Goal: Task Accomplishment & Management: Manage account settings

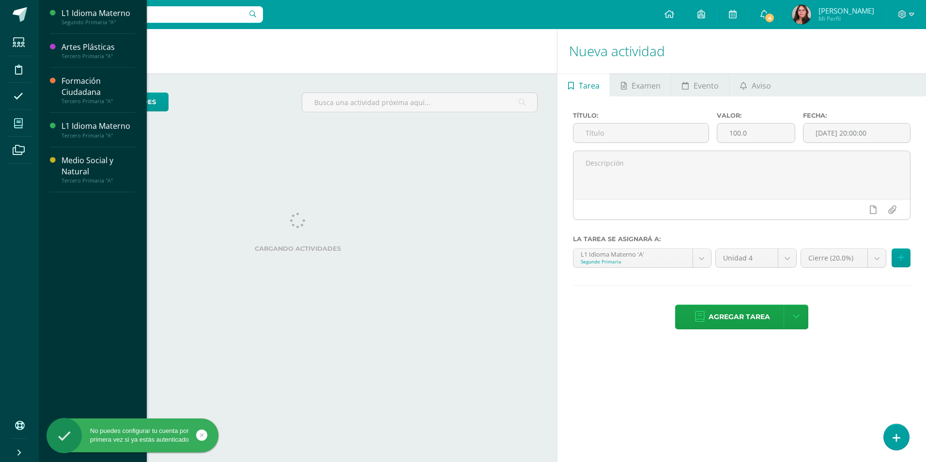
click at [8, 127] on span at bounding box center [19, 123] width 22 height 22
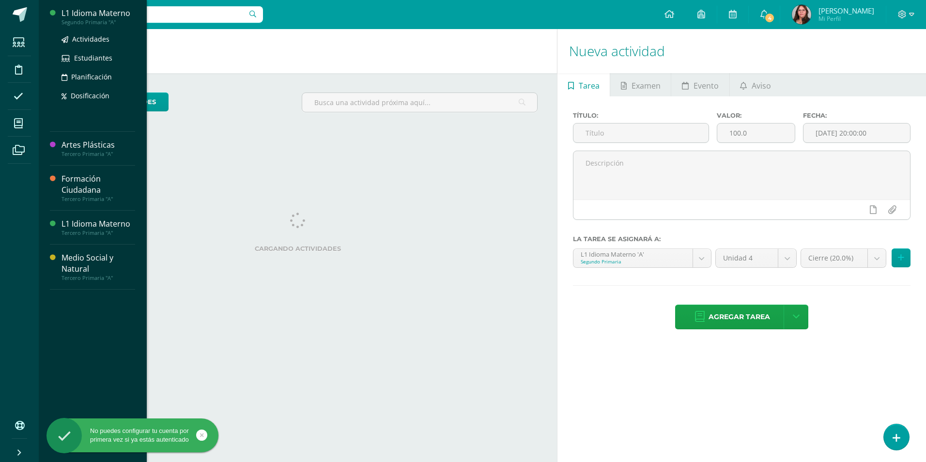
click at [76, 24] on div "Segundo Primaria "A"" at bounding box center [98, 22] width 74 height 7
click at [77, 35] on span "Actividades" at bounding box center [90, 38] width 37 height 9
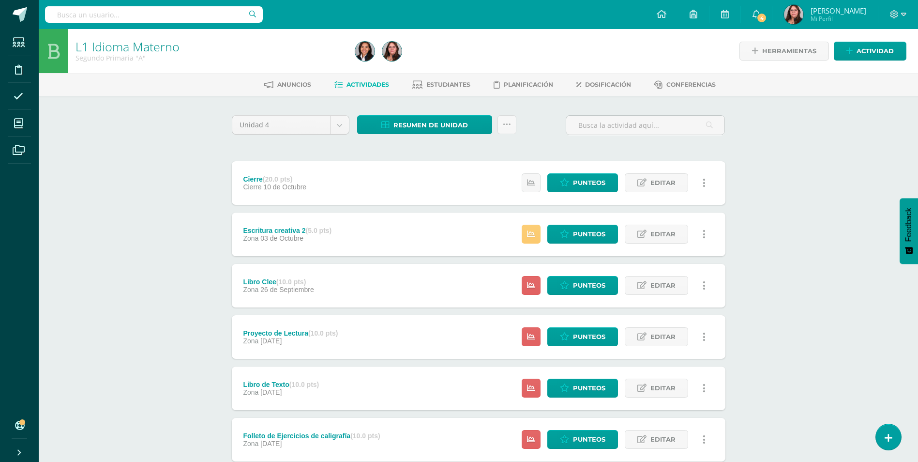
scroll to position [218, 0]
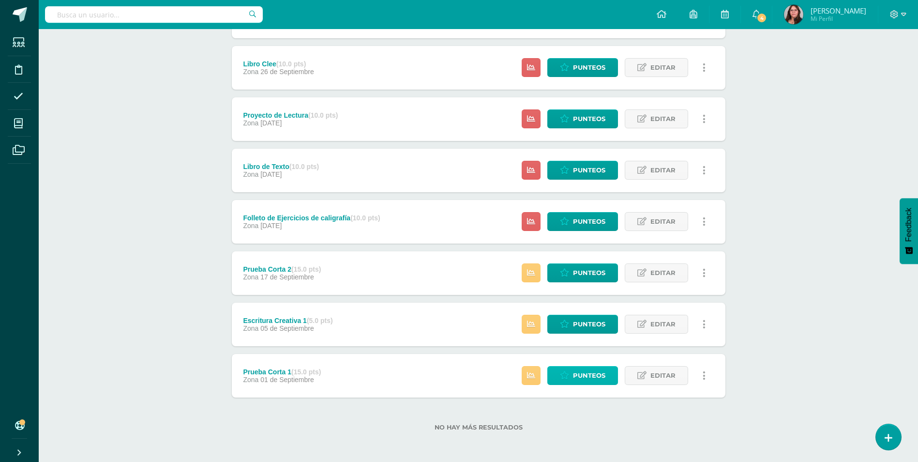
click at [599, 377] on span "Punteos" at bounding box center [589, 376] width 32 height 18
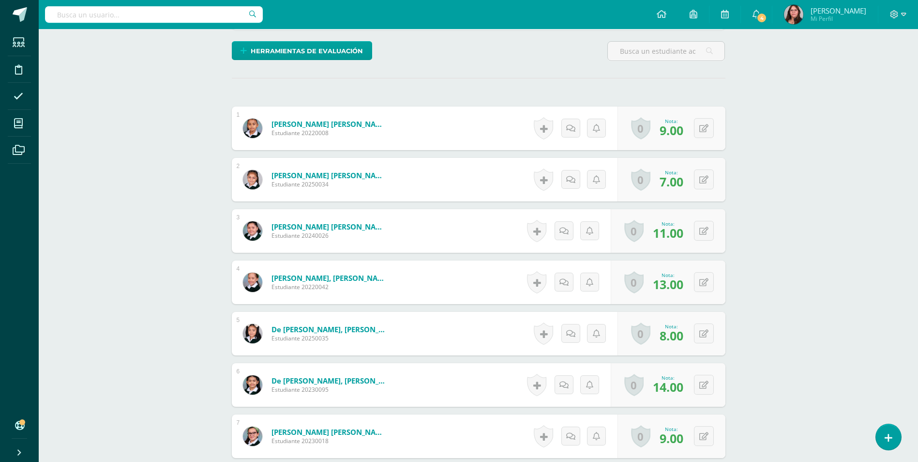
scroll to position [229, 0]
click at [303, 56] on span "Herramientas de evaluación" at bounding box center [307, 52] width 112 height 18
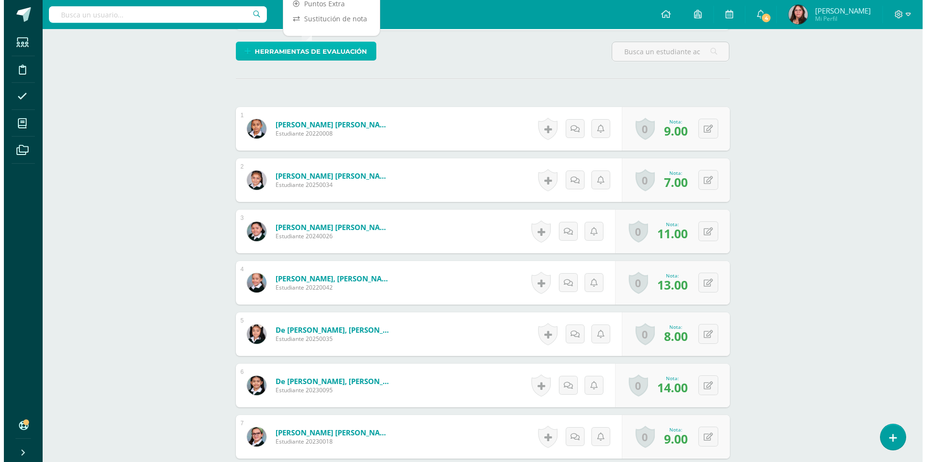
scroll to position [181, 0]
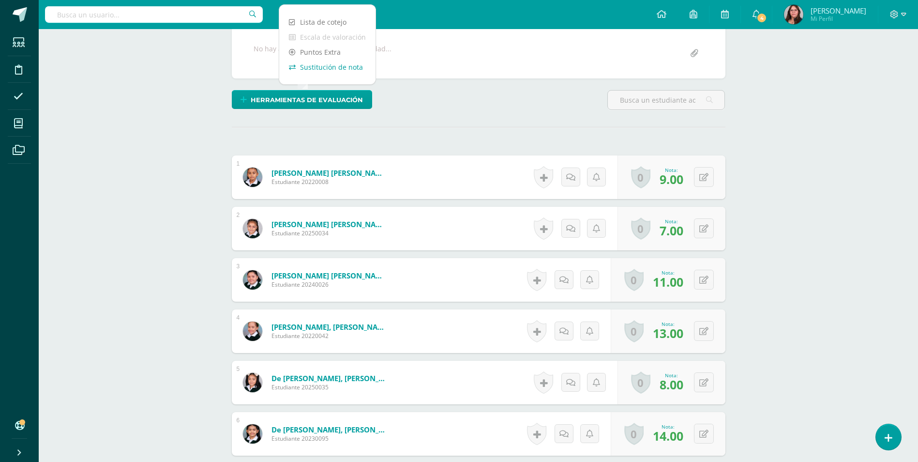
click at [340, 66] on link "Sustitución de nota" at bounding box center [327, 67] width 96 height 15
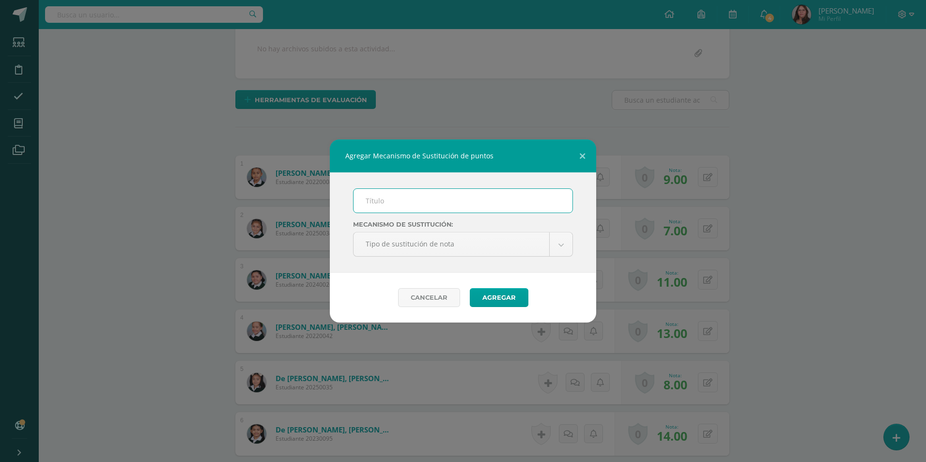
click at [450, 201] on input "text" at bounding box center [462, 201] width 219 height 24
type input "Proceso de mejoramiento"
click at [509, 295] on button "Agregar" at bounding box center [499, 297] width 59 height 19
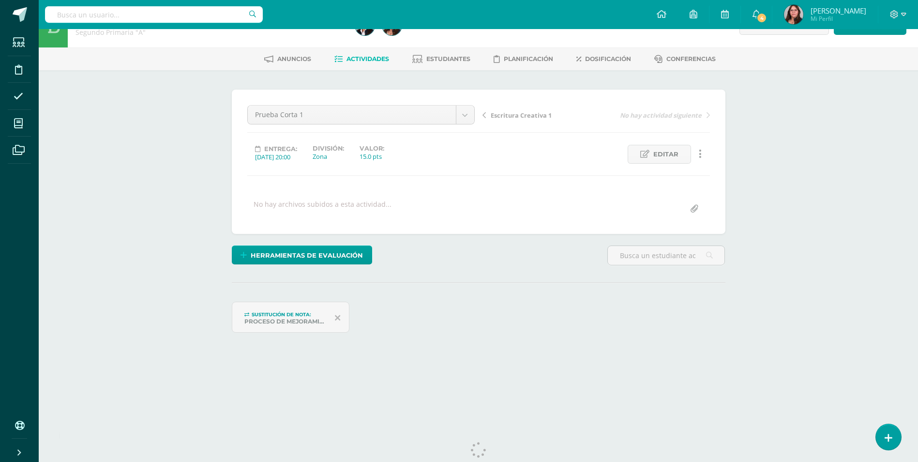
scroll to position [49, 0]
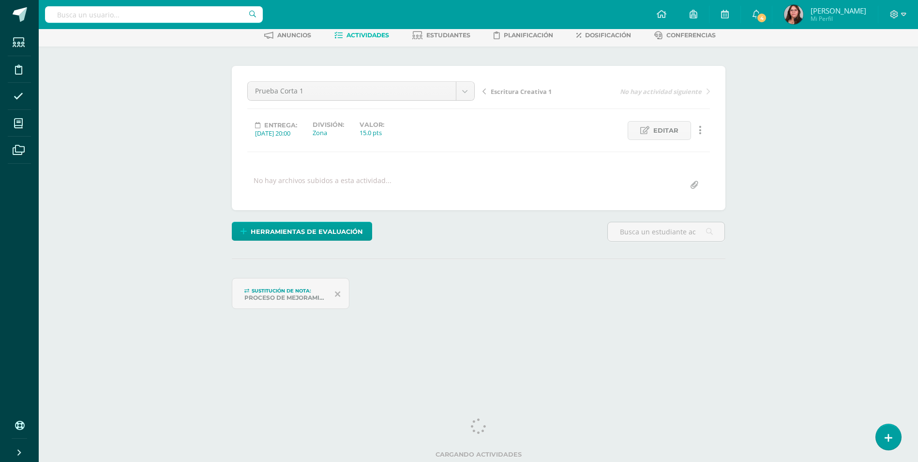
click at [337, 295] on icon at bounding box center [337, 294] width 5 height 9
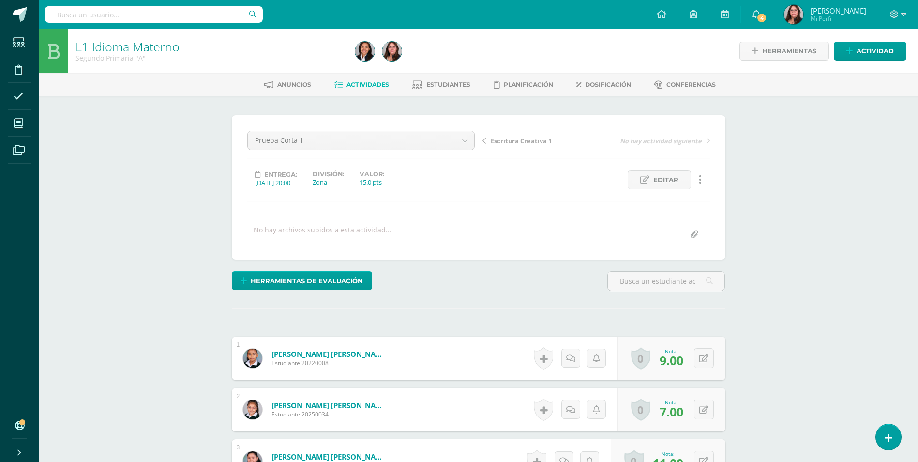
click at [498, 143] on span "Escritura Creativa 1" at bounding box center [521, 141] width 61 height 9
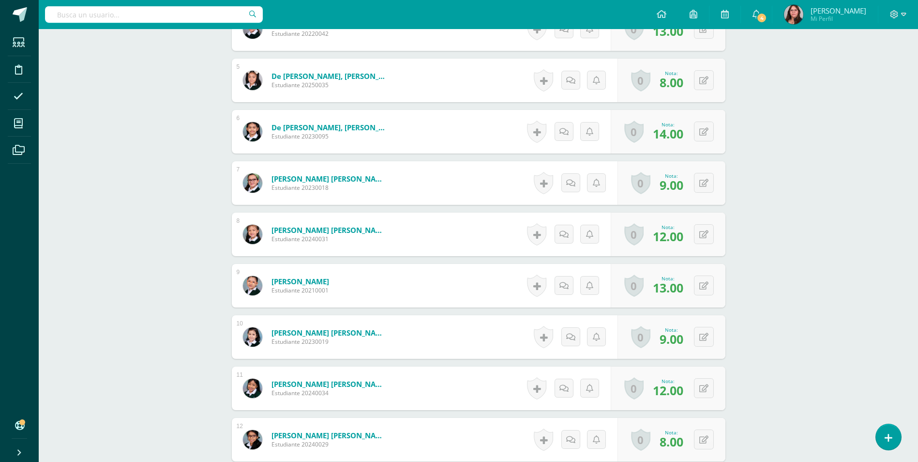
scroll to position [484, 0]
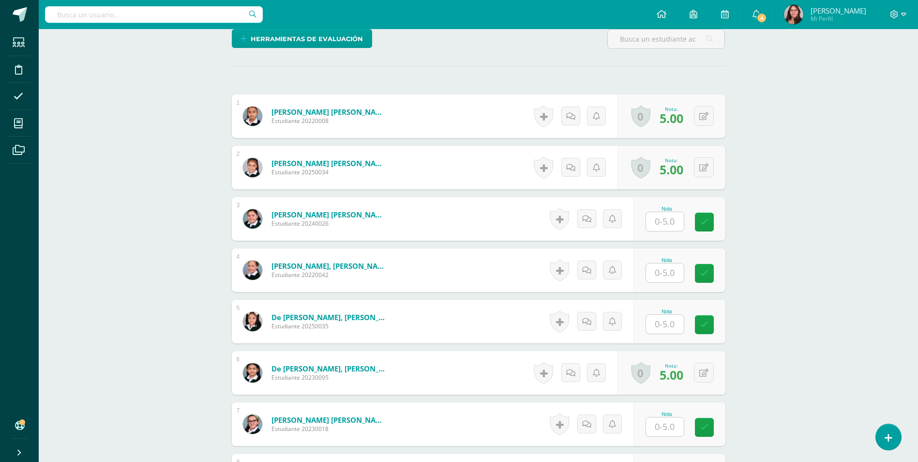
scroll to position [243, 0]
click at [656, 215] on input "text" at bounding box center [670, 221] width 39 height 19
type input "5"
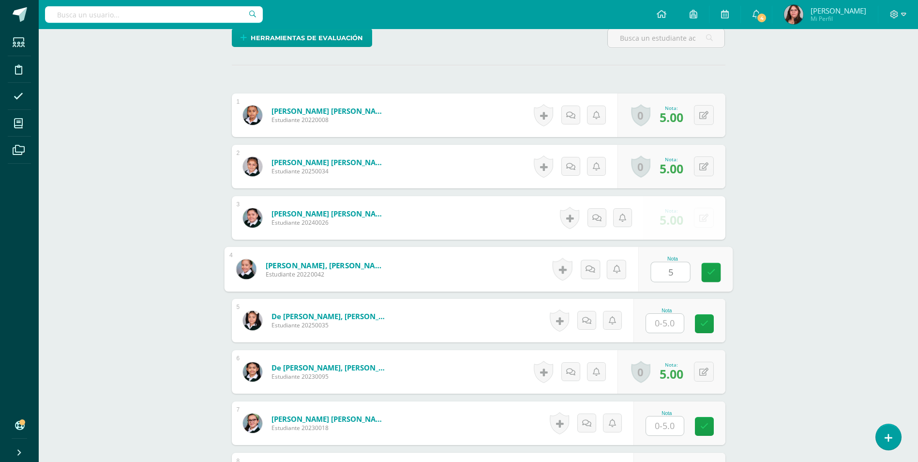
type input "5"
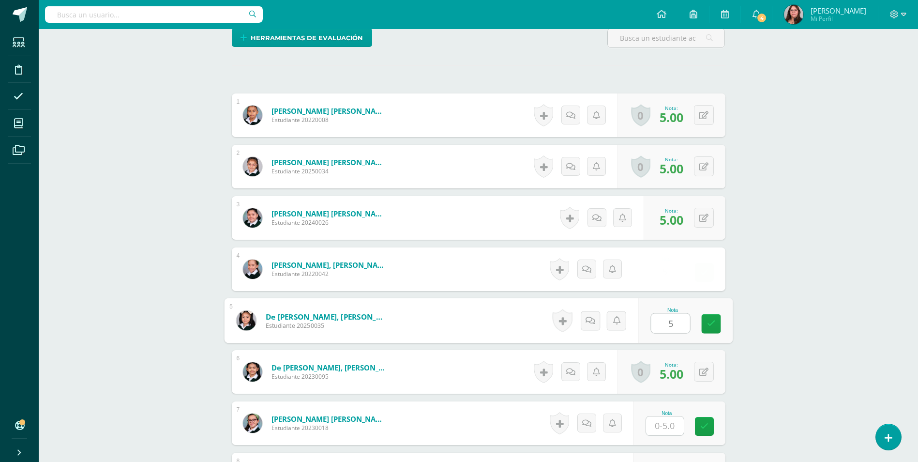
type input "5"
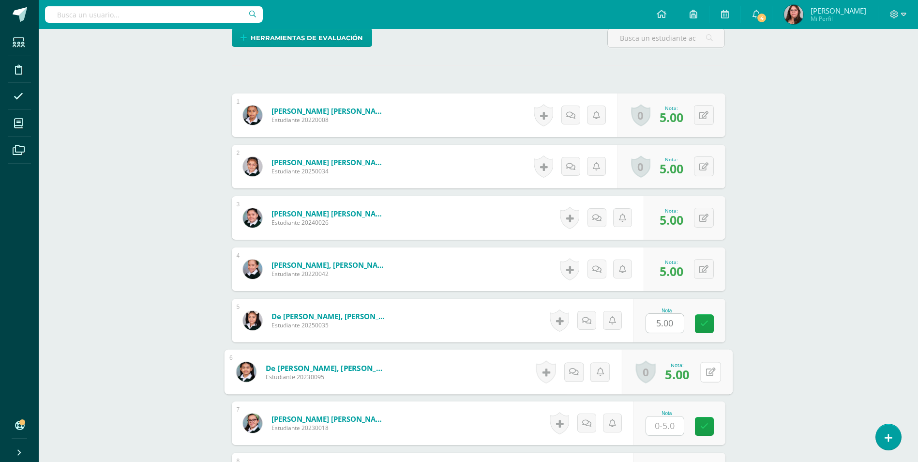
scroll to position [244, 0]
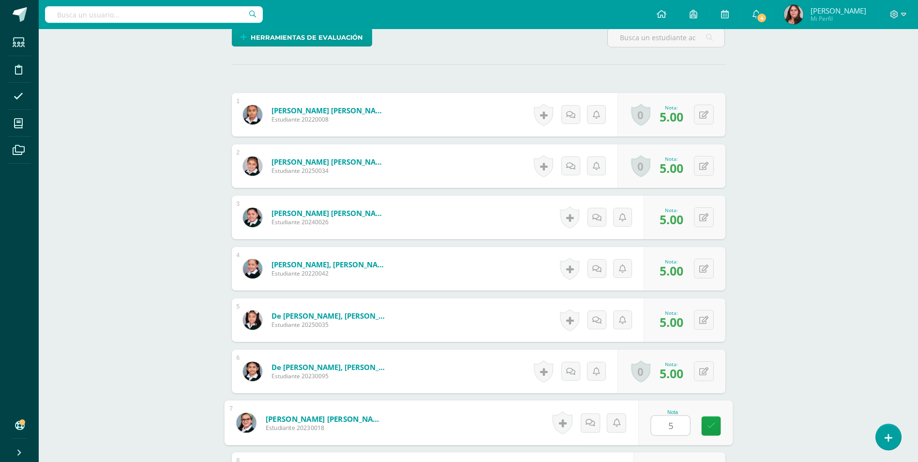
type input "5"
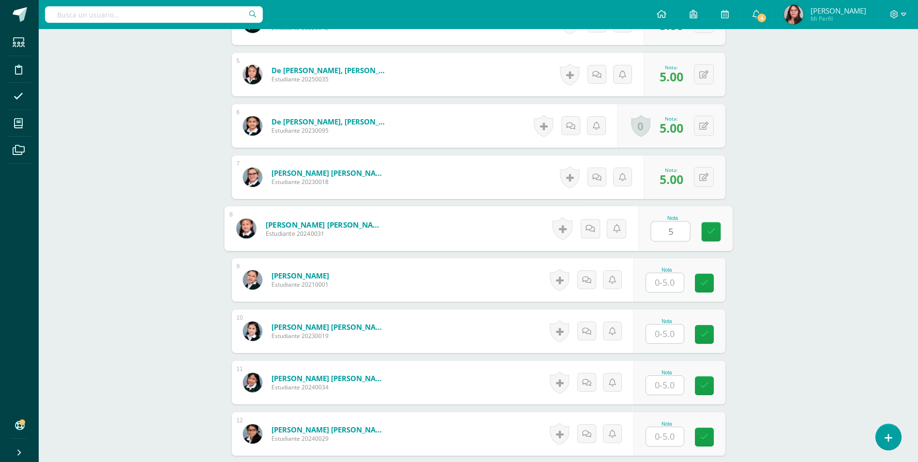
type input "5"
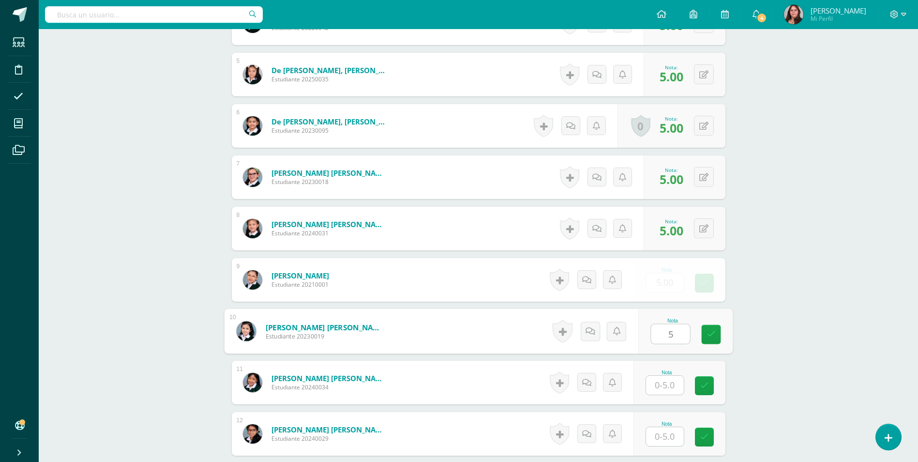
type input "5"
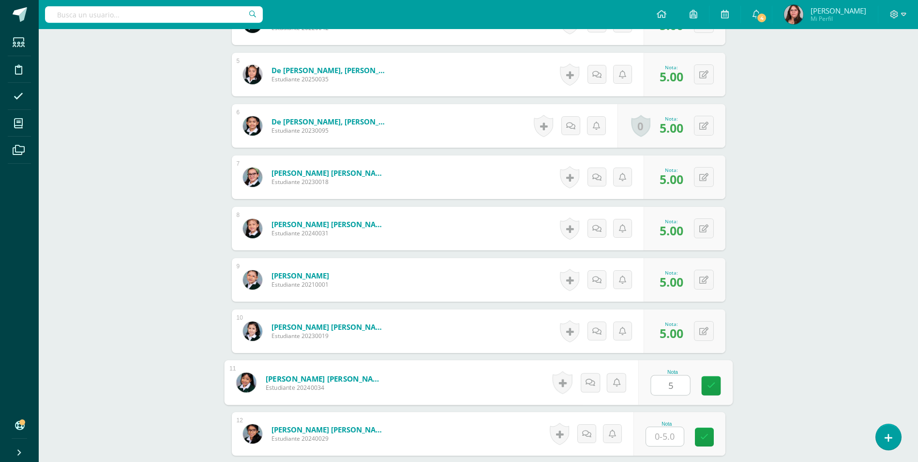
type input "5"
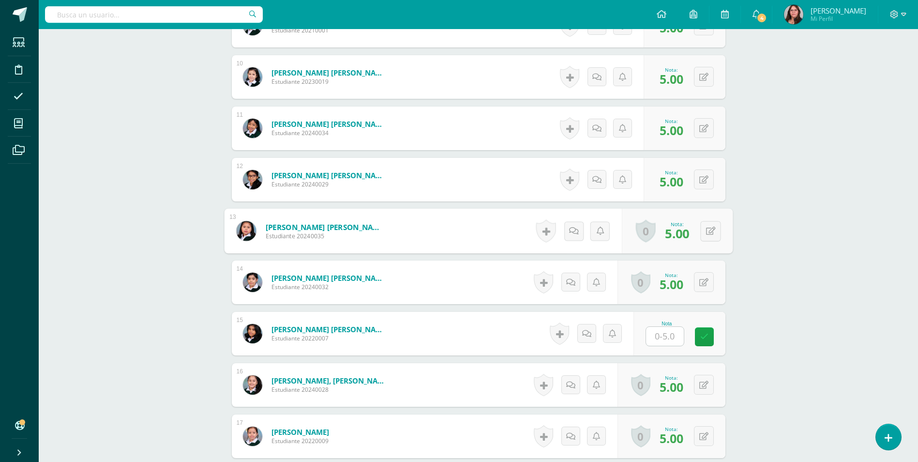
click at [676, 339] on input "text" at bounding box center [665, 336] width 38 height 19
type input "5"
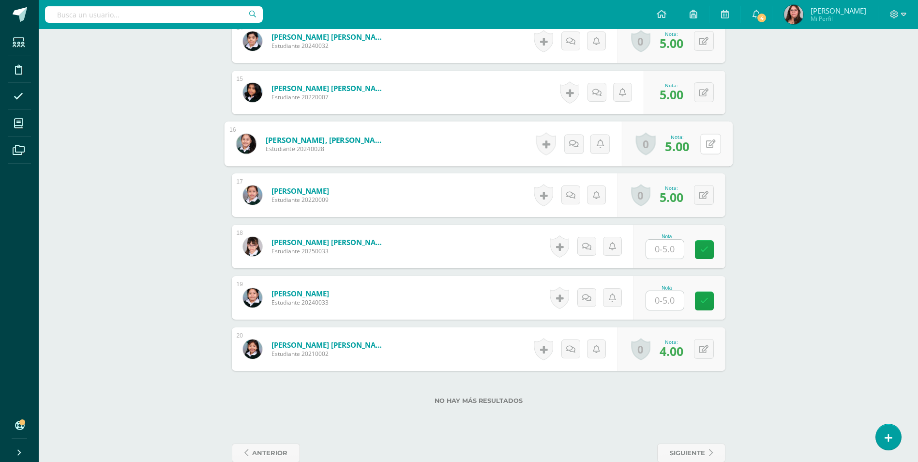
scroll to position [985, 0]
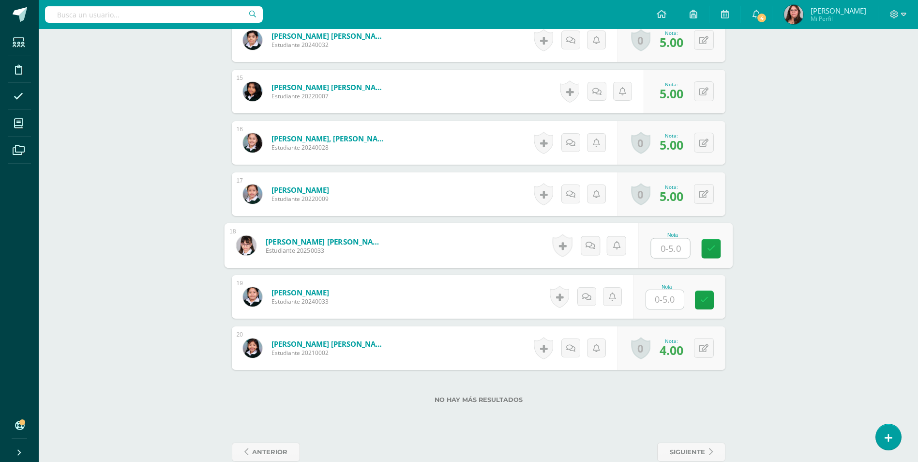
drag, startPoint x: 673, startPoint y: 250, endPoint x: 685, endPoint y: 267, distance: 19.9
click at [673, 251] on input "text" at bounding box center [670, 248] width 39 height 19
type input "5"
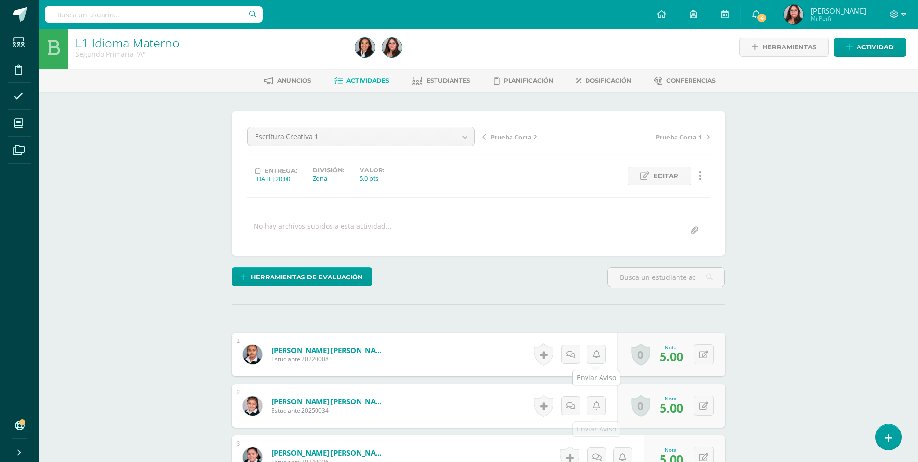
scroll to position [0, 0]
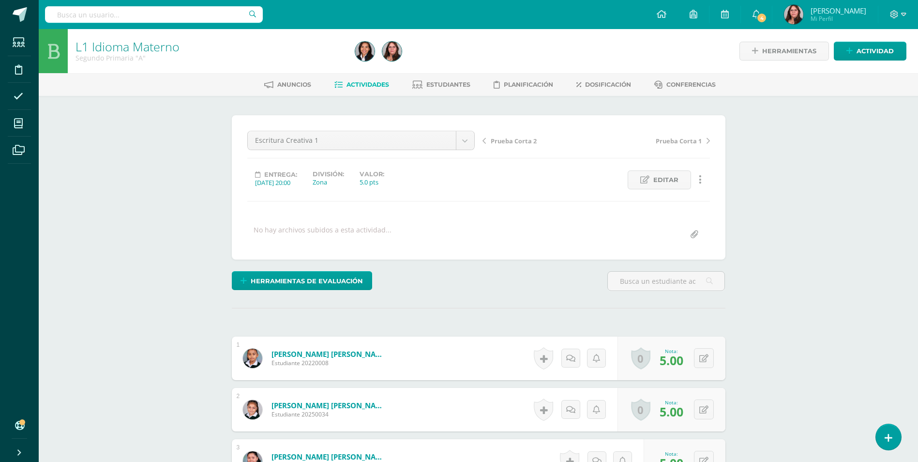
click at [505, 139] on span "Prueba Corta 2" at bounding box center [514, 141] width 46 height 9
click at [540, 140] on span "Folleto de Ejercicios de caligrafía" at bounding box center [542, 140] width 102 height 9
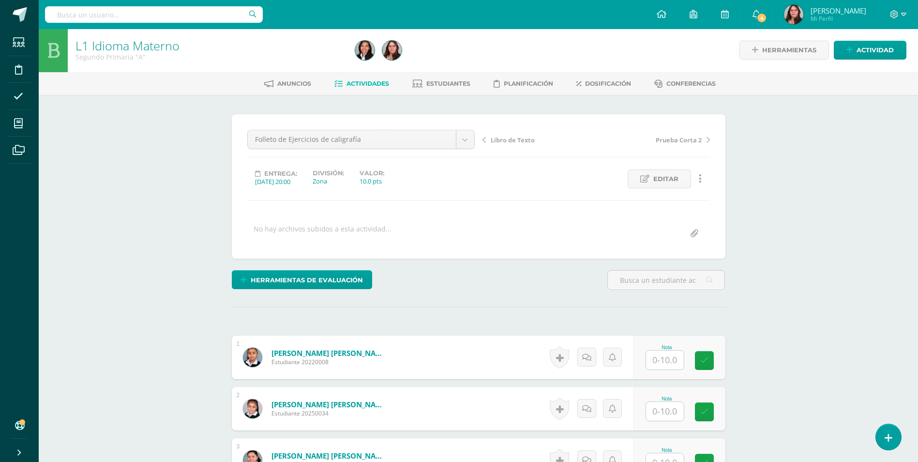
scroll to position [1, 0]
click at [499, 134] on link "Libro de Texto" at bounding box center [540, 139] width 114 height 10
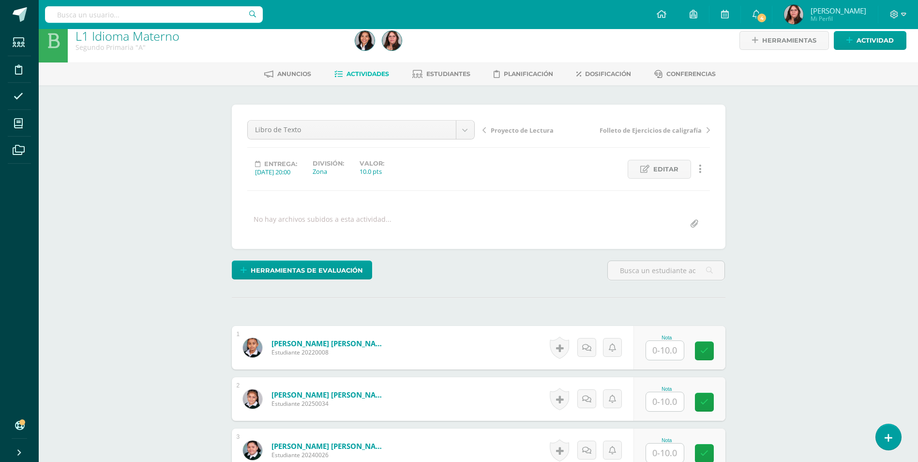
scroll to position [11, 0]
click at [663, 348] on input "text" at bounding box center [665, 349] width 38 height 19
type input "10"
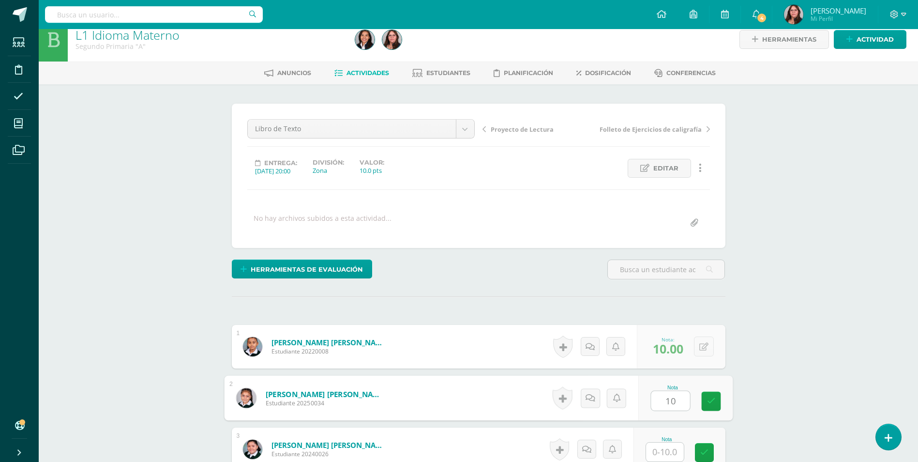
type input "10"
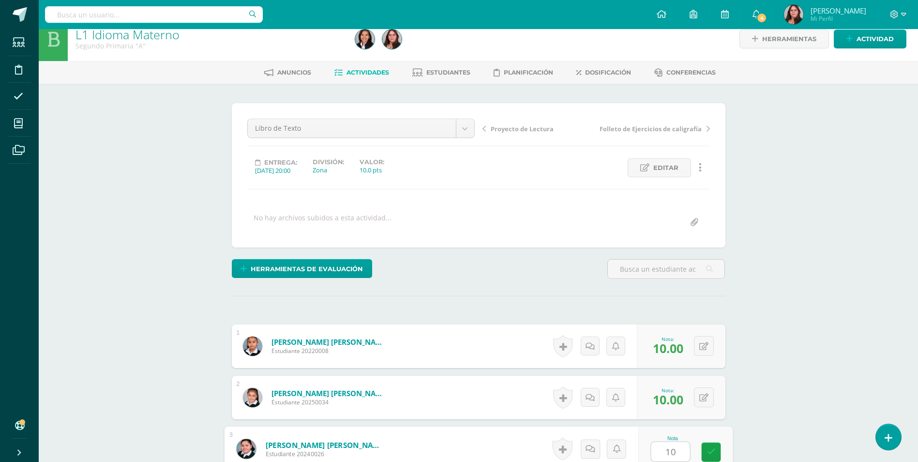
type input "10"
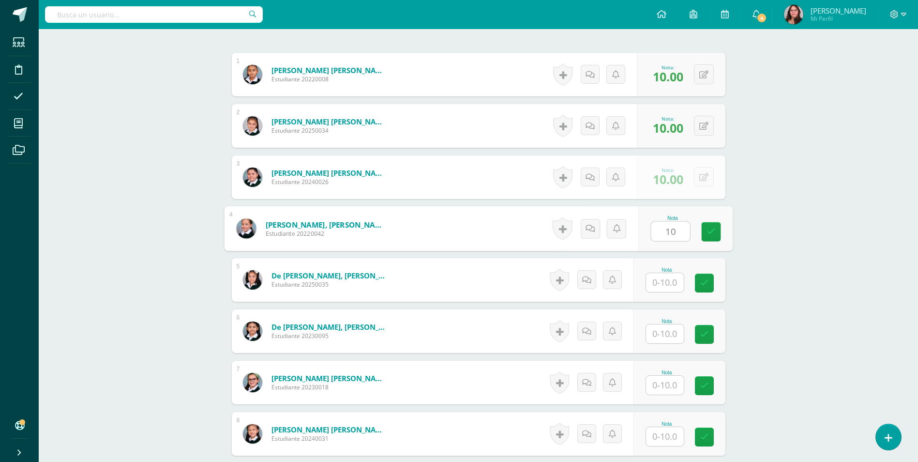
type input "10"
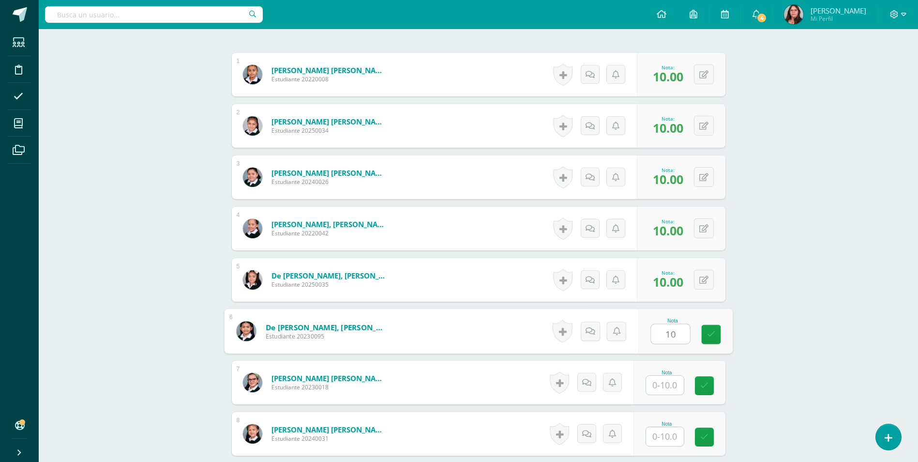
type input "10"
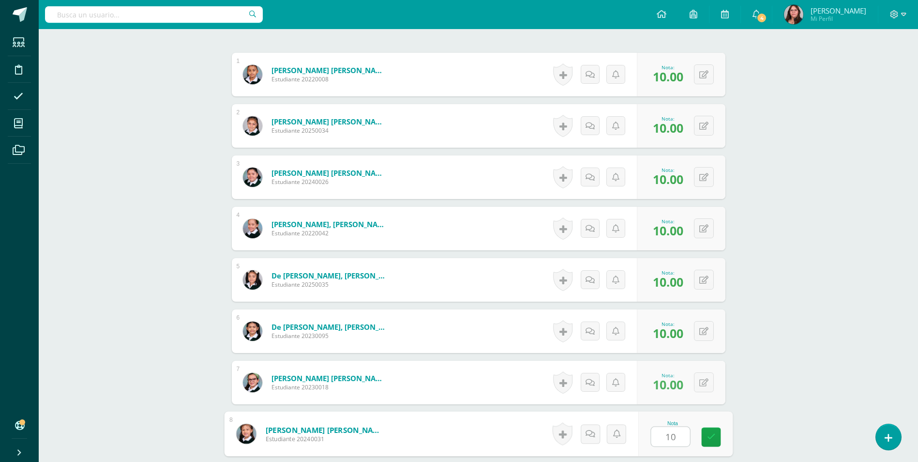
type input "10"
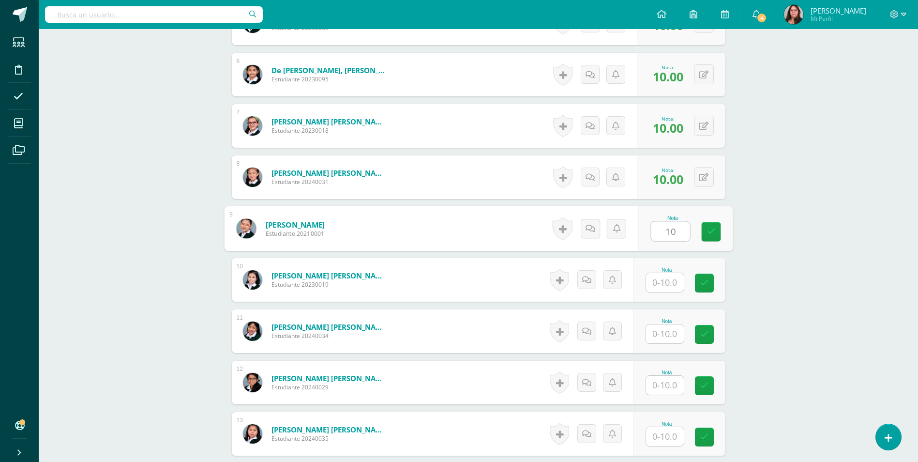
type input "10"
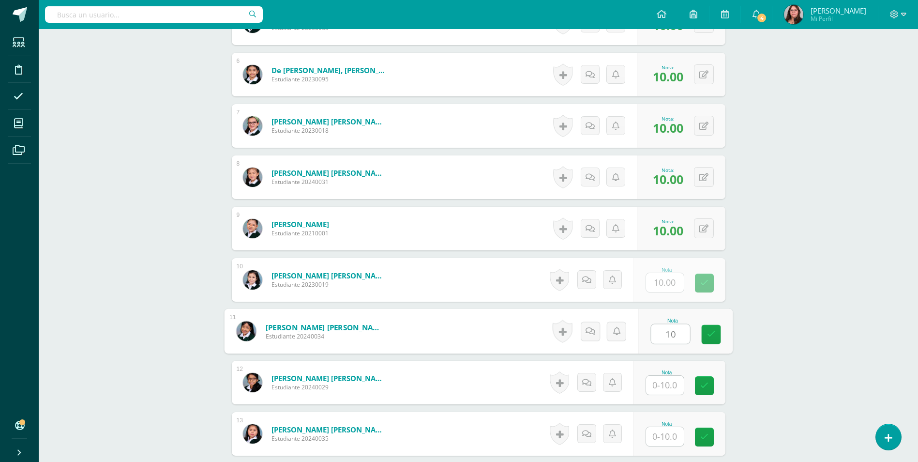
type input "10"
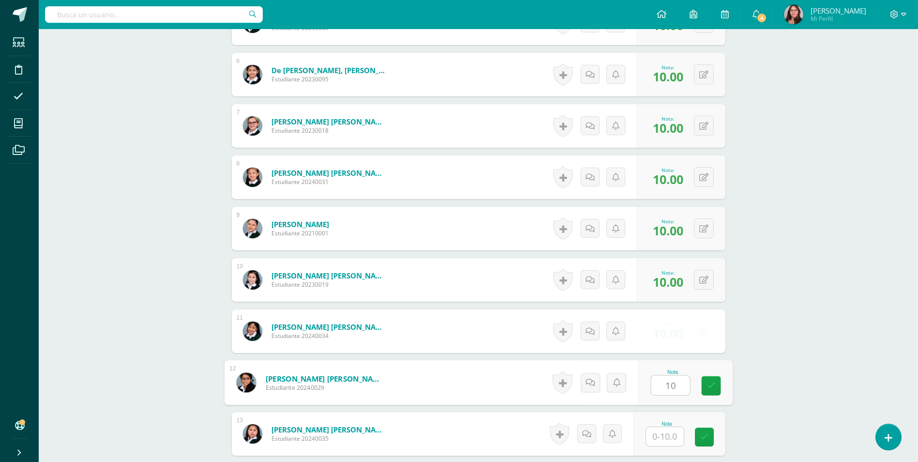
type input "10"
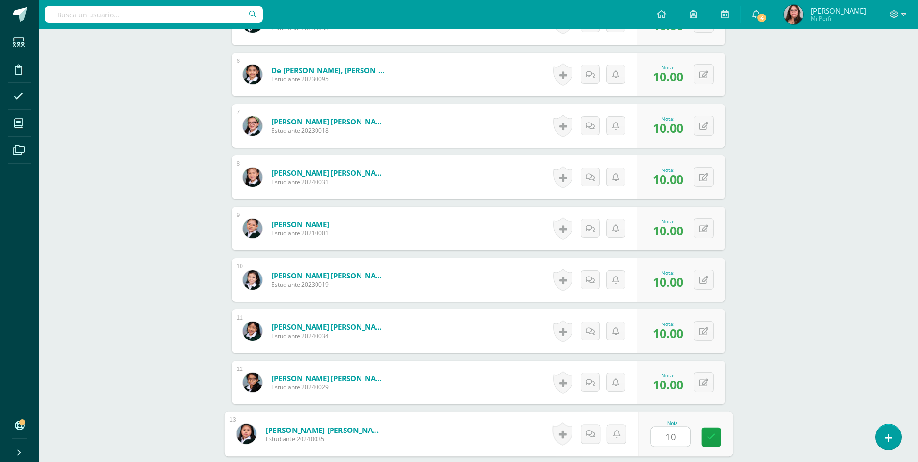
type input "10"
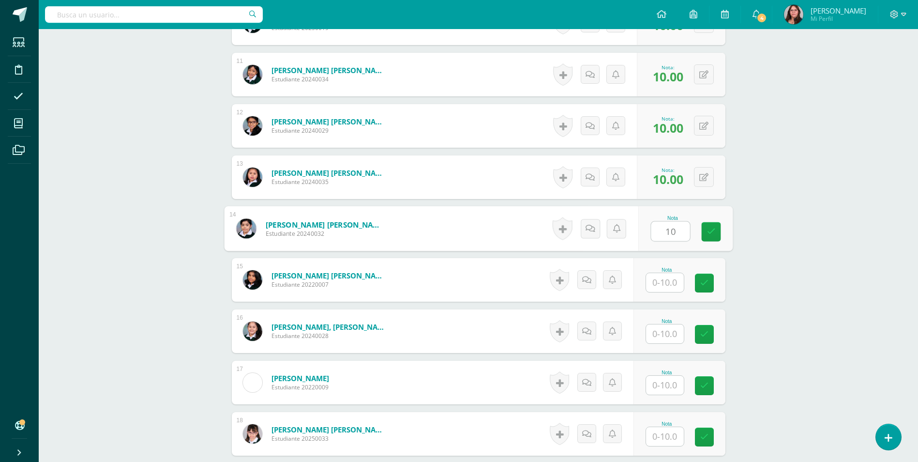
type input "10"
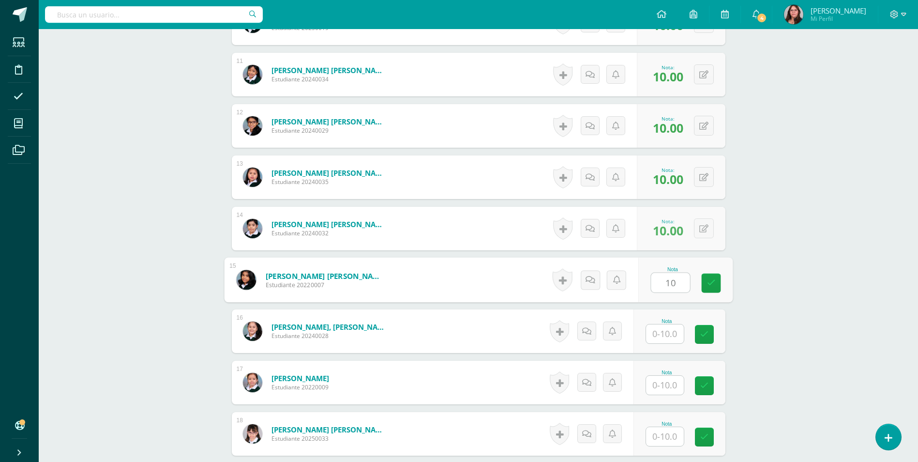
type input "10"
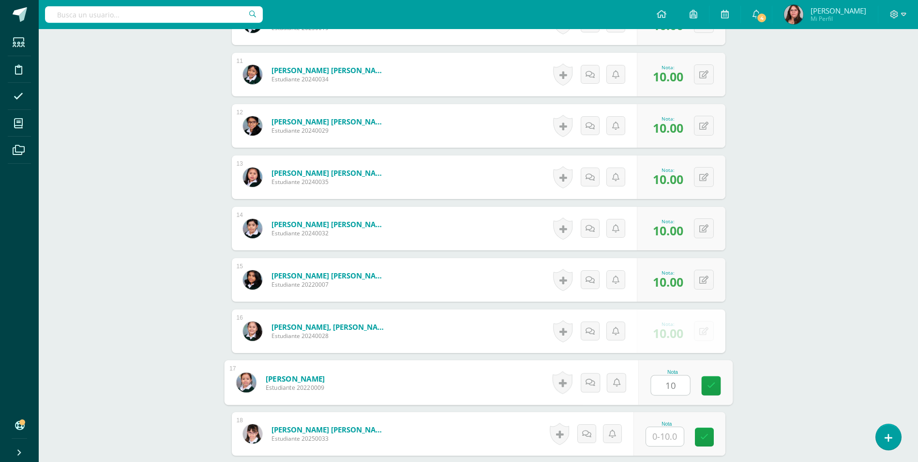
type input "10"
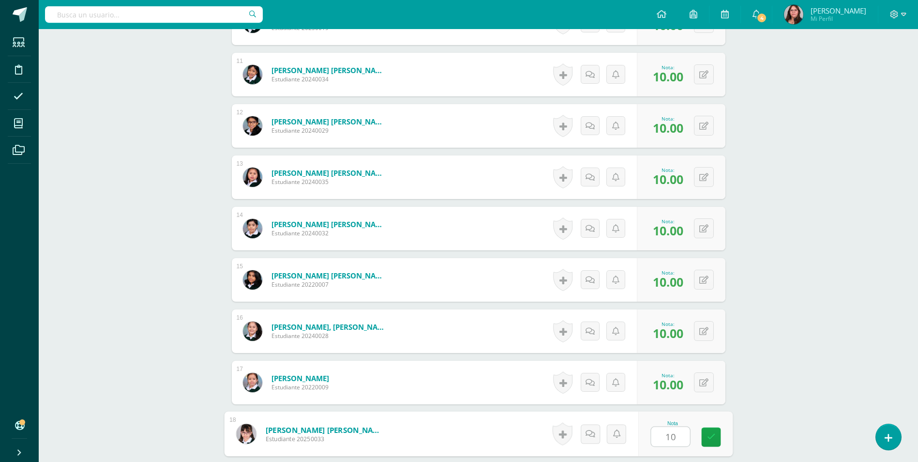
type input "10"
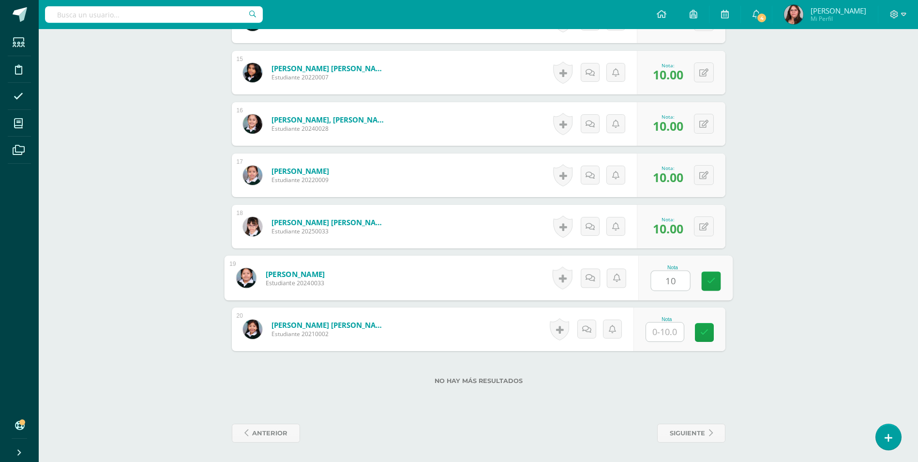
type input "10"
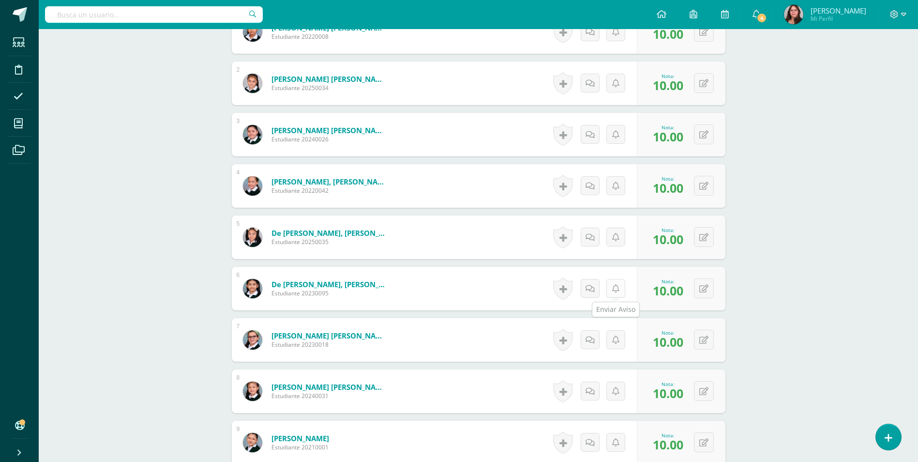
scroll to position [0, 0]
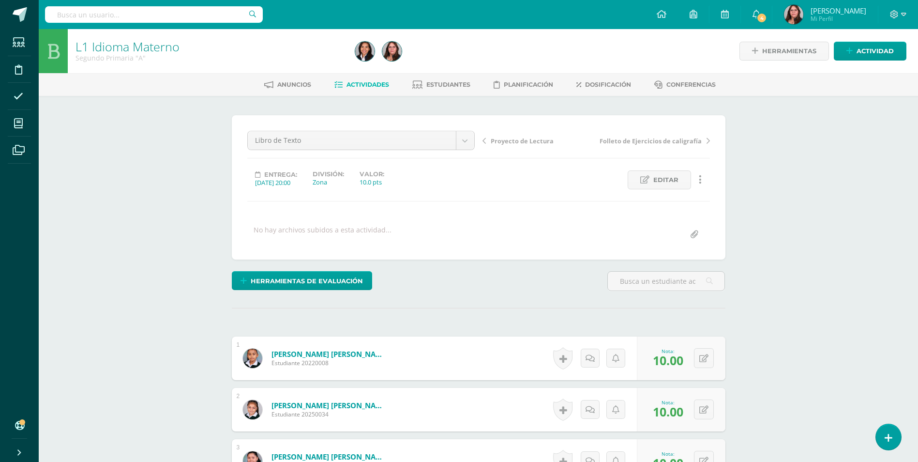
click at [537, 144] on span "Proyecto de Lectura" at bounding box center [522, 141] width 63 height 9
click at [495, 134] on div "Libro Clee Libro de Texto" at bounding box center [596, 144] width 235 height 27
click at [494, 138] on span "Libro Clee" at bounding box center [506, 140] width 31 height 9
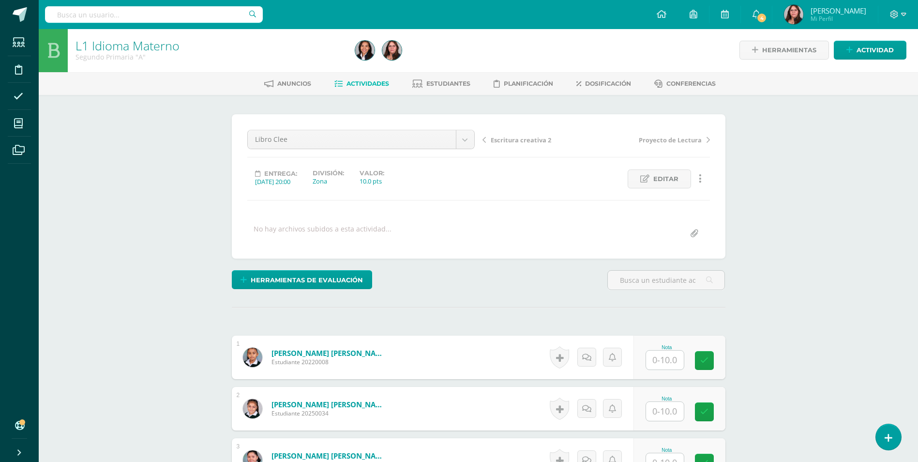
click at [656, 360] on input "text" at bounding box center [665, 360] width 38 height 19
type input "10"
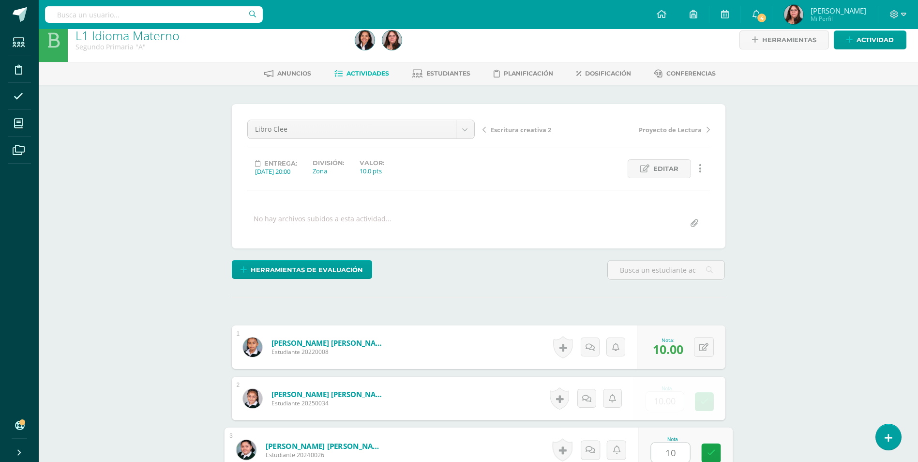
type input "10"
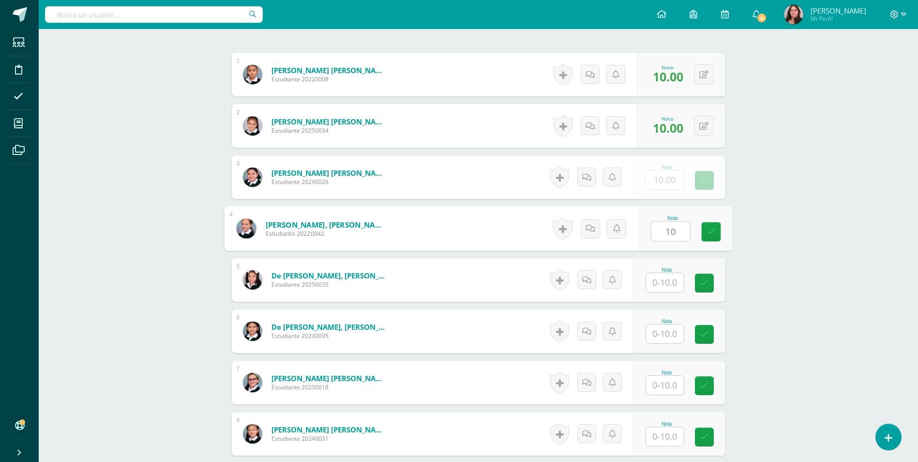
type input "10"
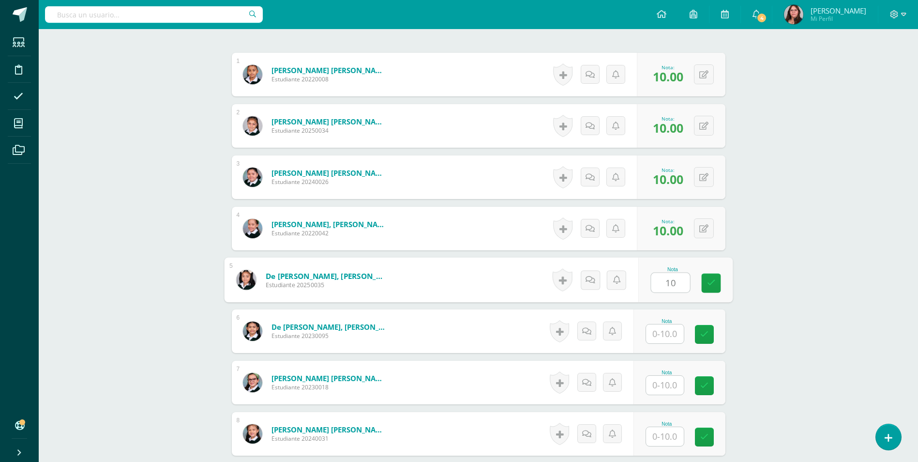
type input "10"
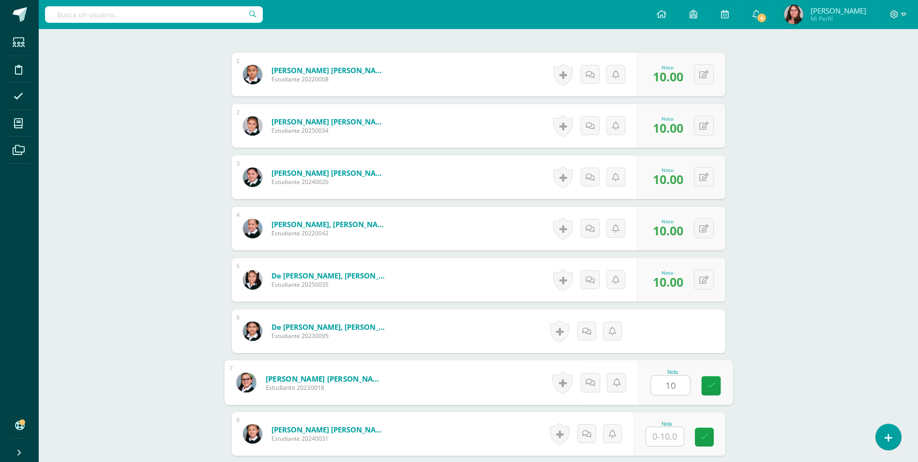
type input "10"
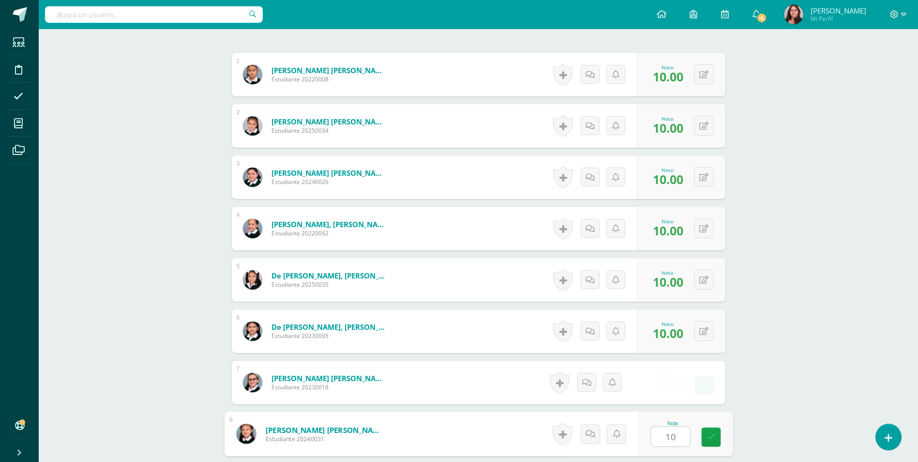
type input "10"
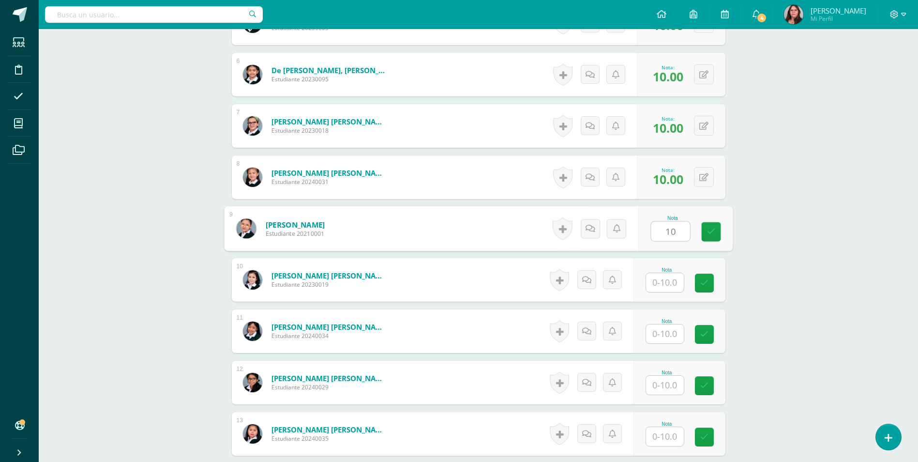
type input "10"
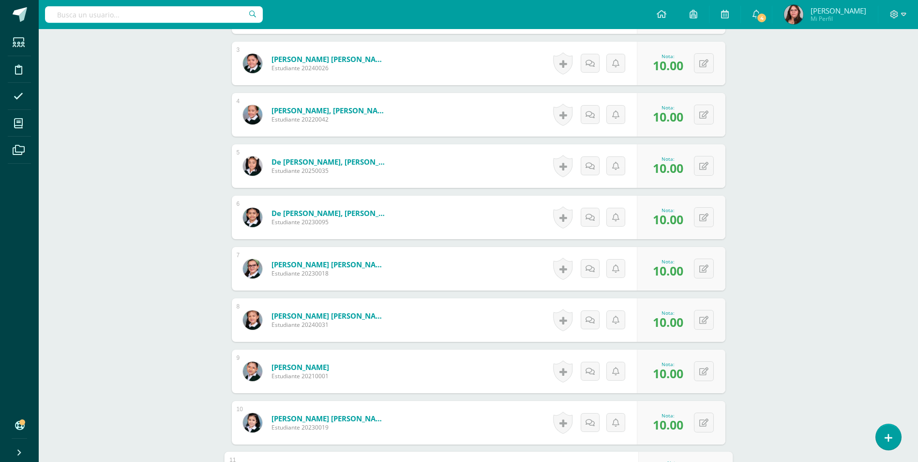
scroll to position [347, 0]
click at [697, 113] on div "0 Logros Logros obtenidos Aún no hay logros agregados Nota: 10.00" at bounding box center [681, 114] width 89 height 44
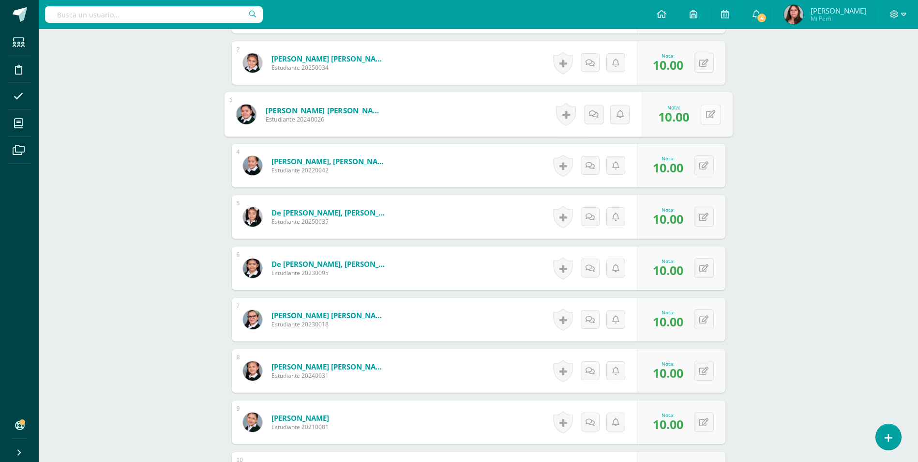
click at [710, 114] on icon at bounding box center [711, 114] width 10 height 8
type input "9"
type input "5"
type input "8"
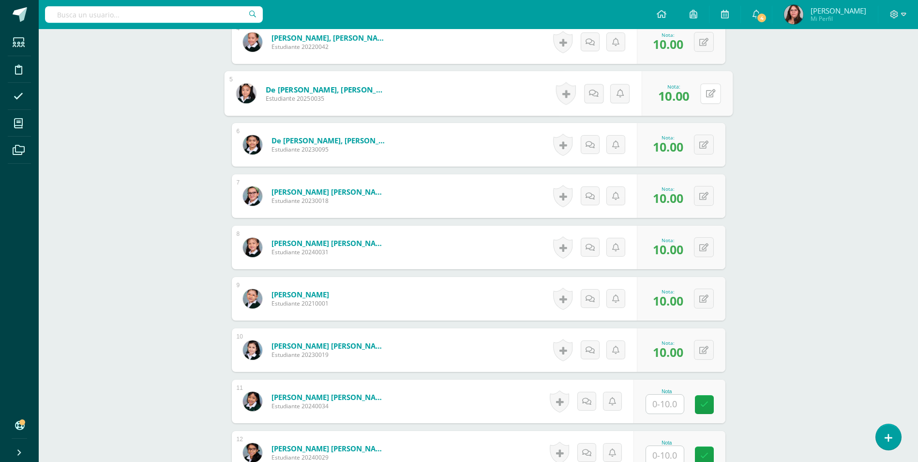
scroll to position [637, 0]
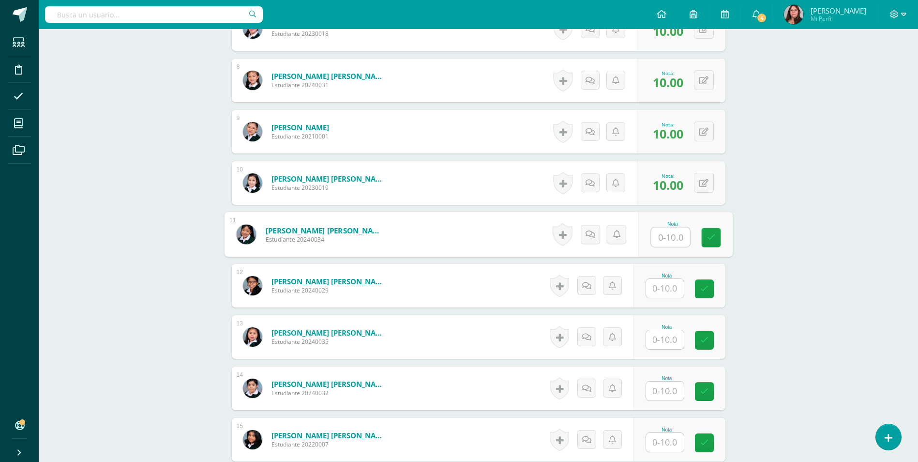
click at [648, 236] on div "Nota" at bounding box center [685, 234] width 94 height 45
type input "10"
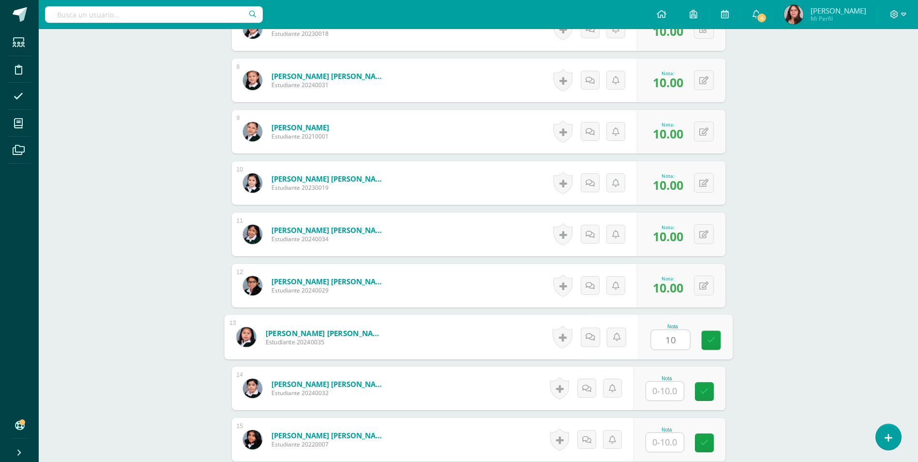
type input "10"
type input "7"
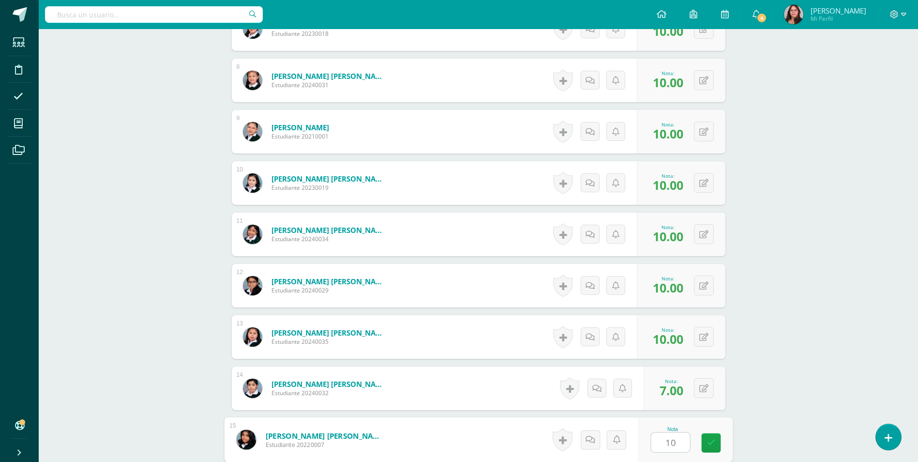
type input "10"
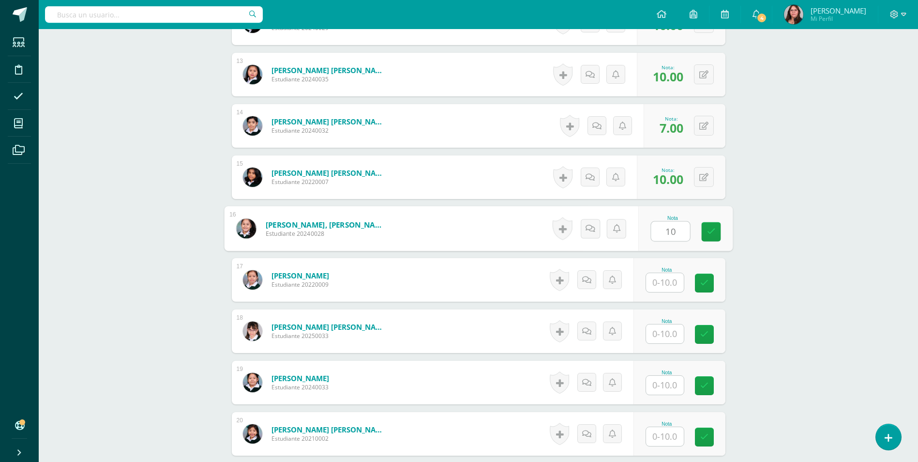
type input "10"
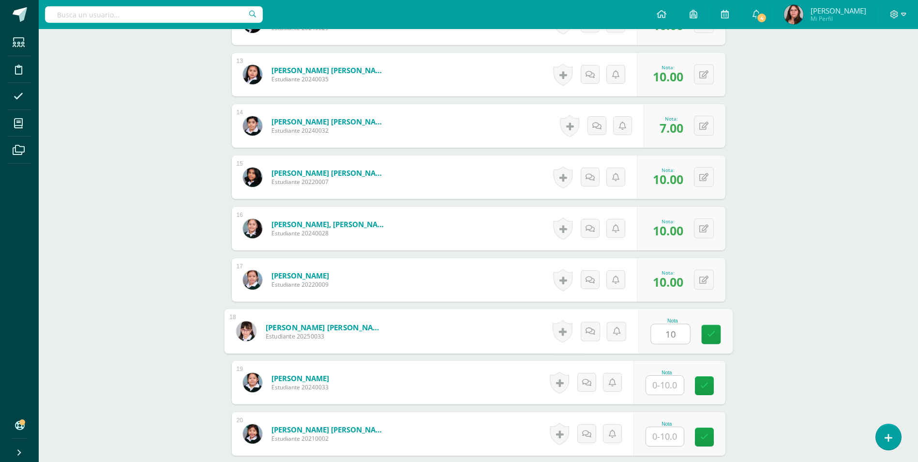
type input "10"
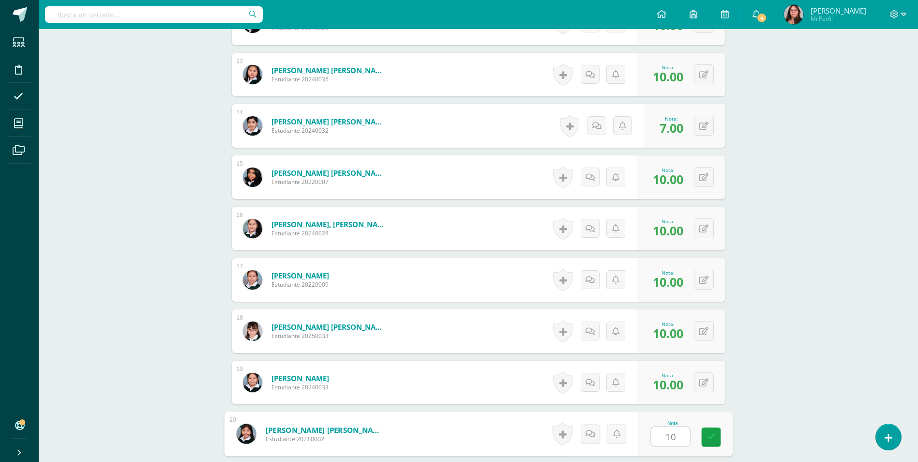
type input "10"
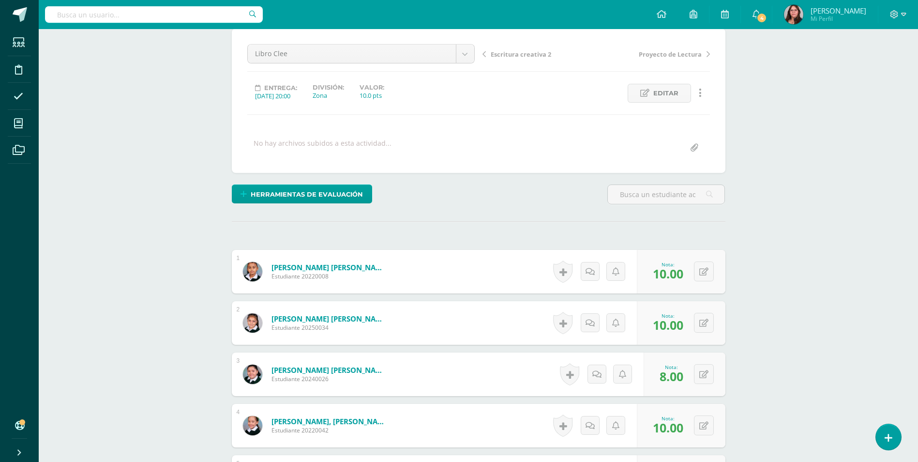
scroll to position [0, 0]
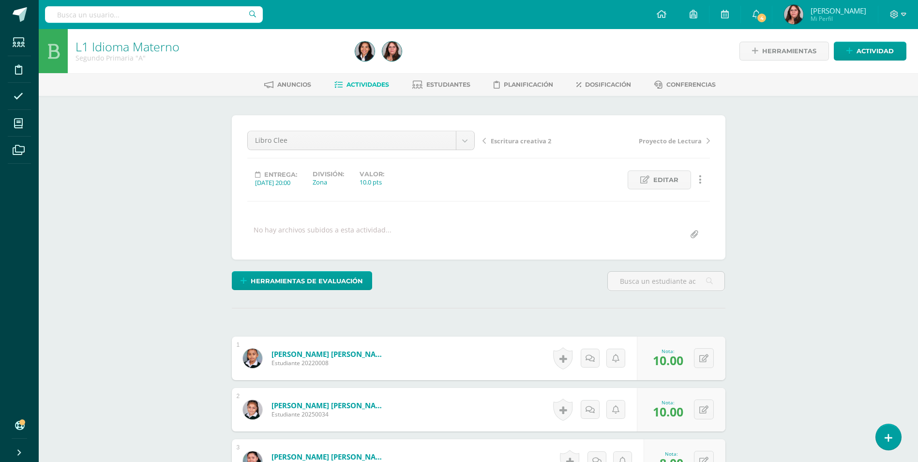
drag, startPoint x: 527, startPoint y: 145, endPoint x: 549, endPoint y: 200, distance: 58.9
click at [549, 200] on div "Libro Clee Cierre Escritura creativa 2 Libro Clee Proyecto de Lectura Libro de …" at bounding box center [478, 187] width 463 height 113
drag, startPoint x: 549, startPoint y: 200, endPoint x: 533, endPoint y: 209, distance: 18.0
click at [533, 209] on div "Libro Clee Cierre Escritura creativa 2 Libro Clee Proyecto de Lectura Libro de …" at bounding box center [478, 187] width 463 height 113
click at [505, 140] on span "Escritura creativa 2" at bounding box center [521, 141] width 61 height 9
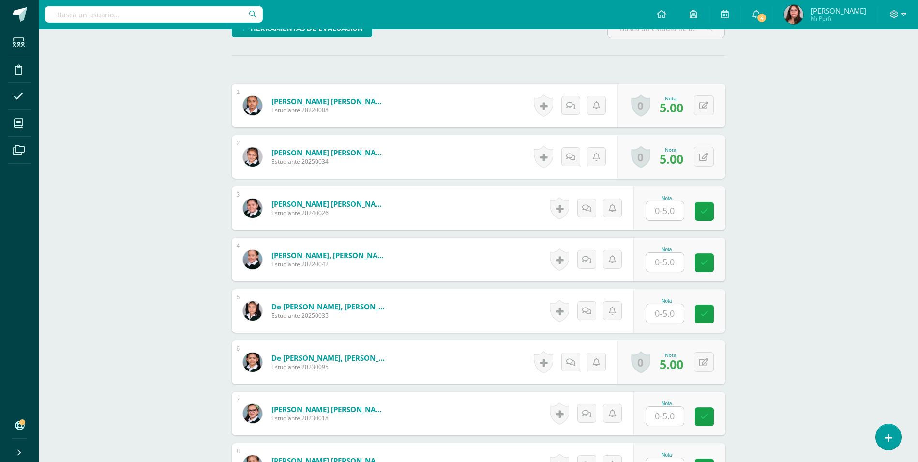
scroll to position [253, 0]
click at [667, 219] on input "text" at bounding box center [665, 210] width 38 height 19
type input "5"
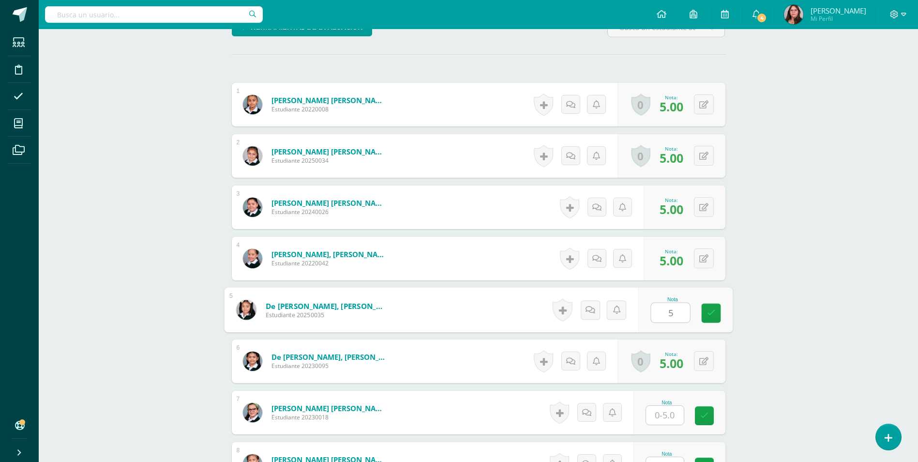
type input "5"
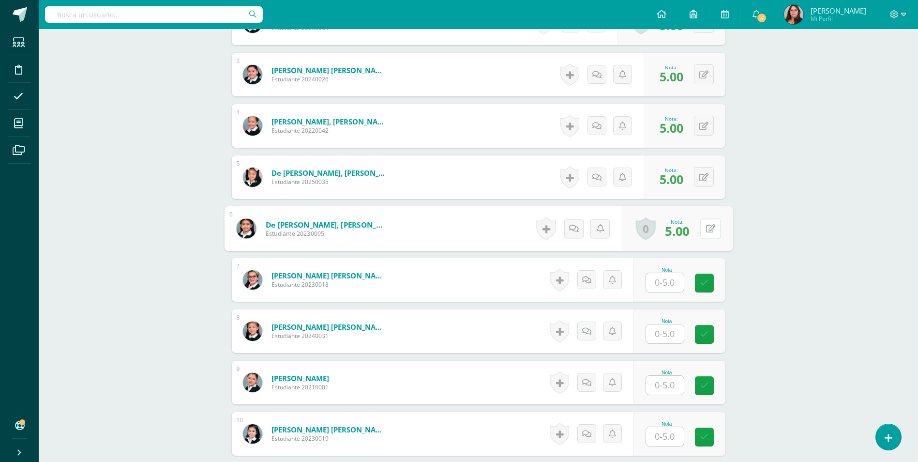
scroll to position [399, 0]
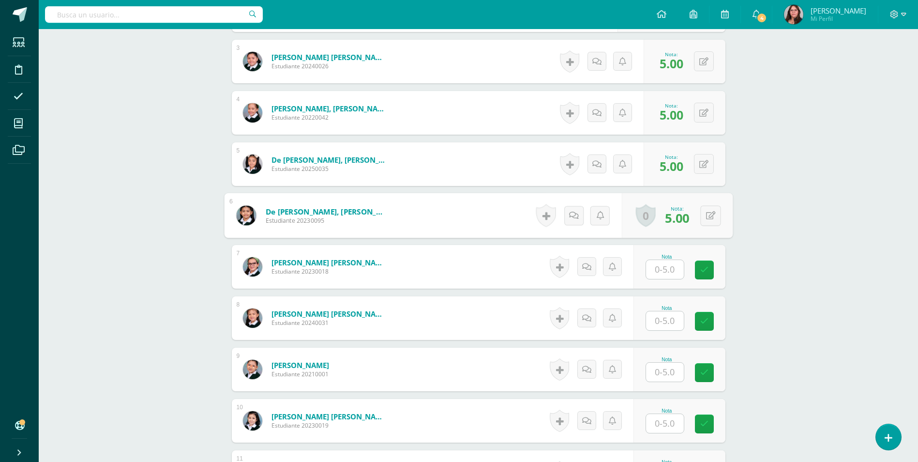
click at [666, 267] on input "text" at bounding box center [665, 269] width 38 height 19
type input "5"
type input "4"
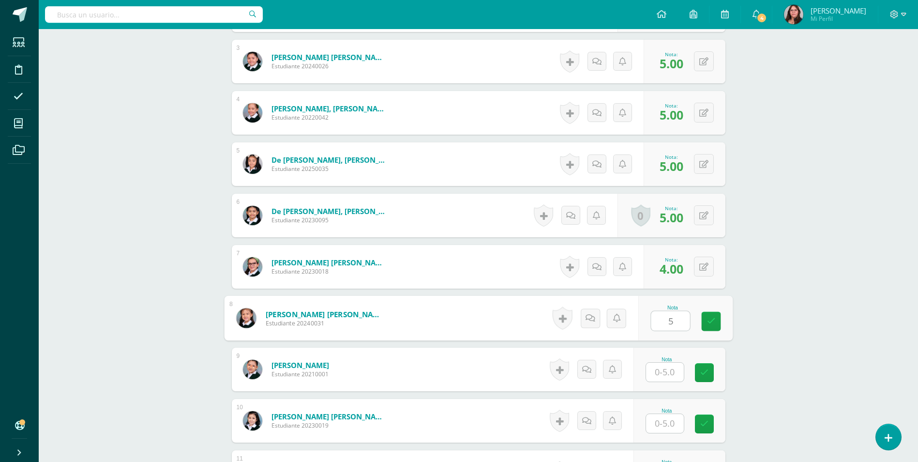
type input "5"
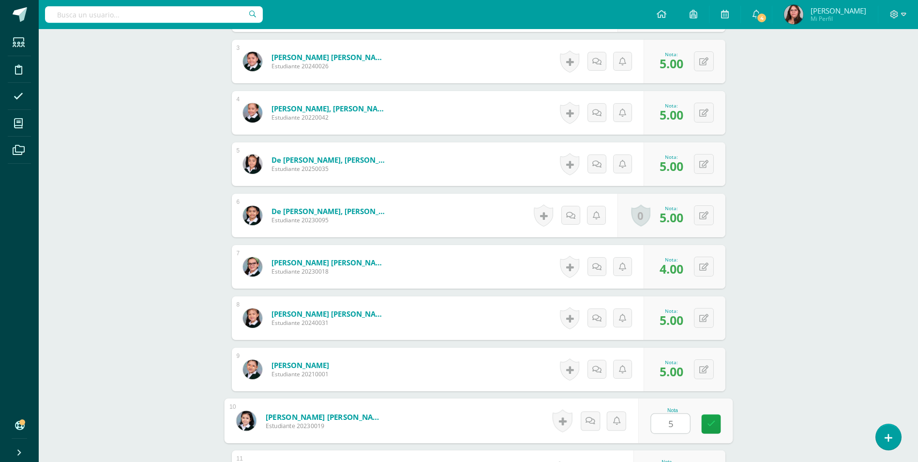
type input "5"
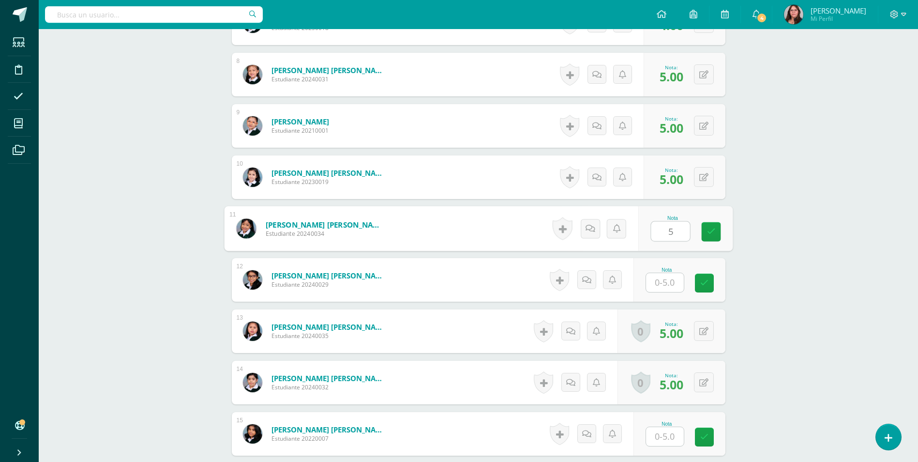
type input "5"
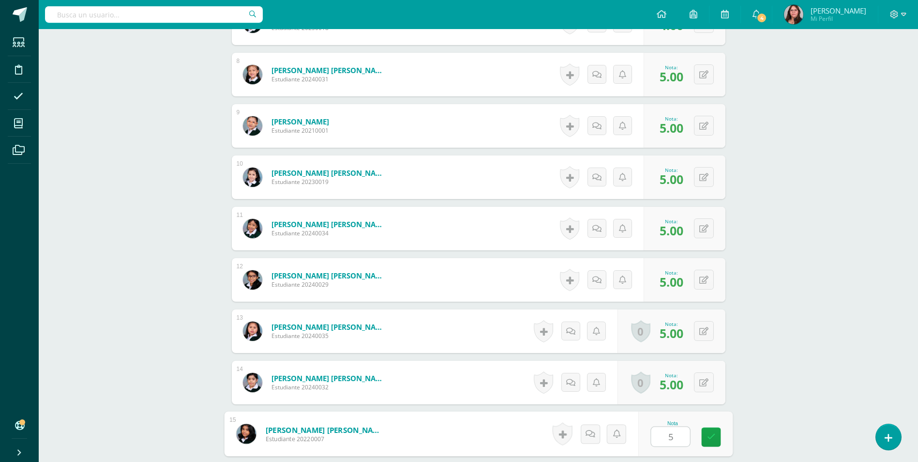
type input "5"
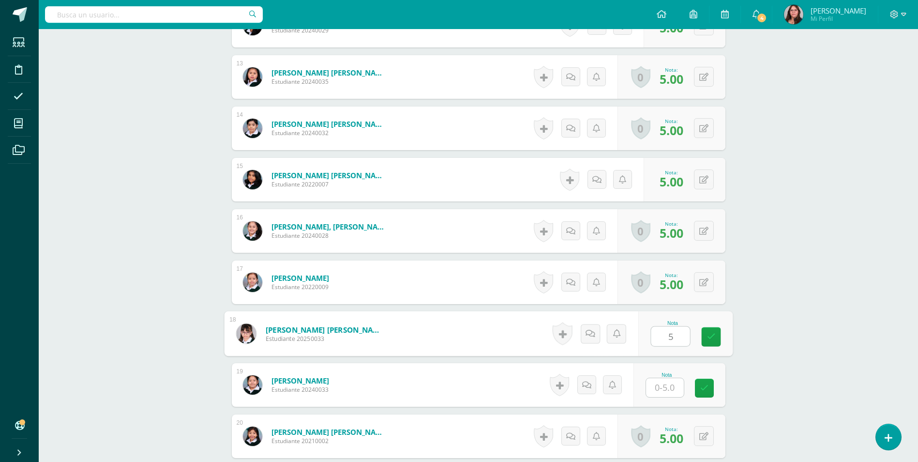
type input "5"
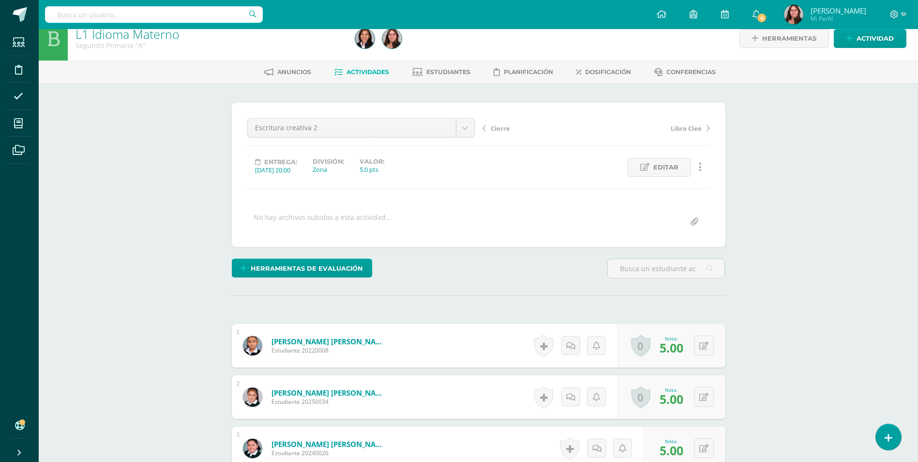
scroll to position [0, 0]
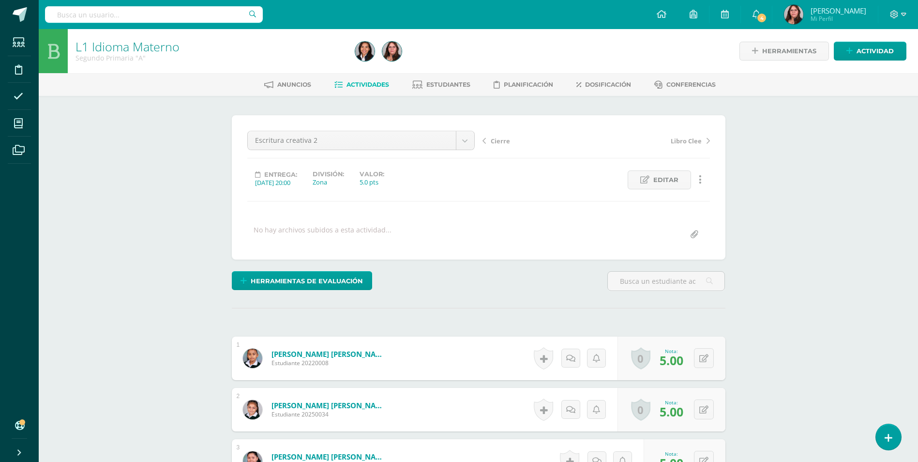
click at [498, 140] on span "Cierre" at bounding box center [500, 141] width 19 height 9
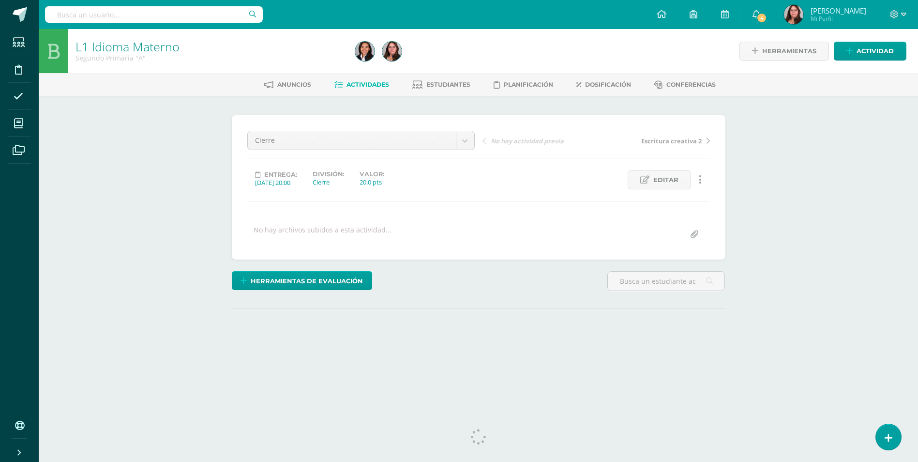
click at [383, 87] on span "Actividades" at bounding box center [368, 84] width 43 height 7
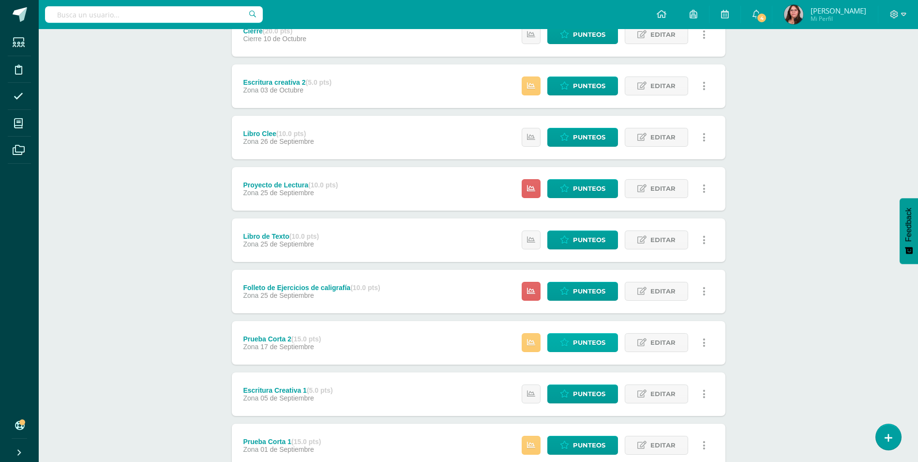
scroll to position [97, 0]
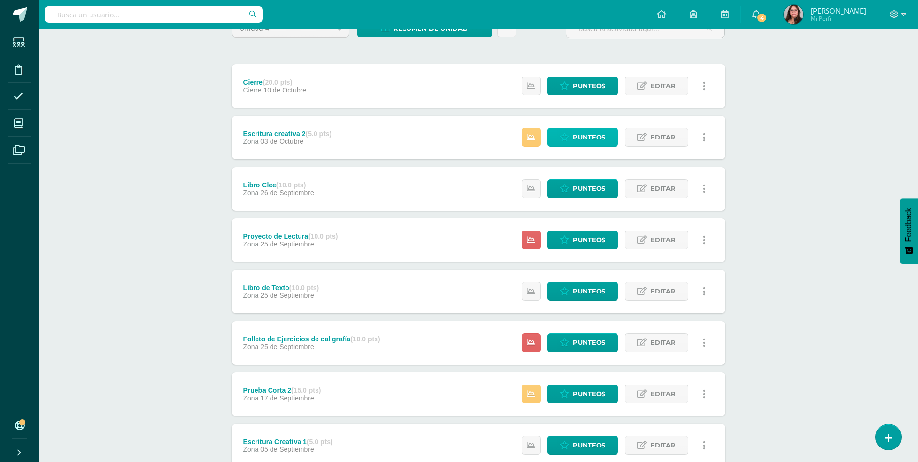
click at [595, 138] on span "Punteos" at bounding box center [589, 137] width 32 height 18
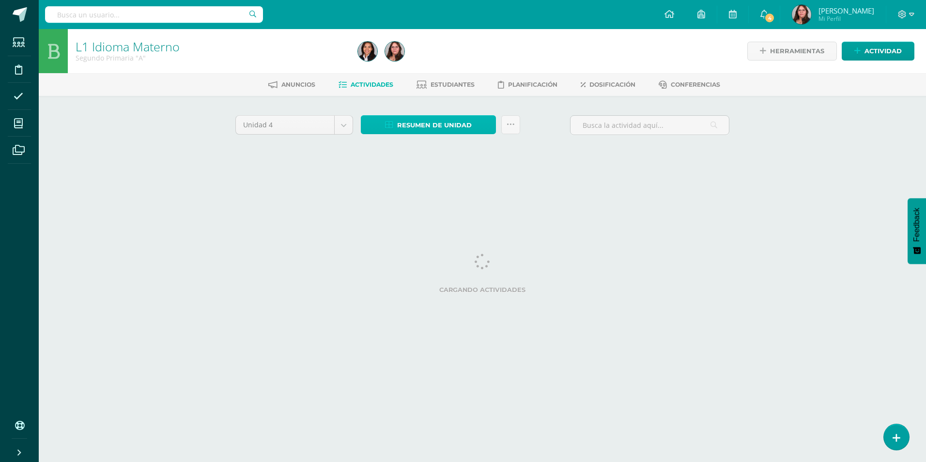
click at [438, 125] on span "Resumen de unidad" at bounding box center [434, 125] width 75 height 18
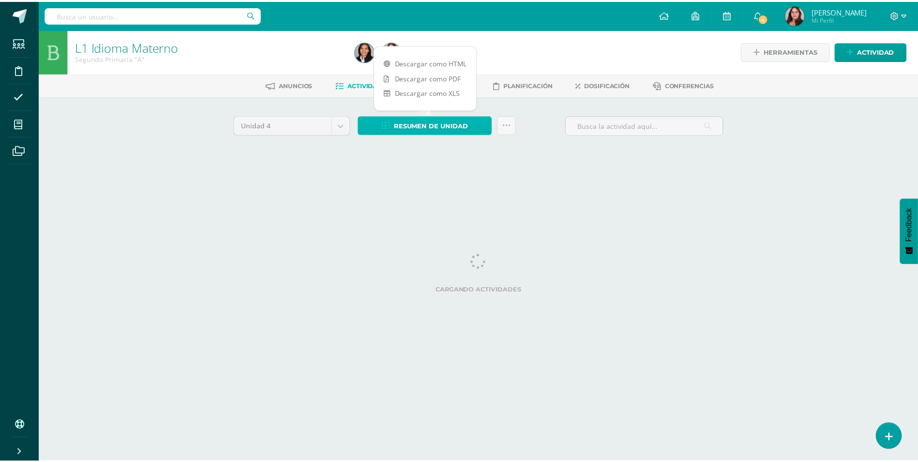
scroll to position [0, 3]
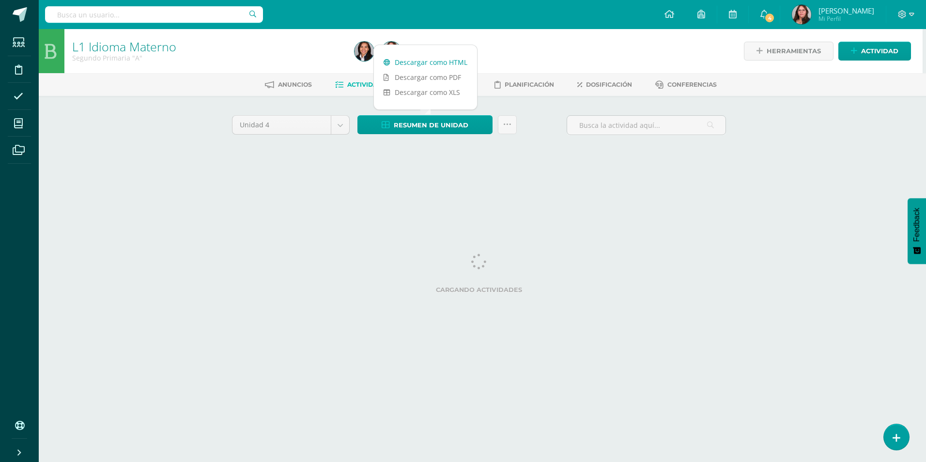
click at [460, 60] on link "Descargar como HTML" at bounding box center [425, 62] width 103 height 15
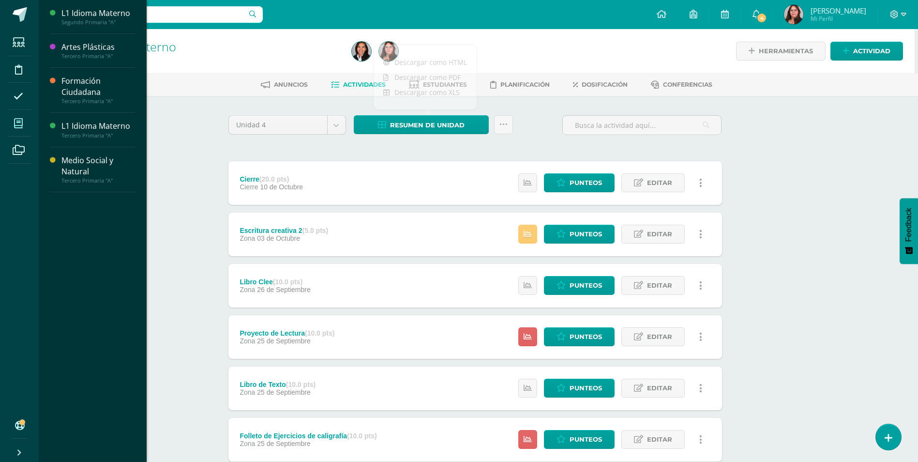
click at [20, 120] on icon at bounding box center [18, 124] width 9 height 10
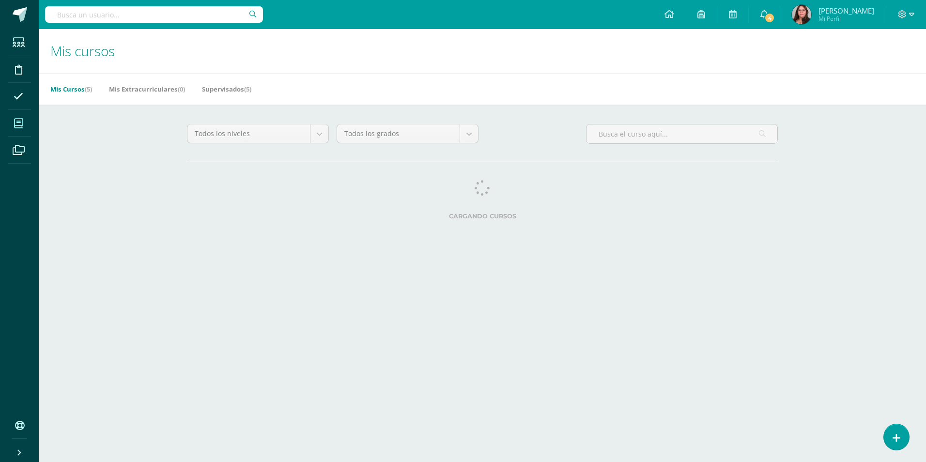
click at [101, 71] on h1 "Mis cursos" at bounding box center [482, 51] width 864 height 44
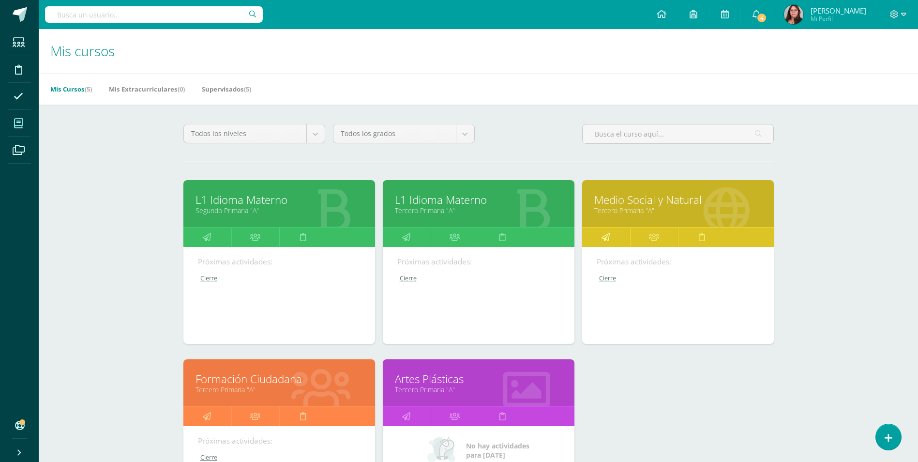
click at [618, 235] on link at bounding box center [606, 237] width 48 height 19
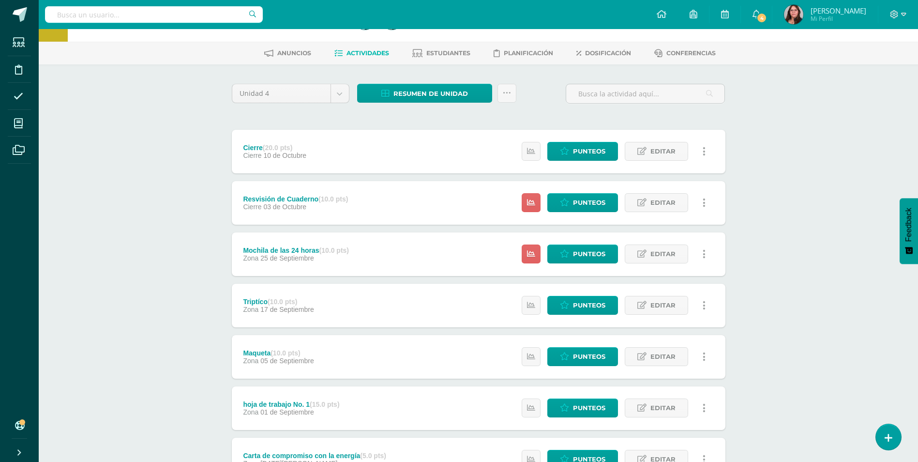
scroll to position [48, 0]
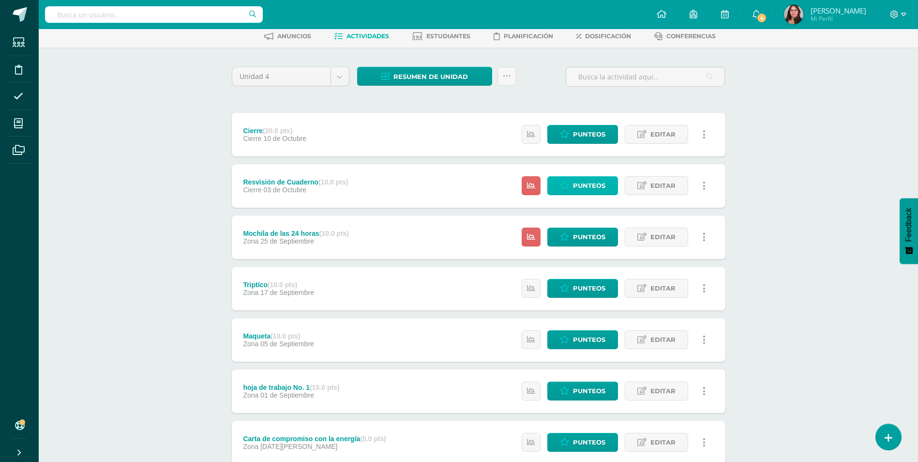
click at [612, 184] on link "Punteos" at bounding box center [583, 185] width 71 height 19
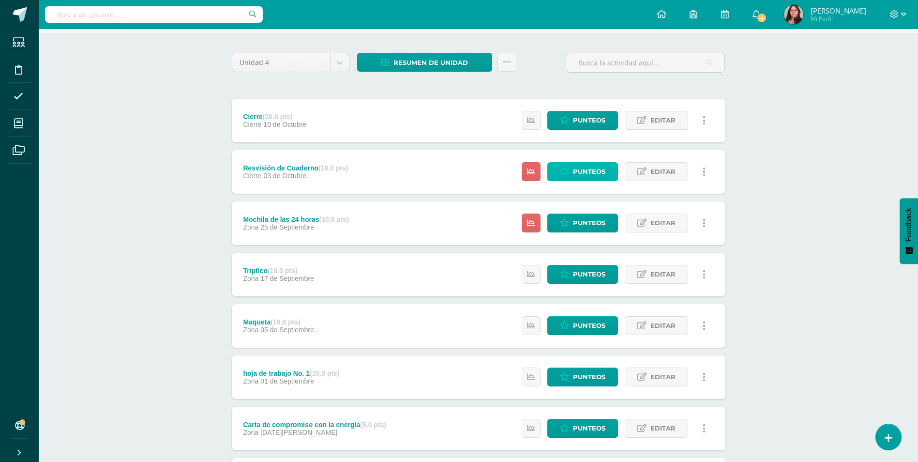
scroll to position [97, 0]
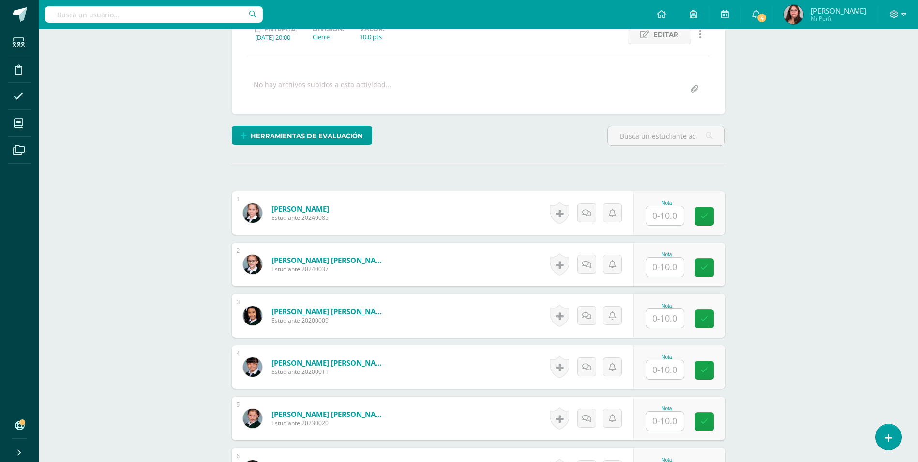
scroll to position [146, 0]
click at [653, 214] on input "text" at bounding box center [665, 215] width 38 height 19
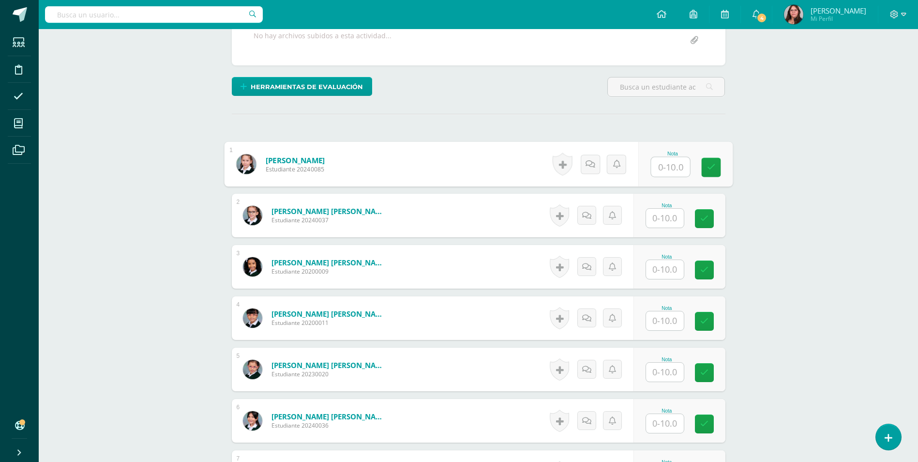
scroll to position [195, 0]
type input "10"
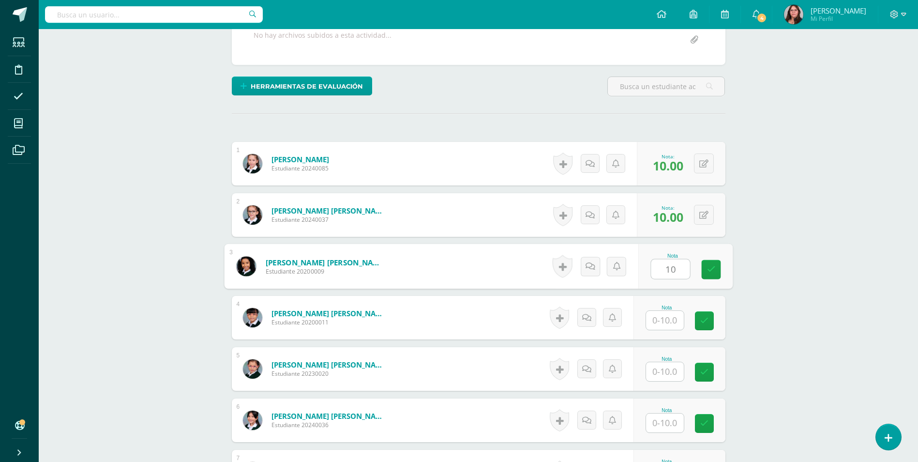
type input "10"
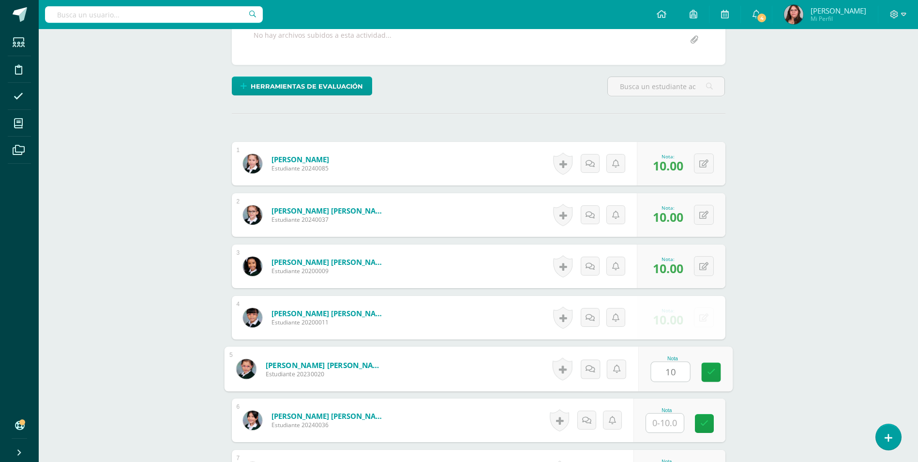
type input "10"
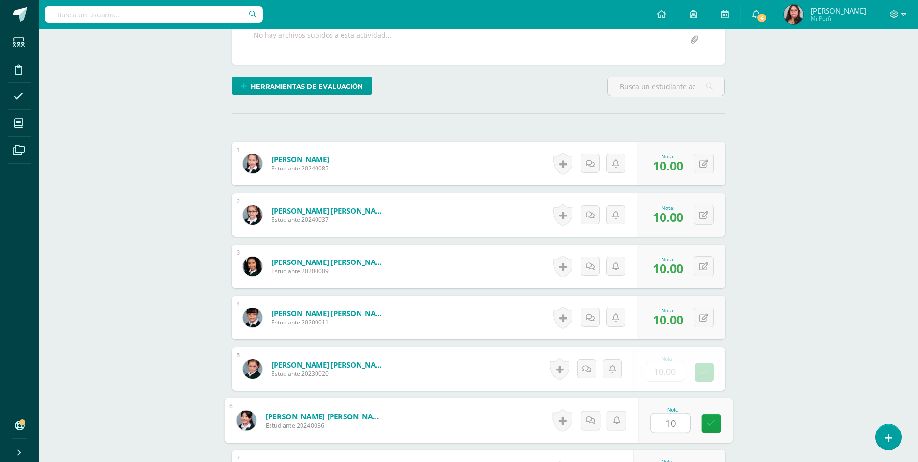
type input "10"
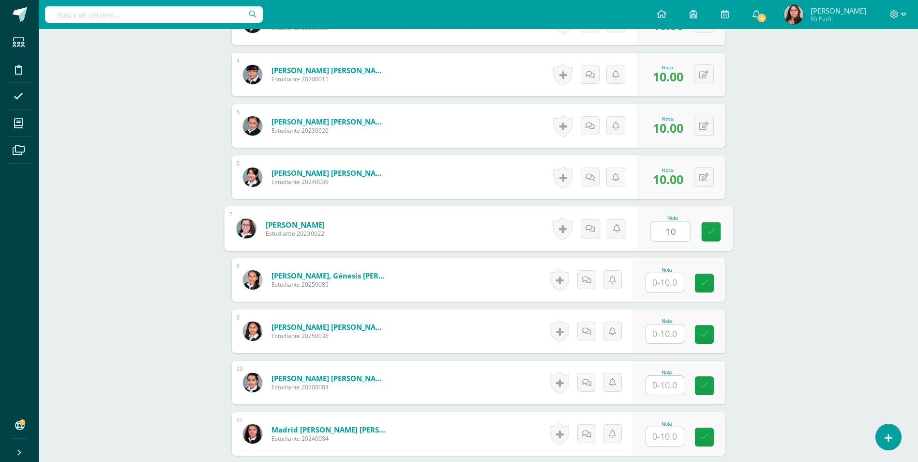
type input "10"
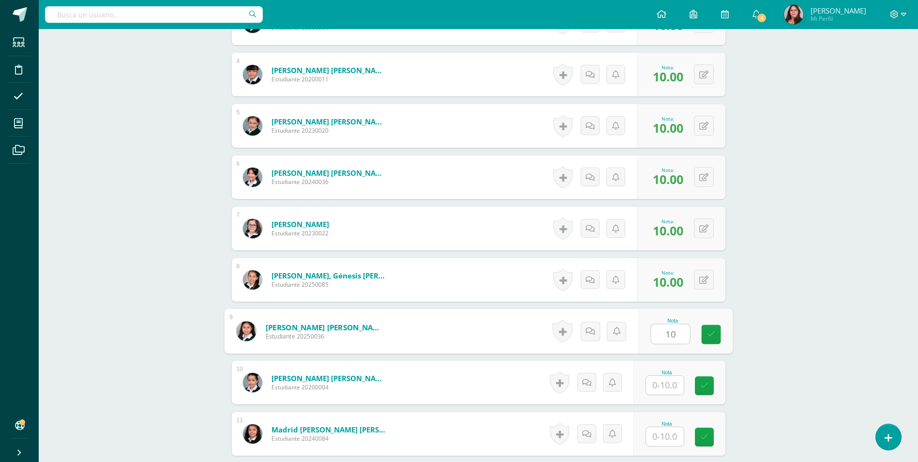
type input "10"
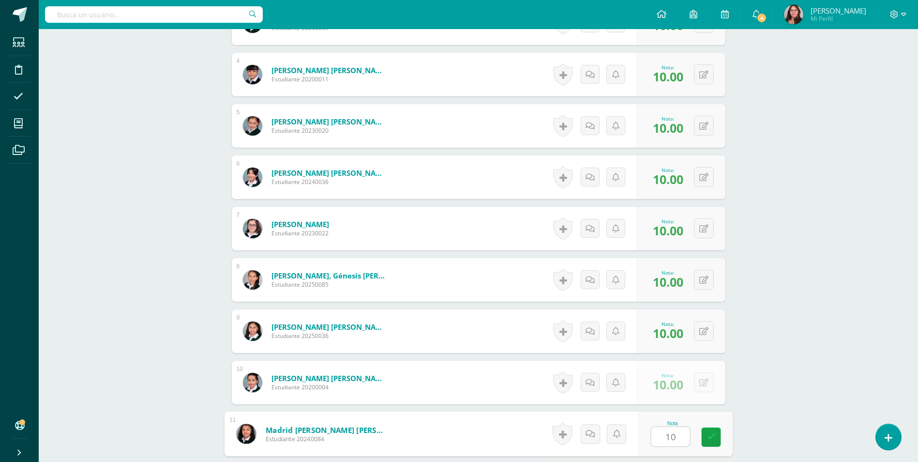
type input "10"
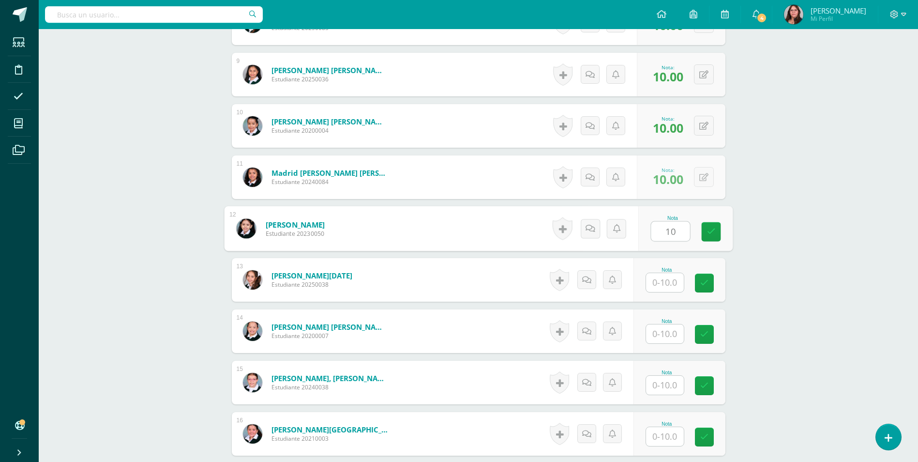
type input "10"
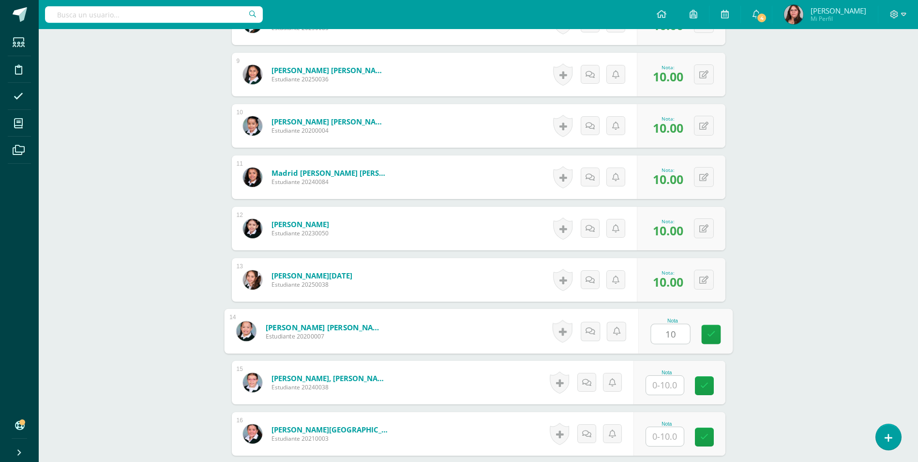
type input "10"
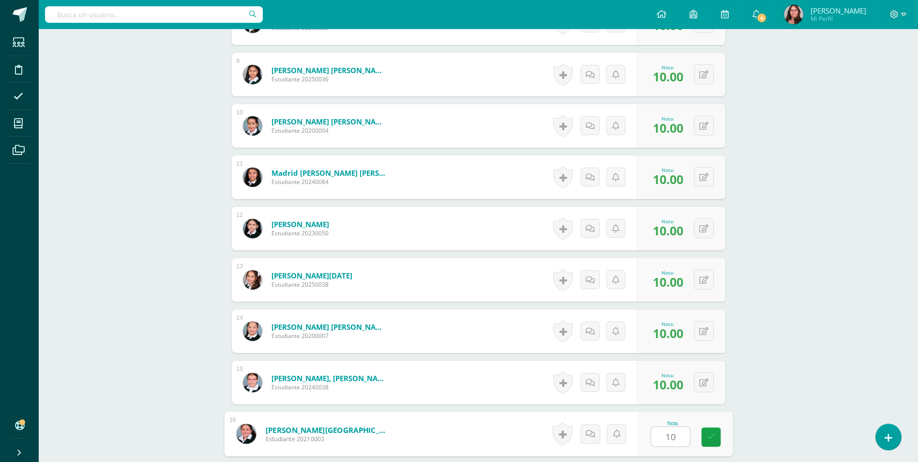
type input "10"
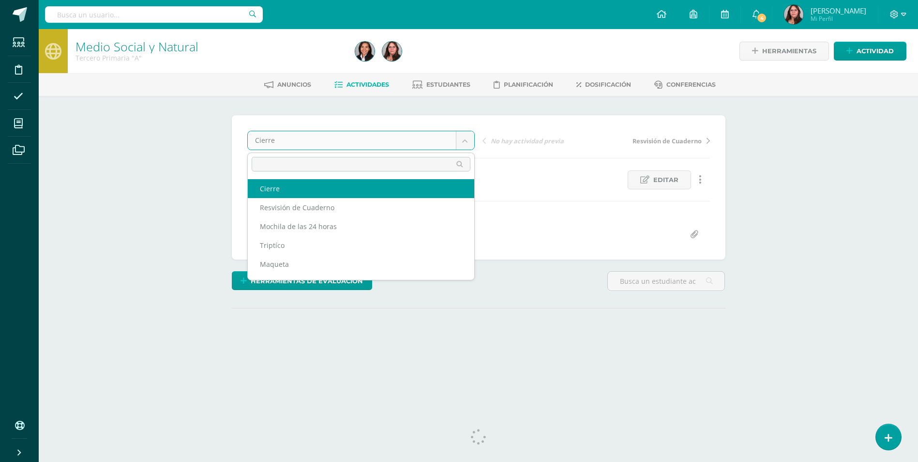
click at [471, 148] on body "Estudiantes Disciplina Asistencia Mis cursos Archivos Soporte Ayuda Reportar un…" at bounding box center [459, 191] width 918 height 383
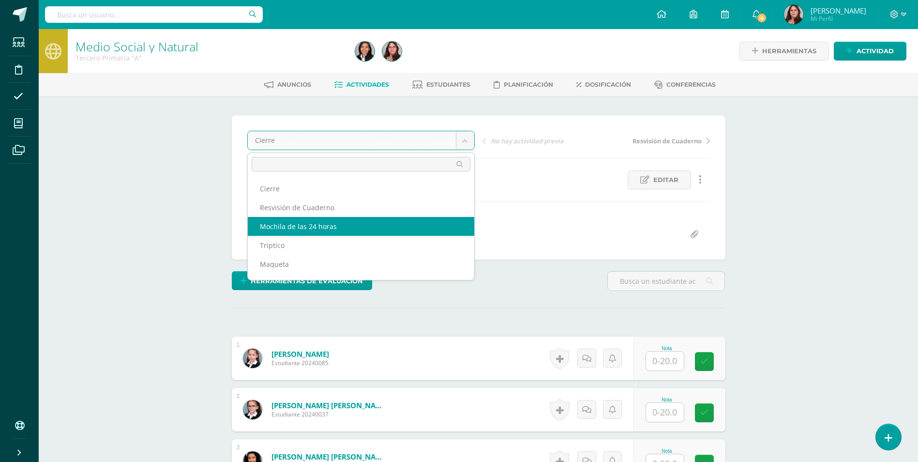
select select "/dashboard/teacher/grade-activity/106739/"
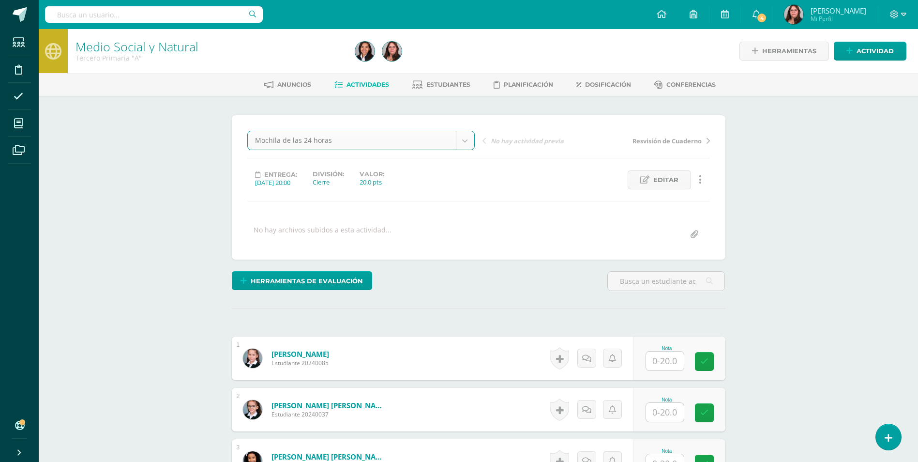
scroll to position [0, 0]
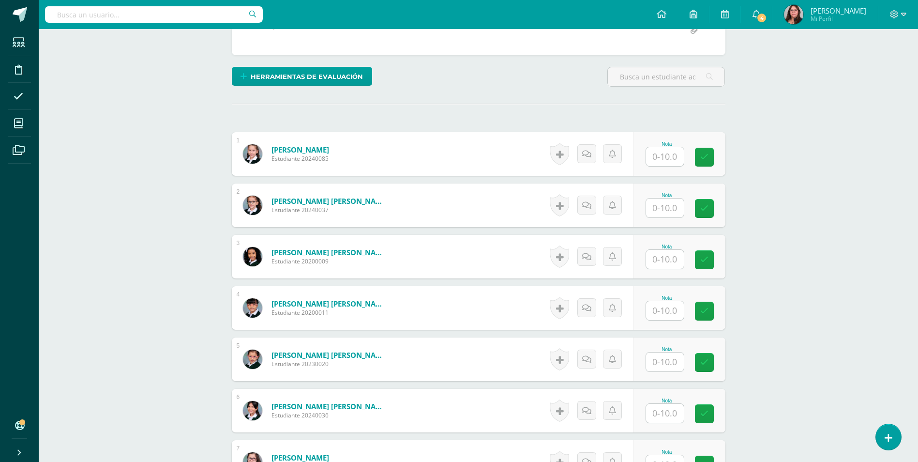
scroll to position [205, 0]
click at [660, 162] on input "text" at bounding box center [670, 156] width 39 height 19
type input "10"
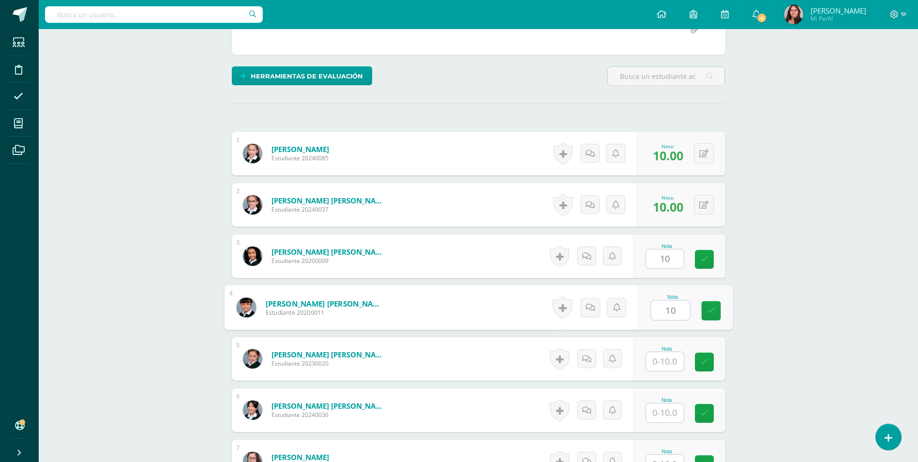
scroll to position [205, 0]
type input "10"
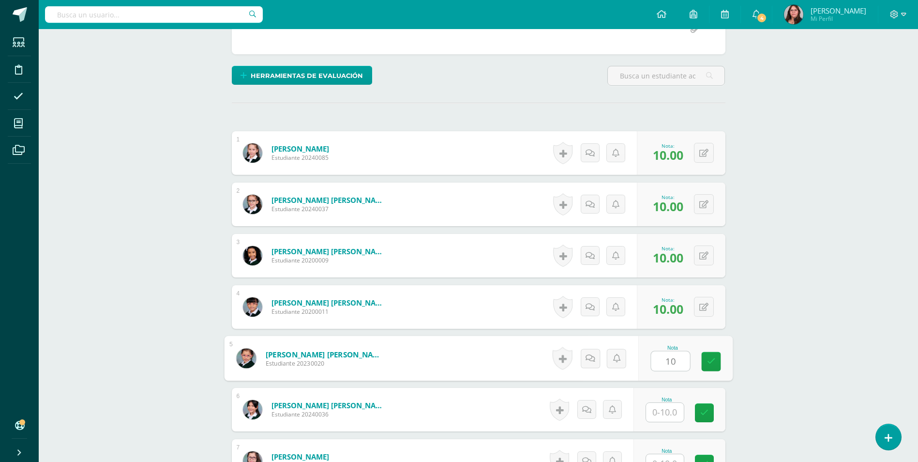
type input "10"
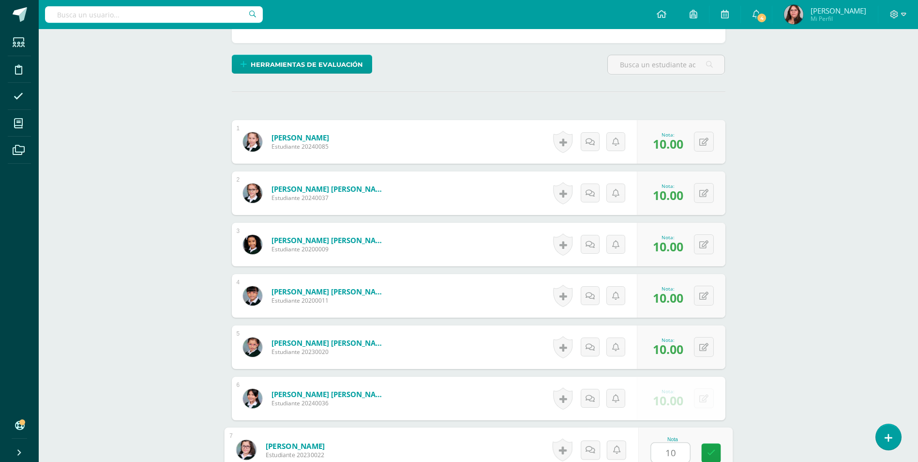
type input "10"
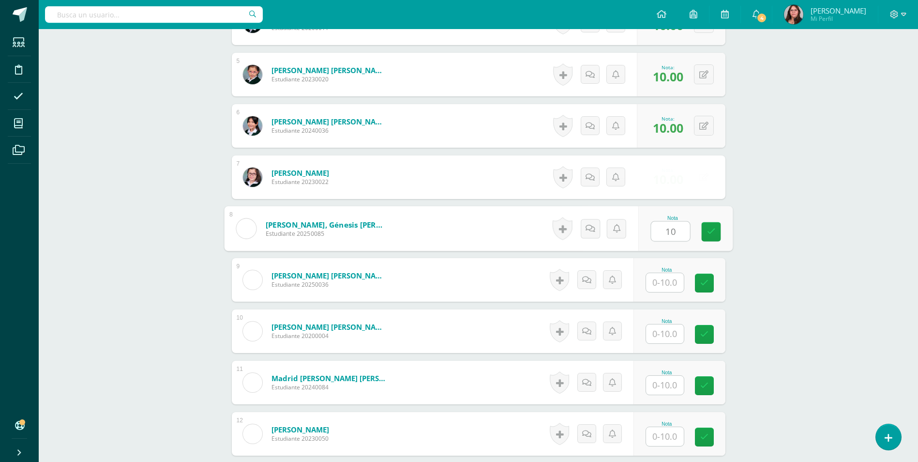
type input "10"
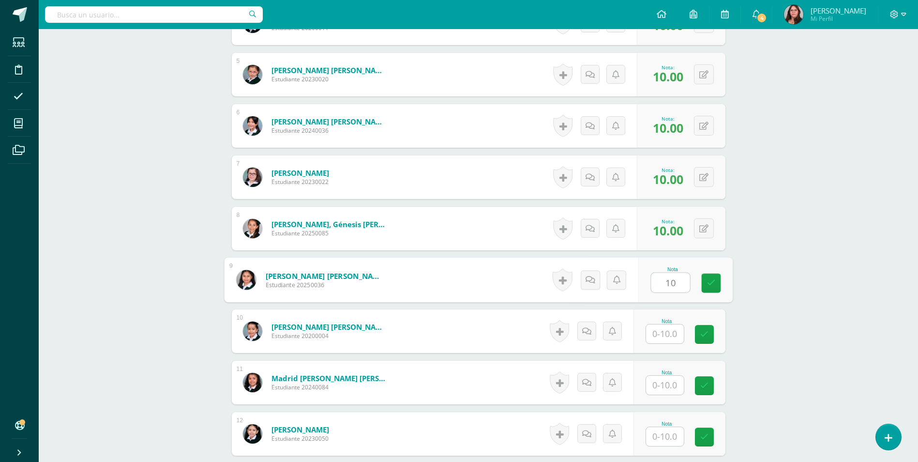
type input "10"
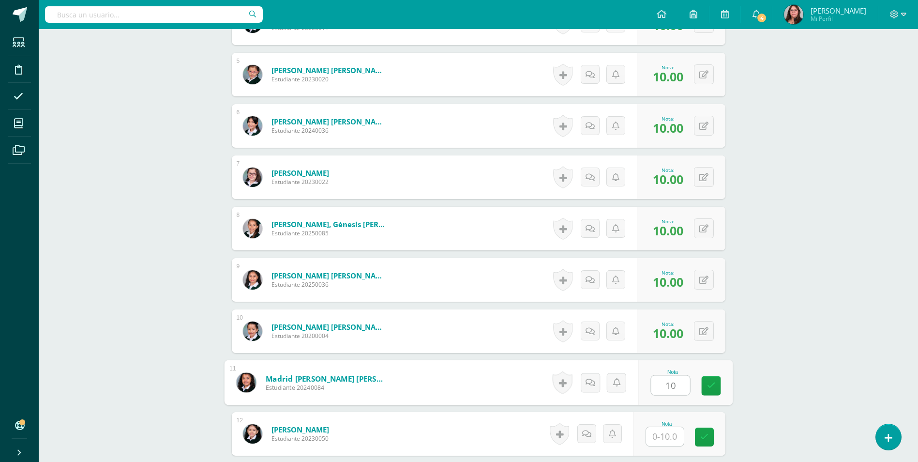
type input "10"
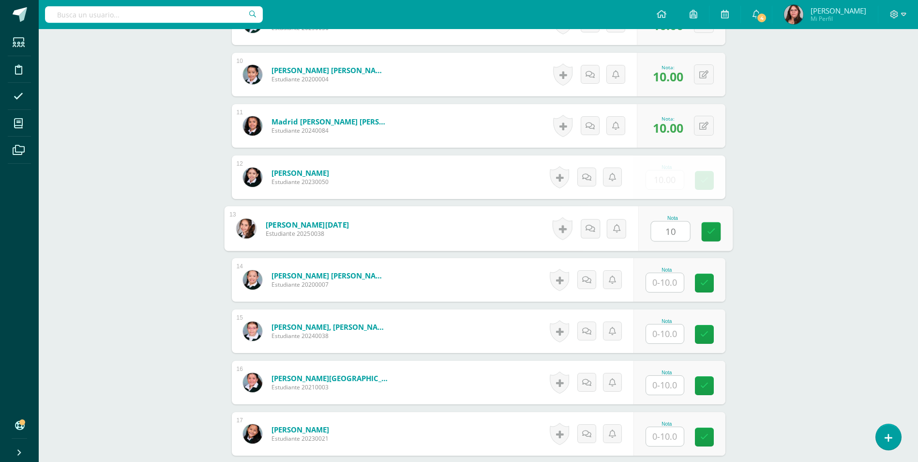
type input "10"
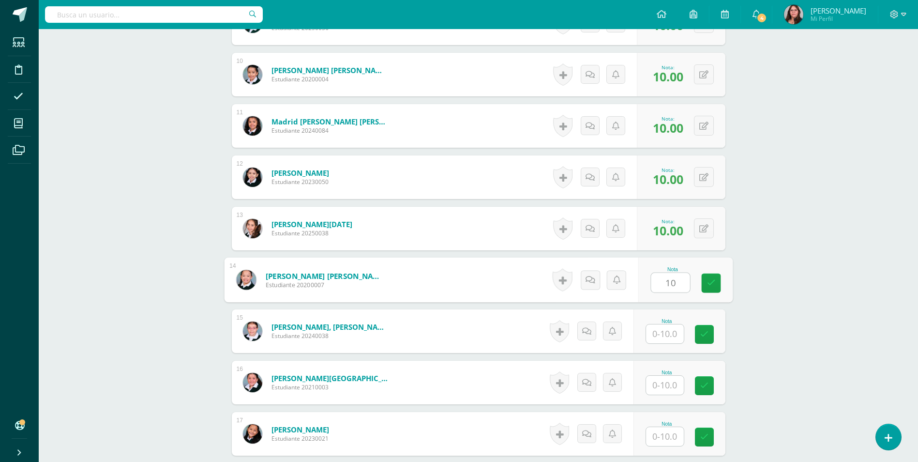
type input "10"
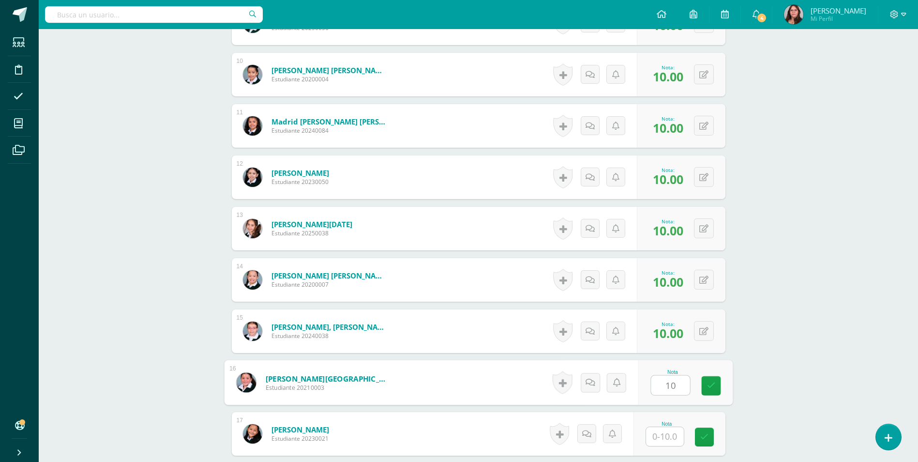
type input "10"
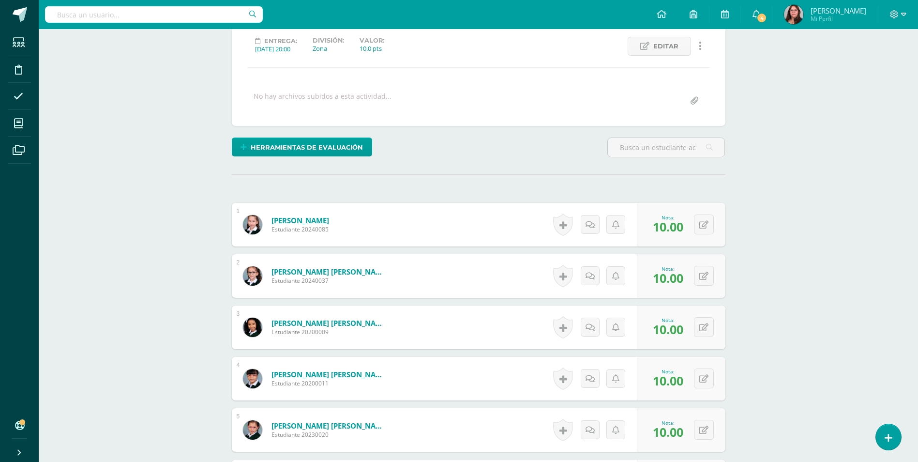
scroll to position [27, 0]
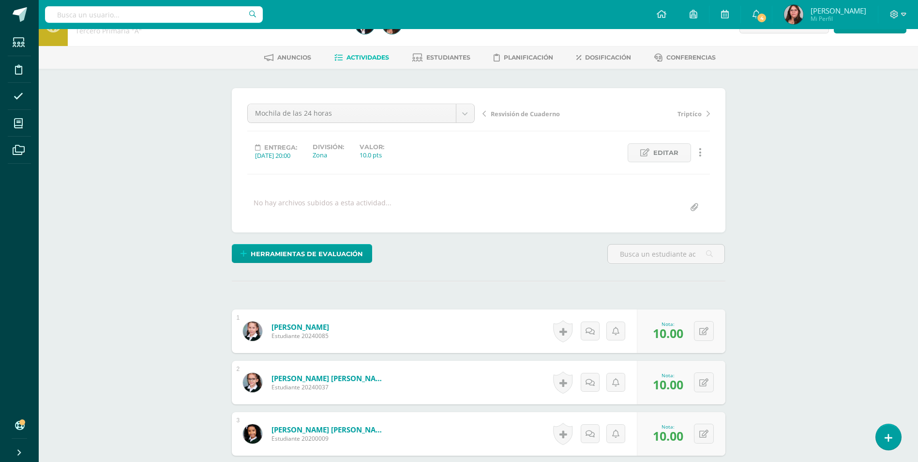
click at [381, 57] on span "Actividades" at bounding box center [368, 57] width 43 height 7
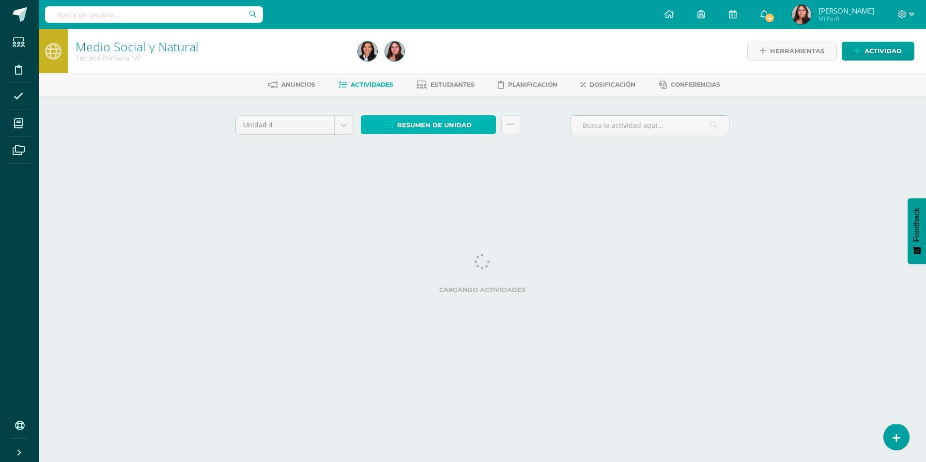
click at [429, 123] on span "Resumen de unidad" at bounding box center [434, 125] width 75 height 18
click at [446, 63] on link "Descargar como HTML" at bounding box center [428, 62] width 103 height 15
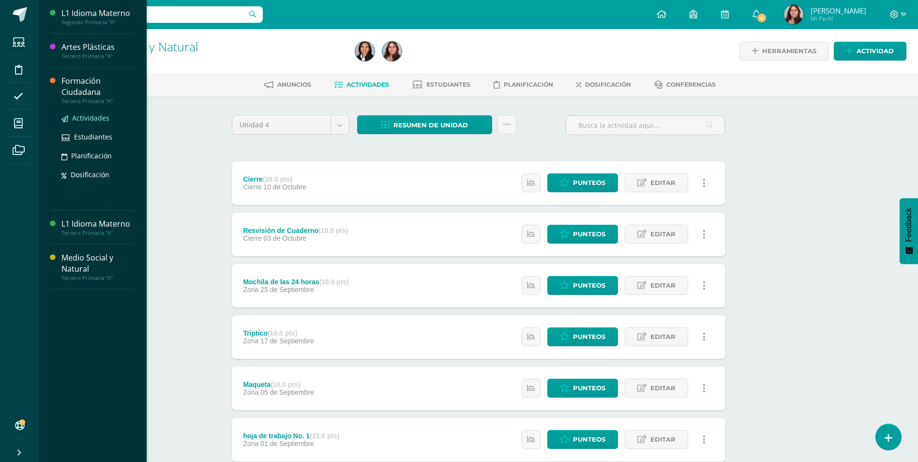
click at [77, 117] on span "Actividades" at bounding box center [90, 117] width 37 height 9
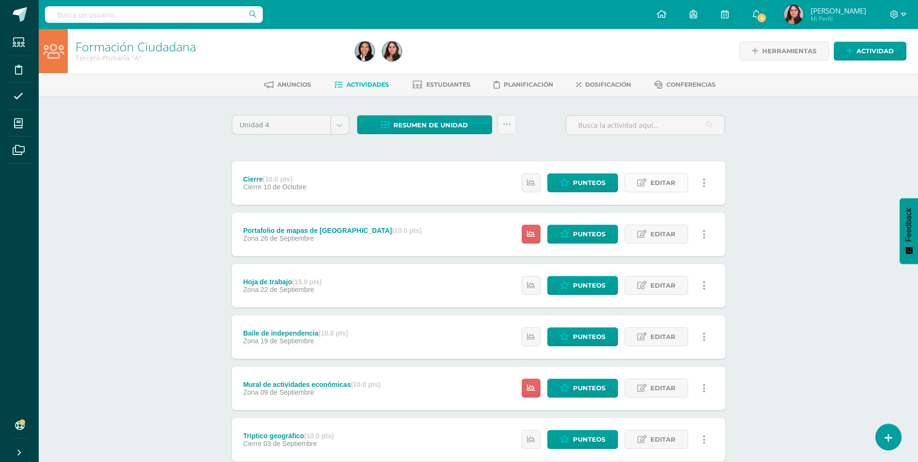
click at [657, 176] on span "Editar" at bounding box center [663, 183] width 25 height 18
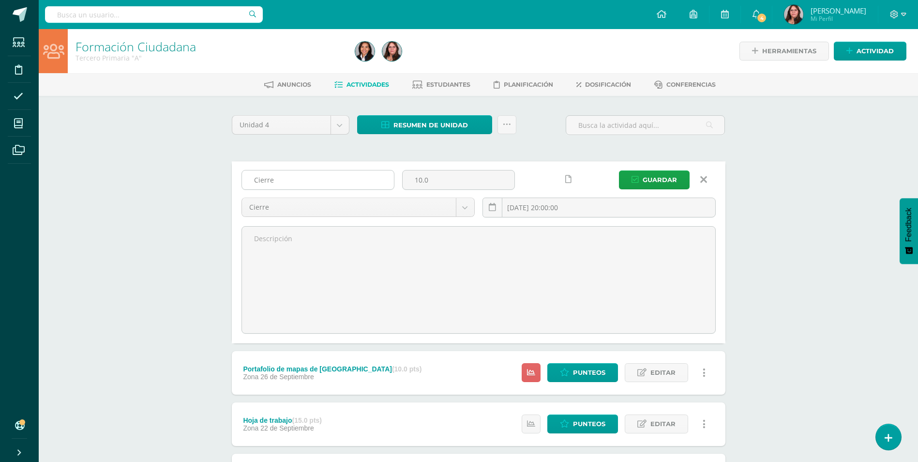
drag, startPoint x: 482, startPoint y: 183, endPoint x: 343, endPoint y: 189, distance: 138.6
click at [343, 189] on div "Cierre 10.0 Cierre Cierre Zona 2025-10-10 20:00:00 Guardar" at bounding box center [479, 197] width 482 height 55
type input "20"
click at [624, 174] on button "Guardar" at bounding box center [654, 179] width 71 height 19
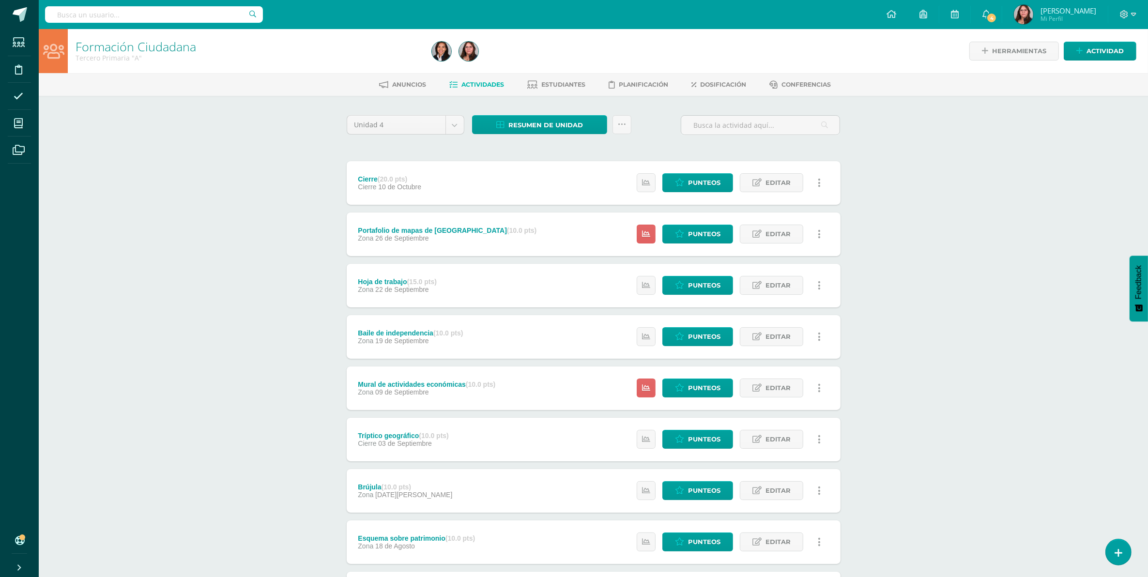
scroll to position [102, 0]
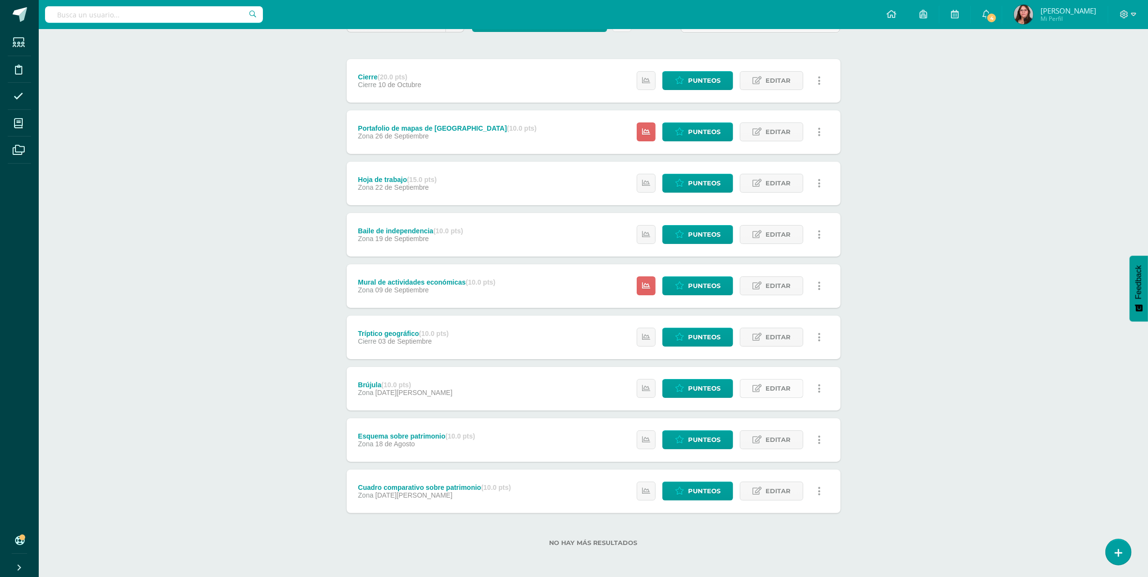
click at [755, 388] on icon at bounding box center [756, 388] width 9 height 8
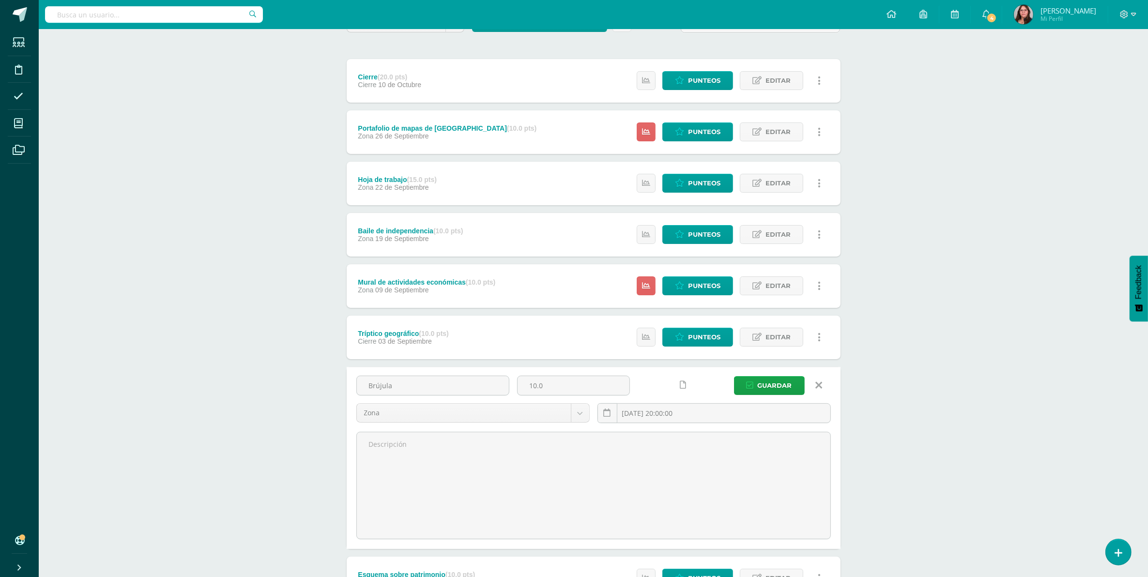
drag, startPoint x: 605, startPoint y: 384, endPoint x: 201, endPoint y: 326, distance: 408.4
click at [201, 326] on div "Formación Ciudadana Tercero Primaria "A" Herramientas Detalle de asistencias Ac…" at bounding box center [593, 321] width 1109 height 789
type input "5"
click at [734, 376] on button "Guardar" at bounding box center [769, 385] width 71 height 19
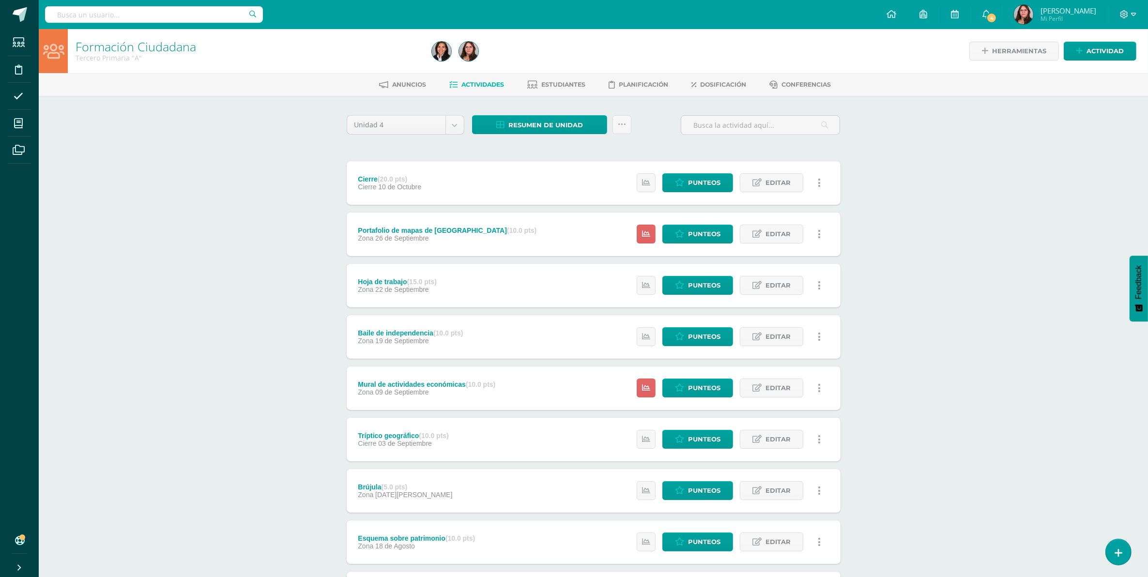
click at [439, 280] on div "Hoja de trabajo (15.0 pts) Zona [DATE]" at bounding box center [398, 286] width 102 height 44
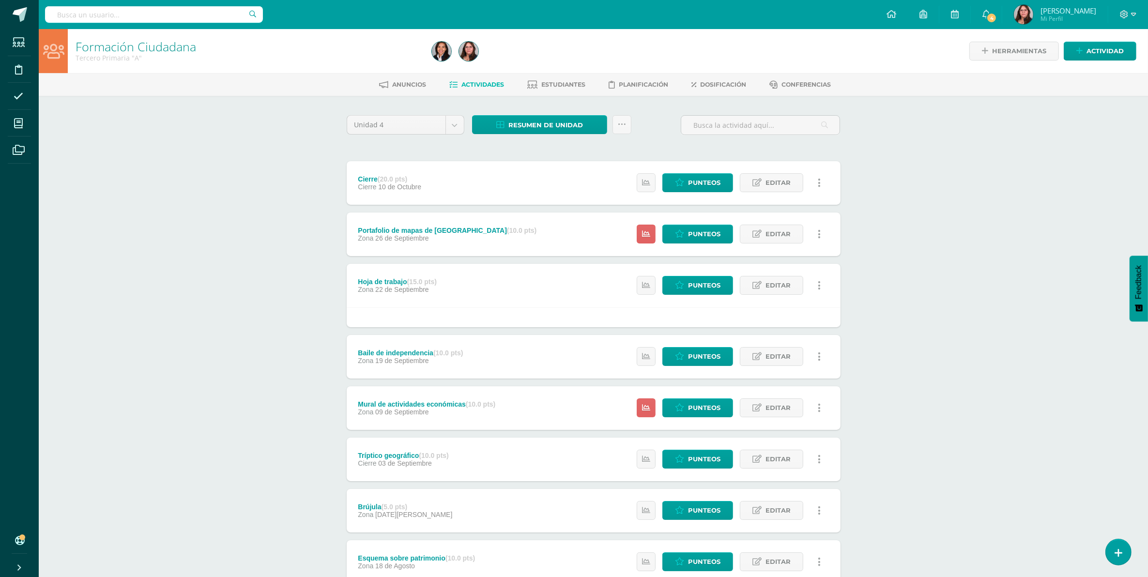
click at [452, 352] on strong "(10.0 pts)" at bounding box center [448, 353] width 30 height 8
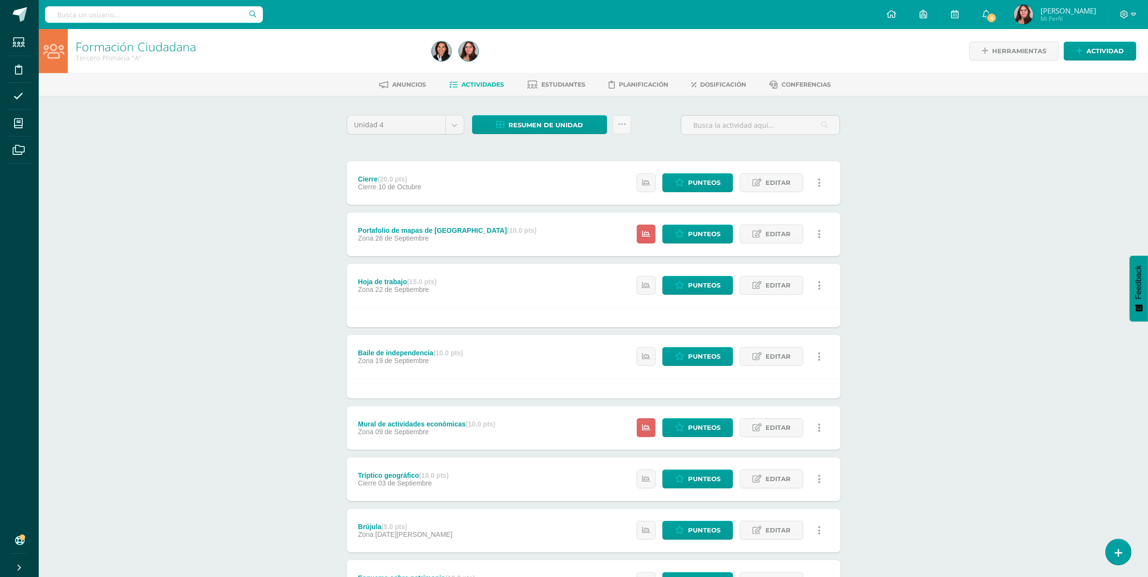
click at [461, 437] on div "Mural de actividades económicas (10.0 pts) Zona [DATE]" at bounding box center [427, 428] width 161 height 44
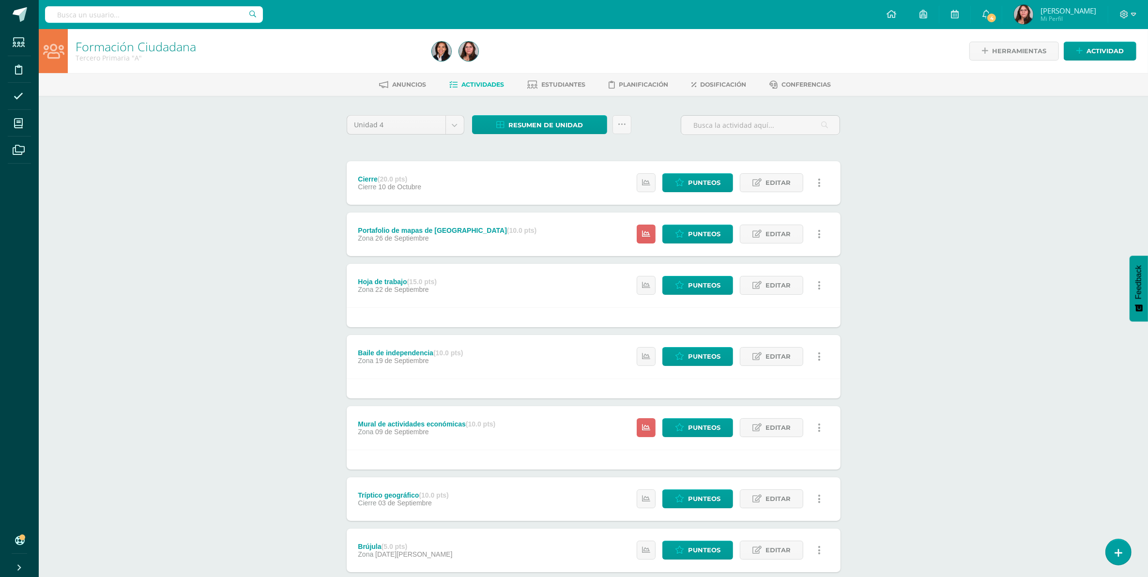
click at [458, 492] on div "Tríptico geográfico (10.0 pts) [GEOGRAPHIC_DATA] [DATE]" at bounding box center [404, 499] width 114 height 44
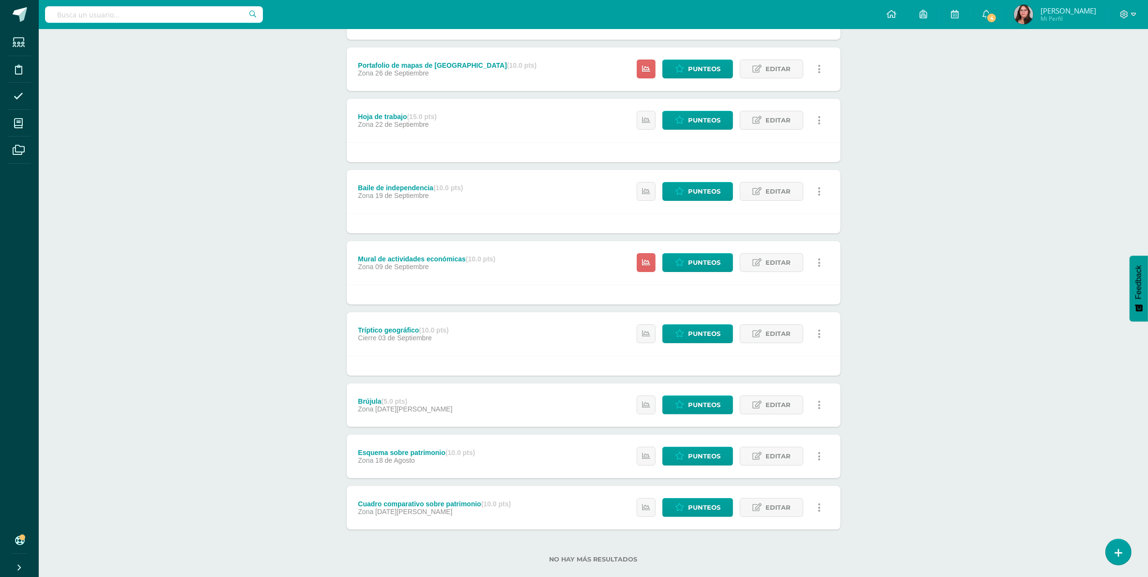
scroll to position [182, 0]
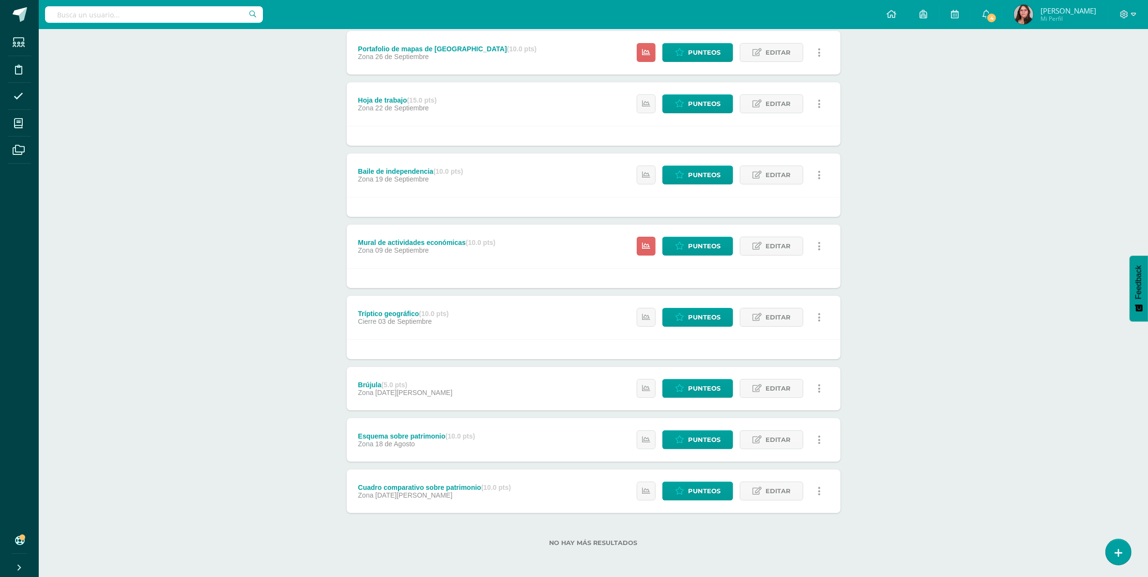
click at [446, 388] on div "Brújula (5.0 pts) Zona 25 de Agosto Estatus de Actividad: 0 Estudiantes sin cal…" at bounding box center [594, 389] width 494 height 44
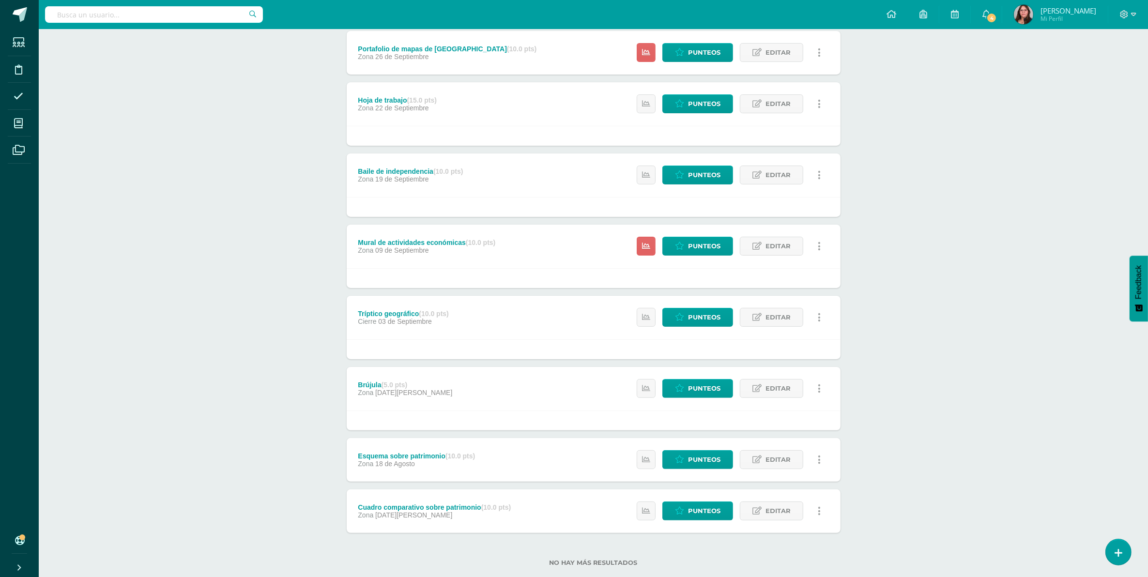
click at [445, 458] on div "Esquema sobre patrimonio (10.0 pts)" at bounding box center [416, 456] width 117 height 8
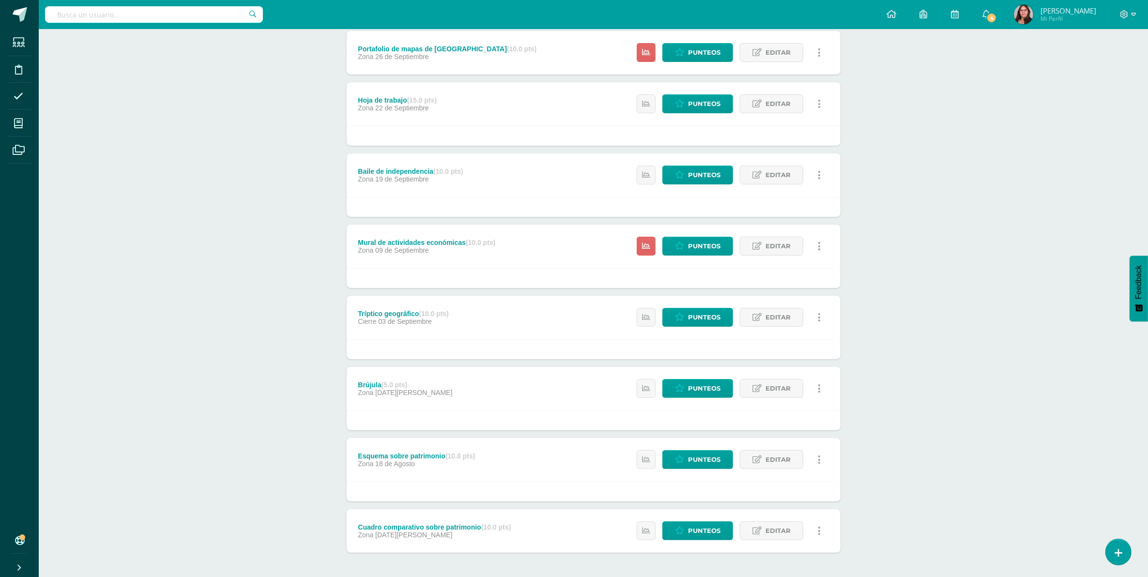
click at [474, 527] on div "Cuadro comparativo sobre patrimonio (10.0 pts)" at bounding box center [434, 527] width 153 height 8
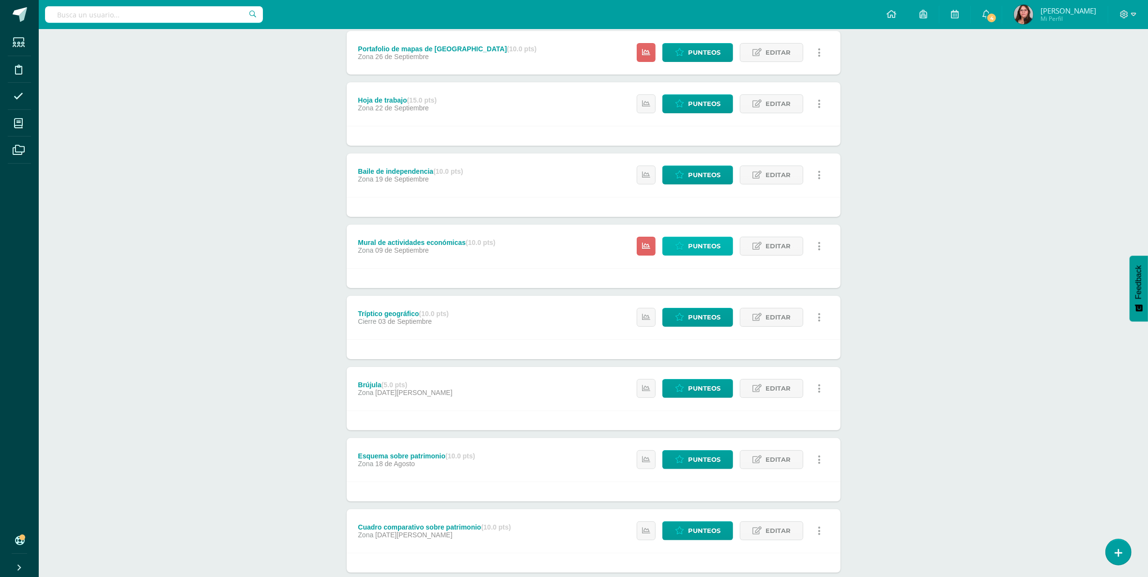
click at [687, 248] on link "Punteos" at bounding box center [697, 246] width 71 height 19
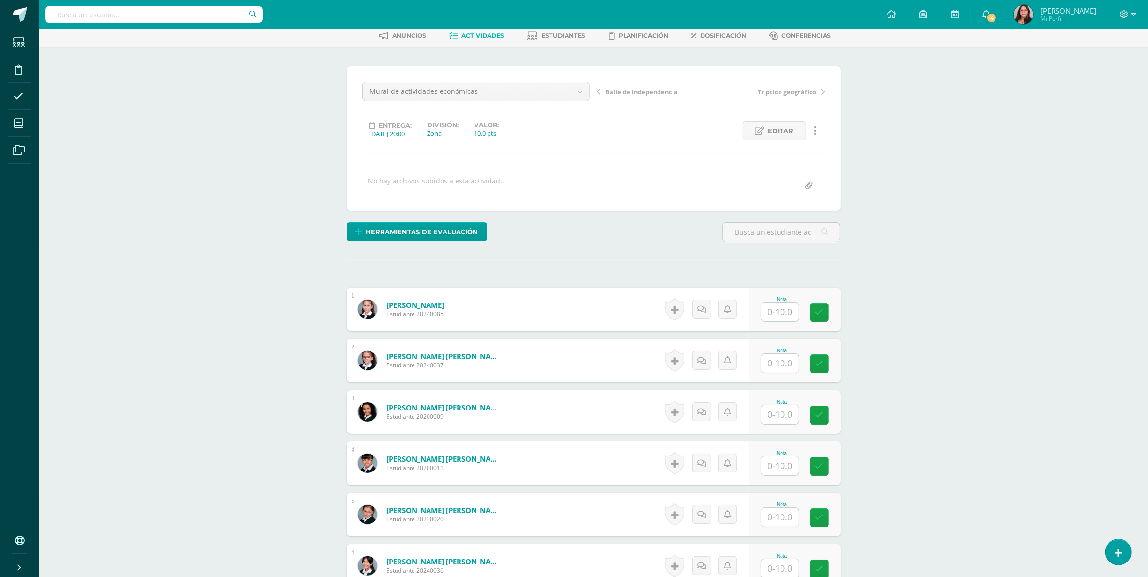
scroll to position [61, 0]
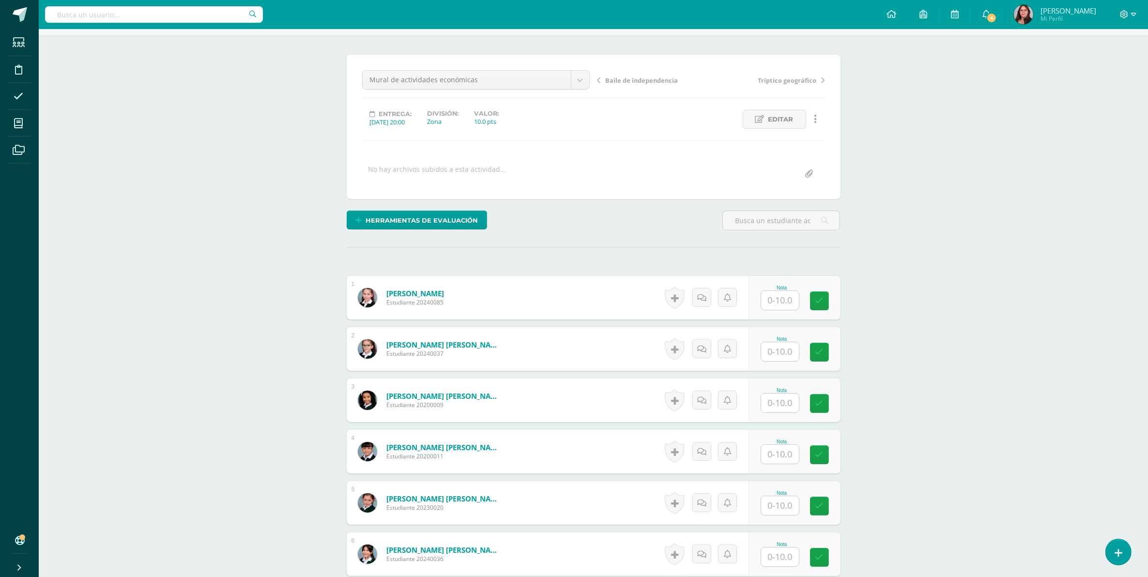
click at [779, 304] on input "text" at bounding box center [780, 300] width 38 height 19
type input "10"
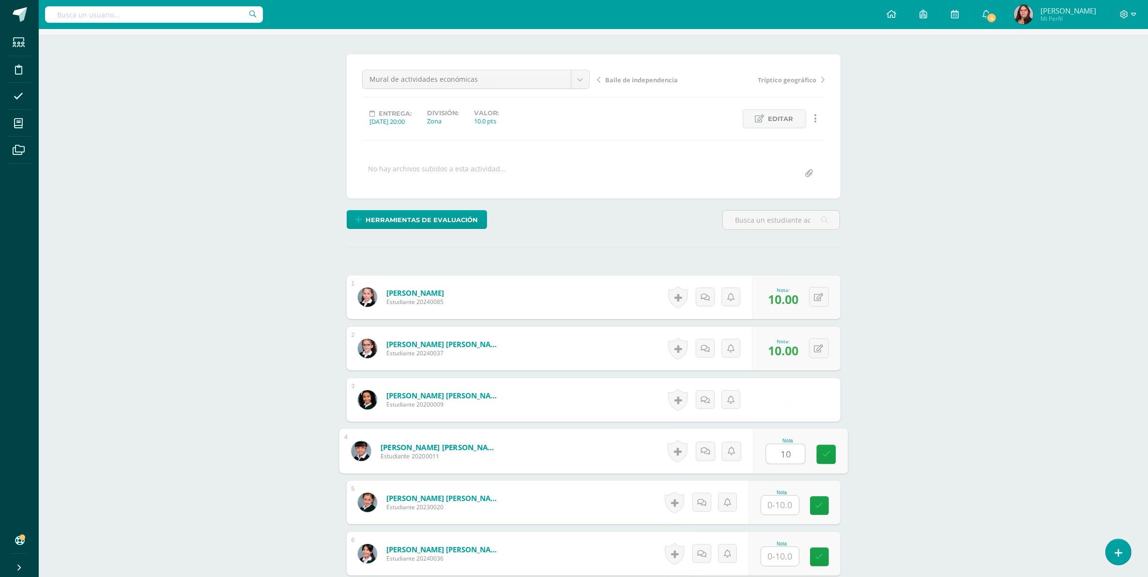
type input "10"
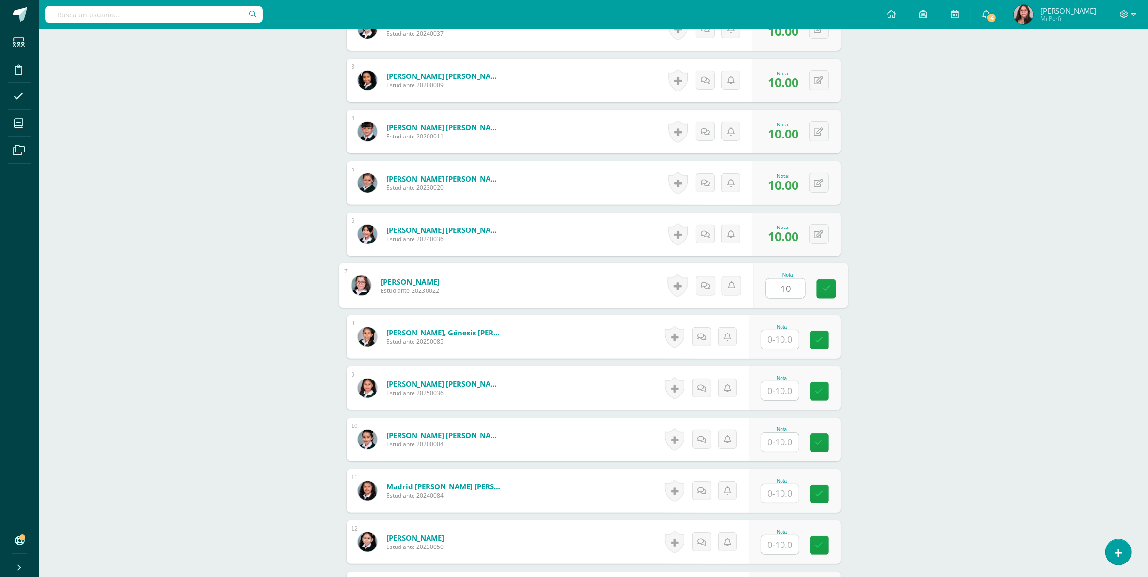
type input "10"
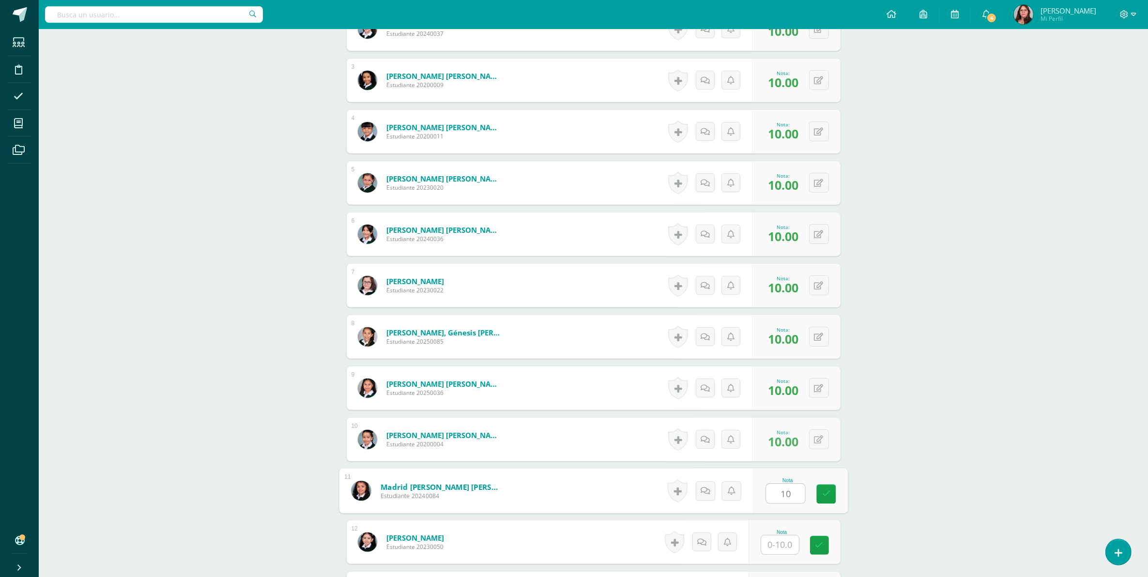
type input "10"
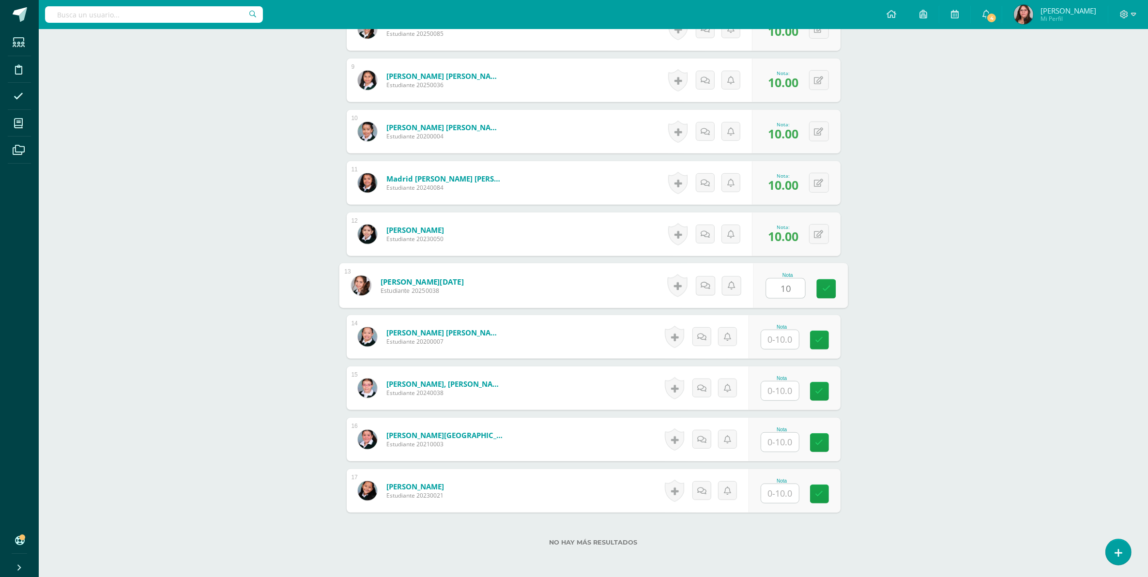
type input "10"
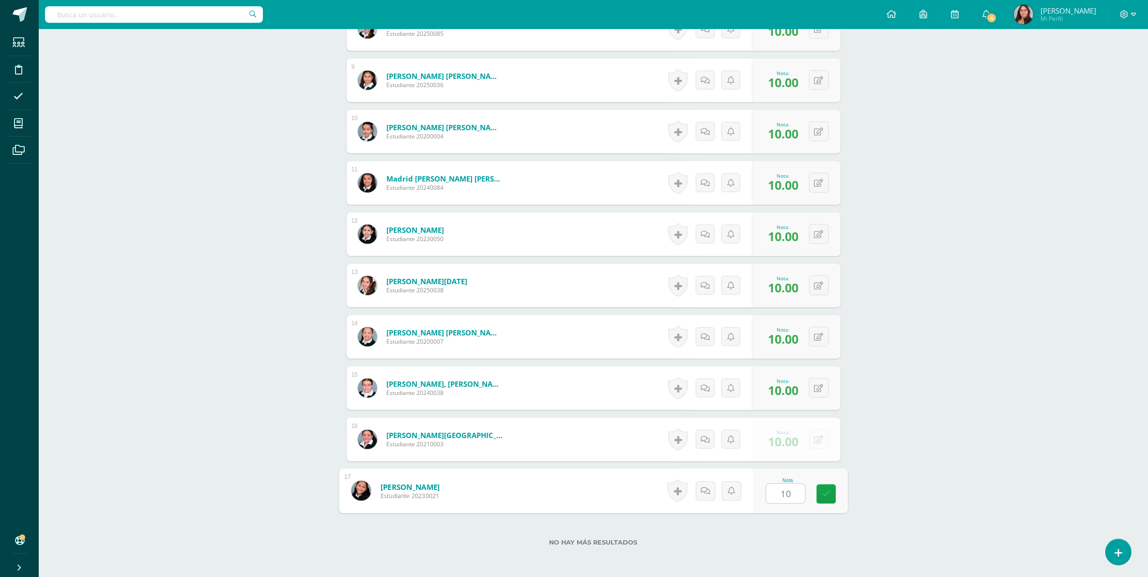
type input "10"
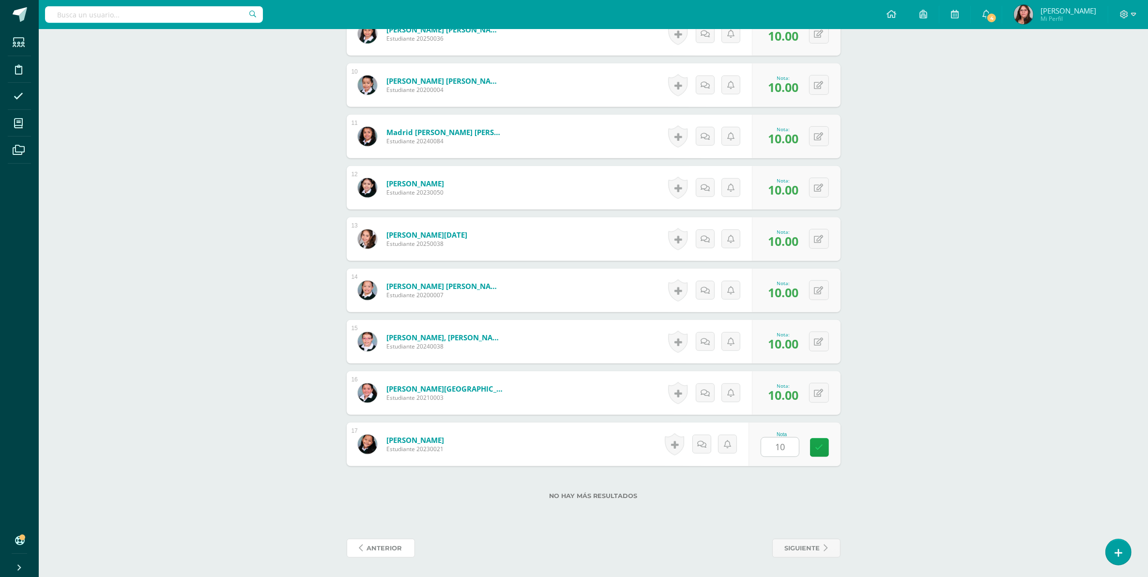
click at [347, 539] on link "anterior" at bounding box center [381, 548] width 68 height 19
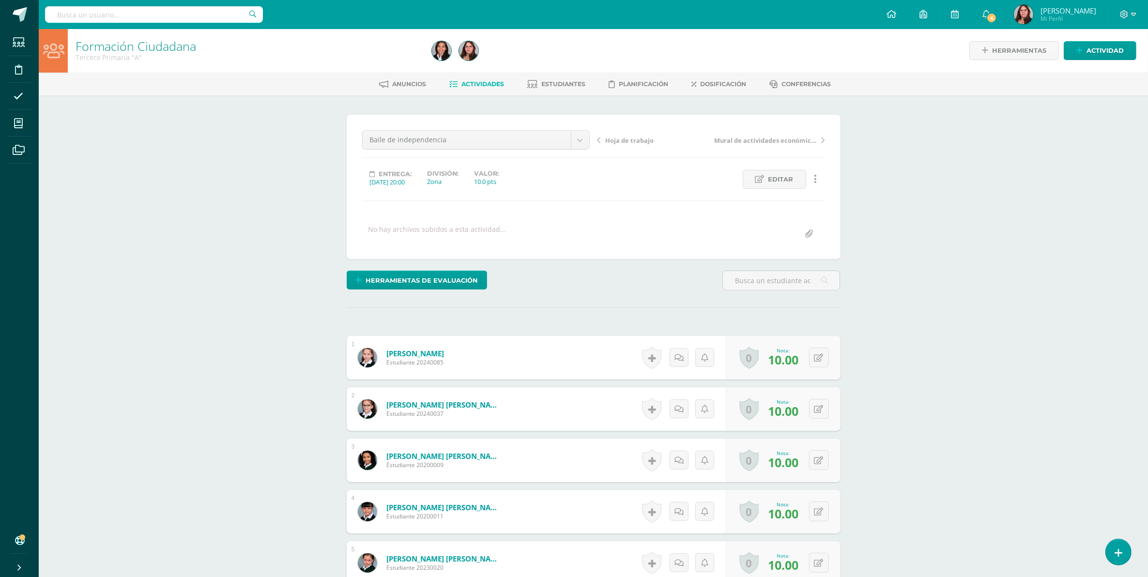
scroll to position [1, 0]
click at [614, 142] on span "Hoja de trabajo" at bounding box center [630, 140] width 48 height 9
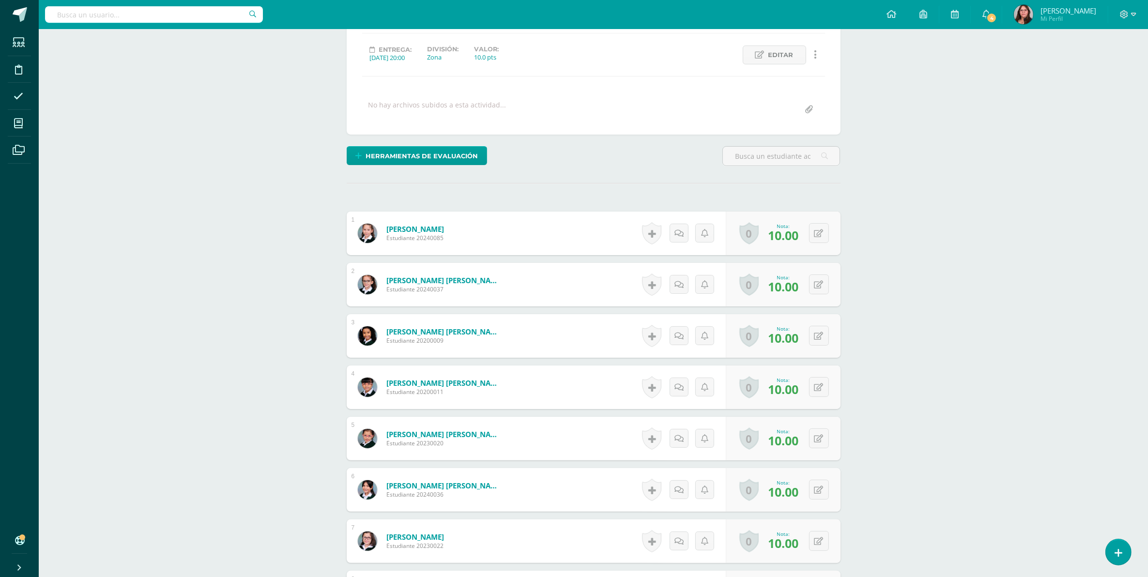
scroll to position [236, 0]
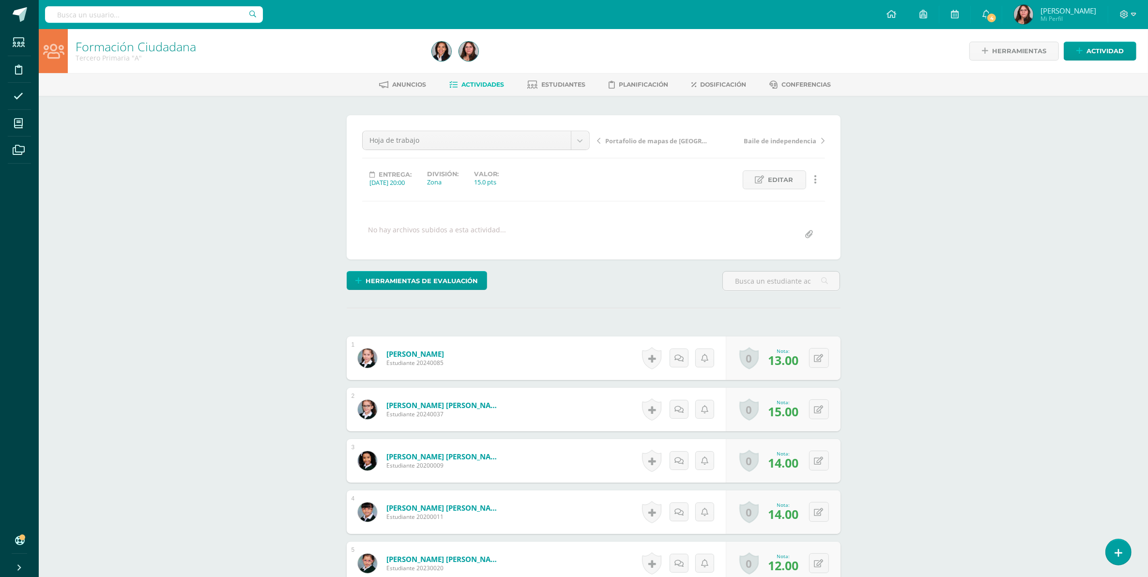
click at [644, 139] on span "Portafolio de mapas de [GEOGRAPHIC_DATA]" at bounding box center [657, 141] width 103 height 9
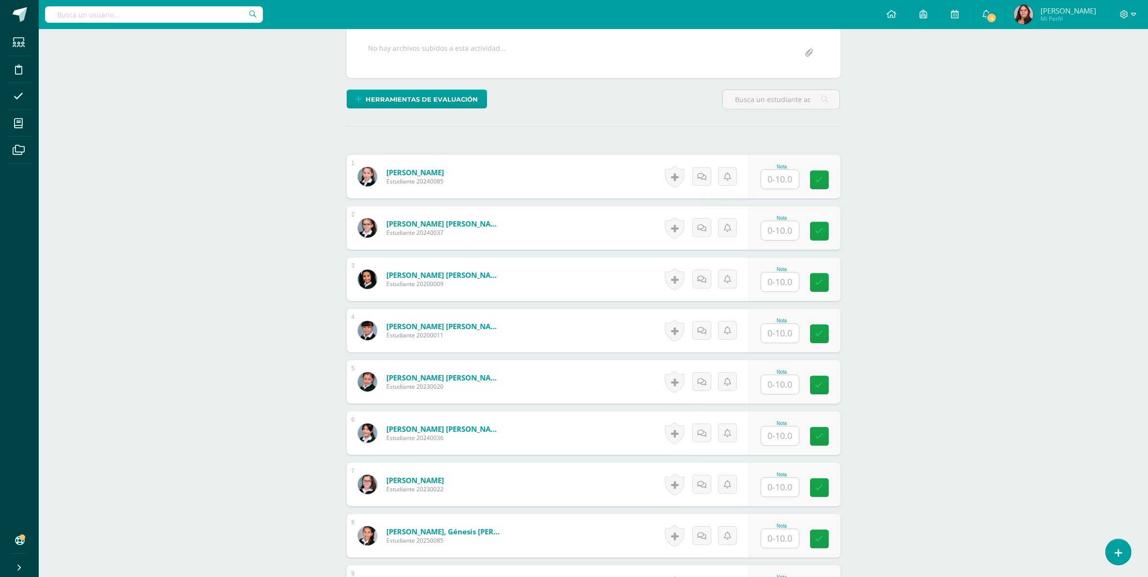
scroll to position [182, 0]
click at [766, 180] on input "text" at bounding box center [780, 178] width 38 height 19
type input "8"
type input "10"
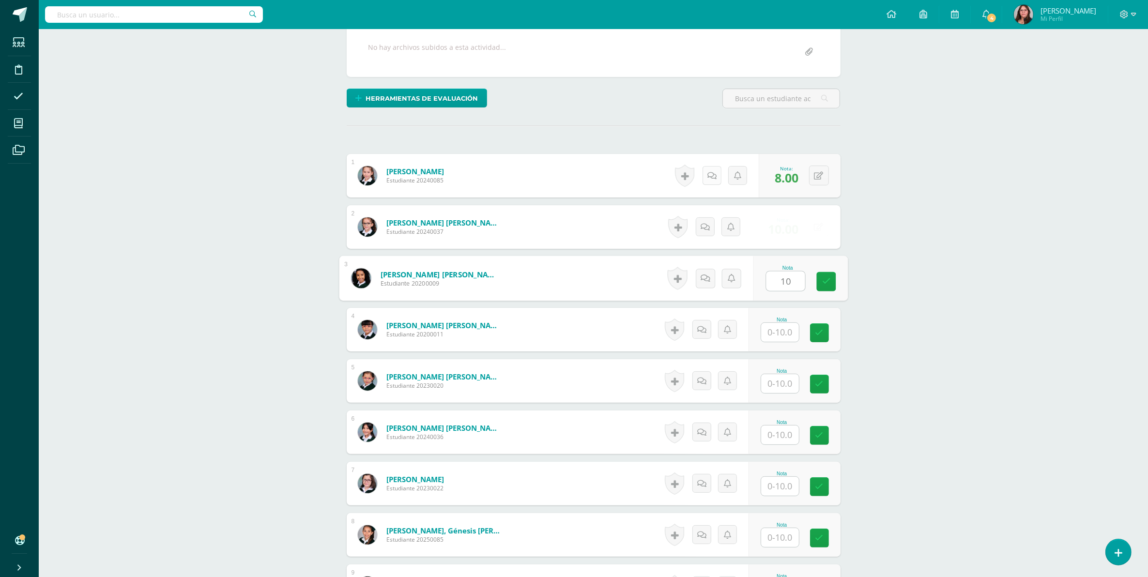
type input "10"
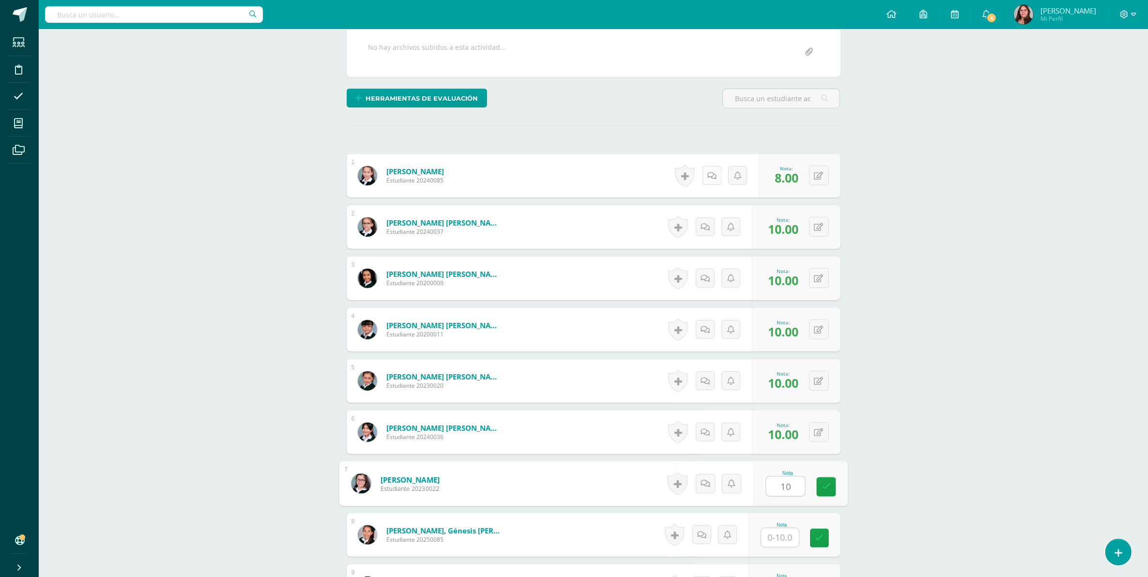
type input "10"
type input "8"
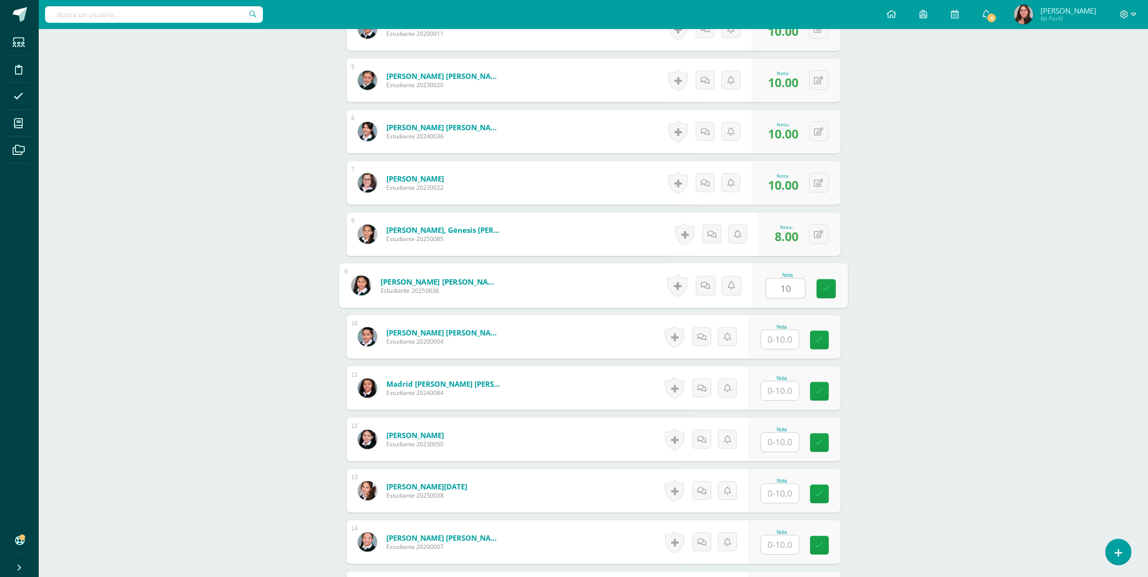
type input "10"
type input "8"
type input "10"
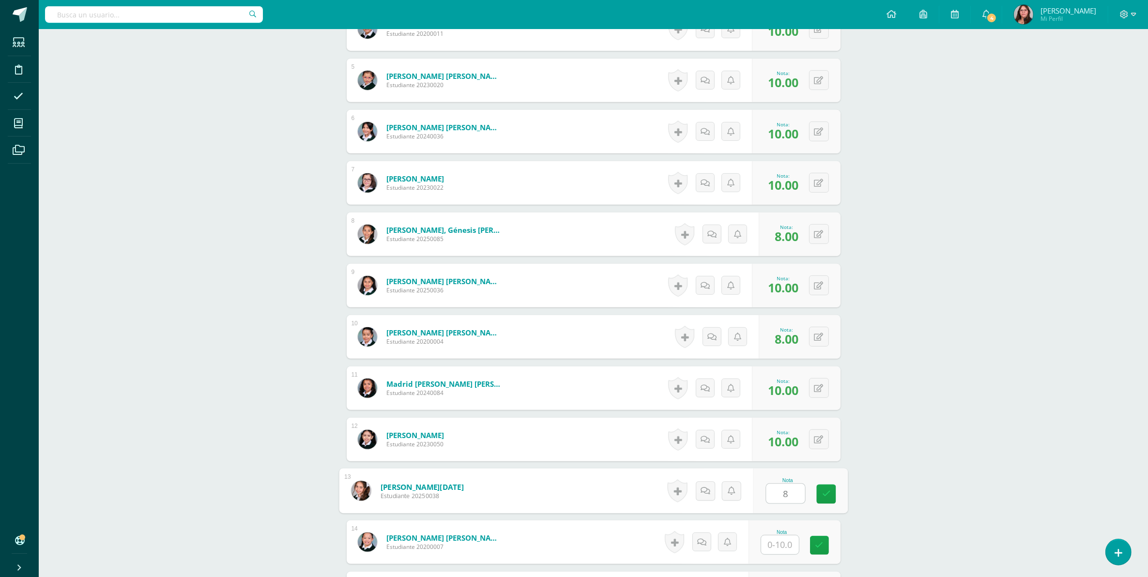
type input "8"
type input "10"
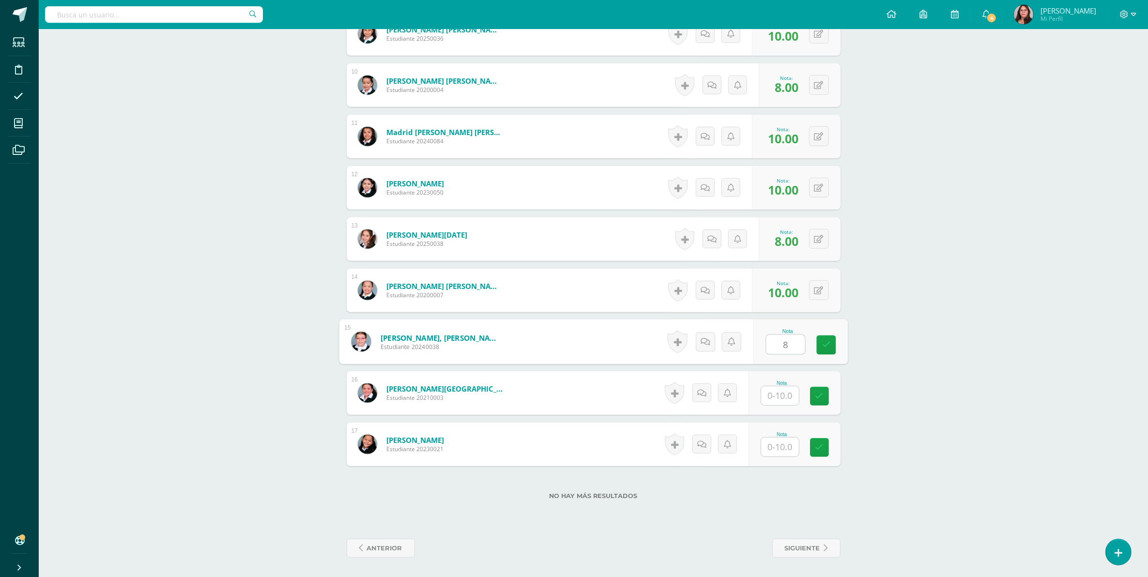
type input "8"
type input "10"
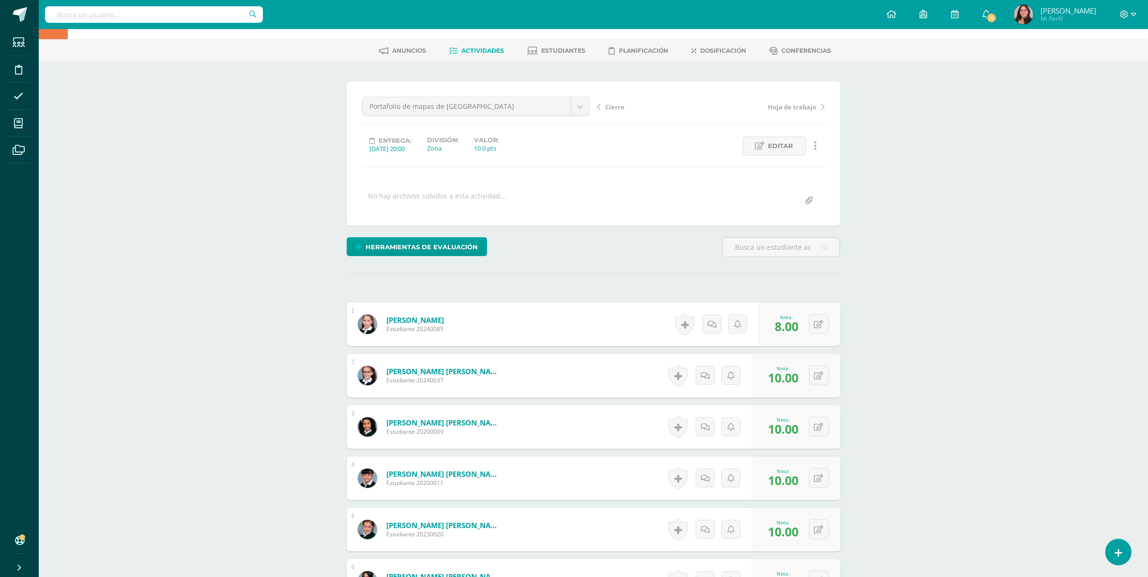
scroll to position [0, 0]
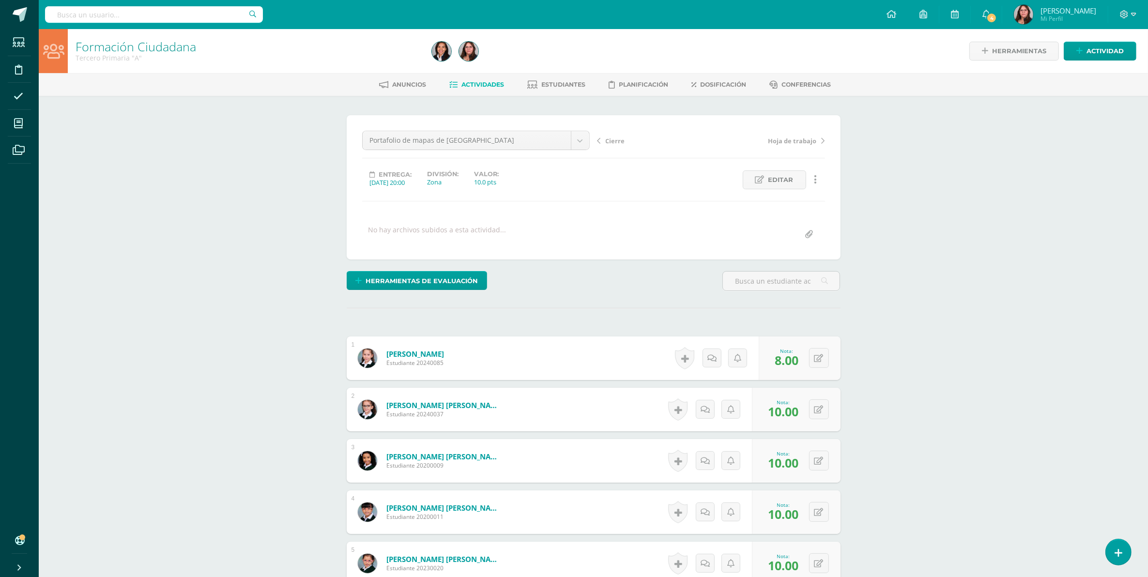
click at [499, 85] on span "Actividades" at bounding box center [482, 84] width 43 height 7
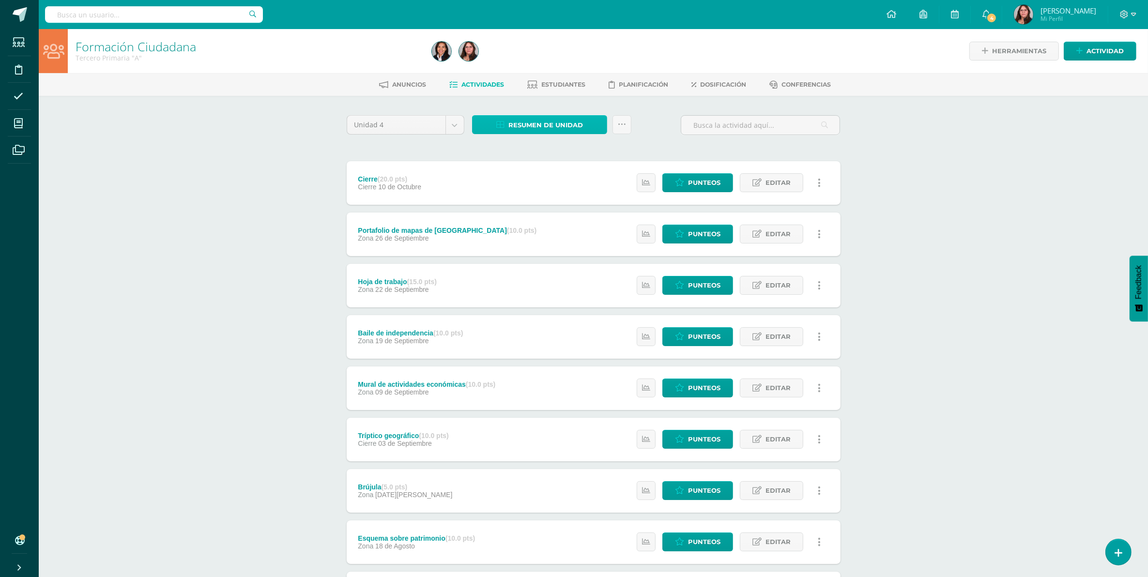
click at [572, 126] on span "Resumen de unidad" at bounding box center [545, 125] width 75 height 18
click at [549, 57] on link "Descargar como HTML" at bounding box center [540, 60] width 103 height 15
click at [444, 180] on div "Cierre (20.0 pts) Cierre 10 de Octubre Estatus de Actividad: 17 Estudiantes sin…" at bounding box center [594, 183] width 494 height 44
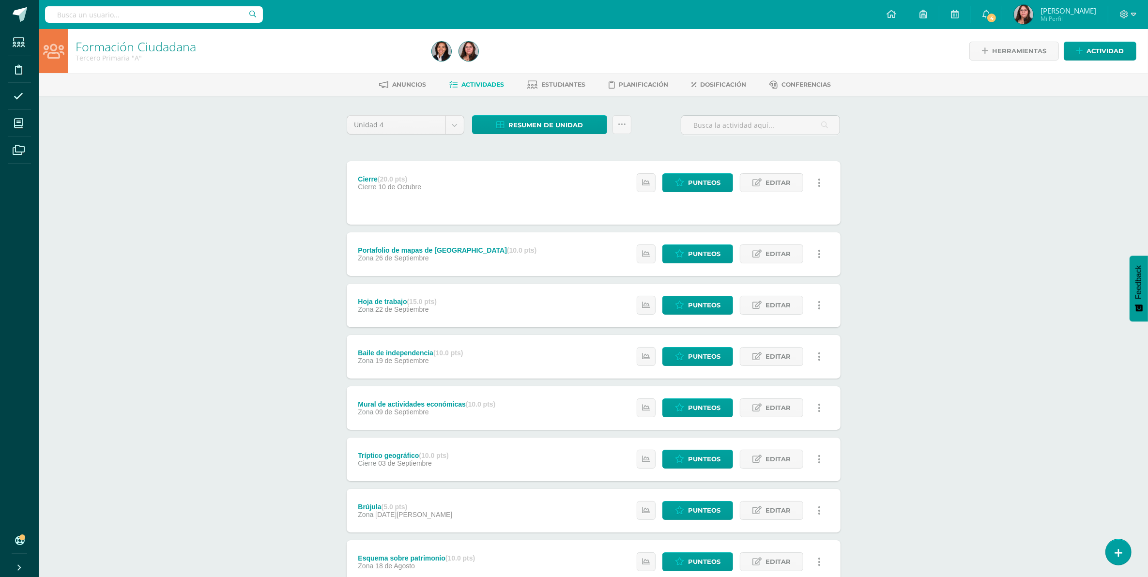
click at [444, 180] on div "Cierre (20.0 pts) Cierre 10 de Octubre Estatus de Actividad: 17 Estudiantes sin…" at bounding box center [594, 183] width 494 height 44
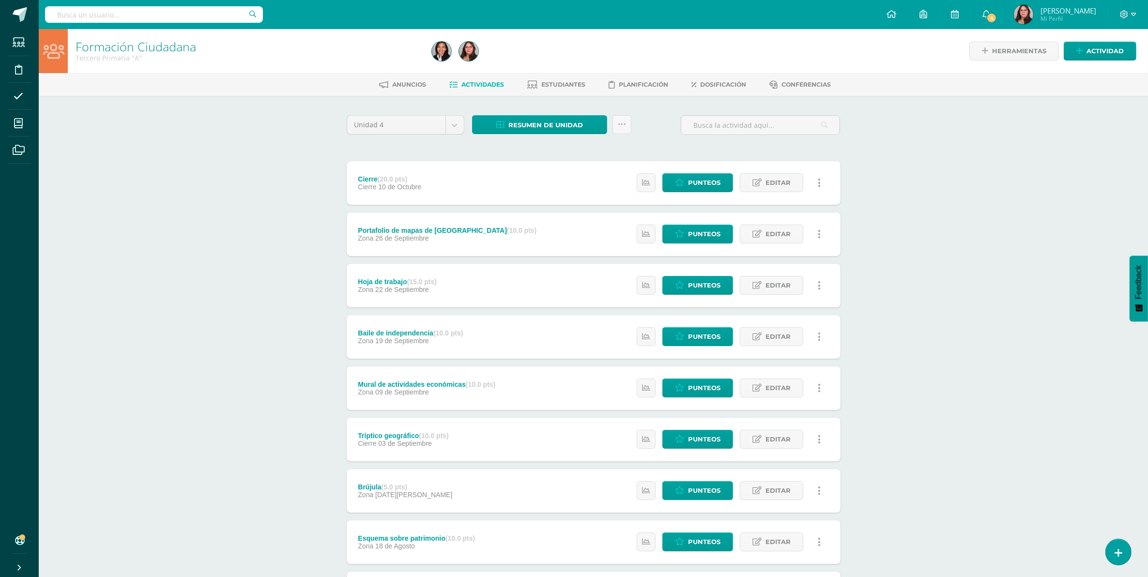
click at [518, 231] on div "Portafolio de mapas de Guatemala (10.0 pts) Zona 26 de Septiembre Estatus de Ac…" at bounding box center [594, 235] width 494 height 44
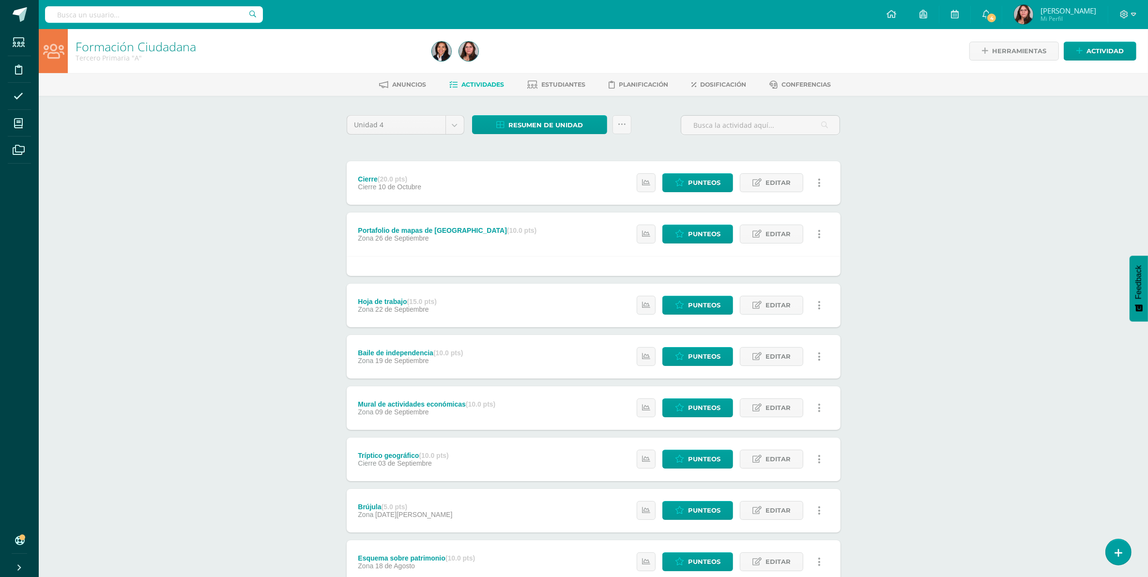
click at [485, 356] on div "Baile de independencia (10.0 pts) Zona 19 de Septiembre Estatus de Actividad: 0…" at bounding box center [594, 357] width 494 height 44
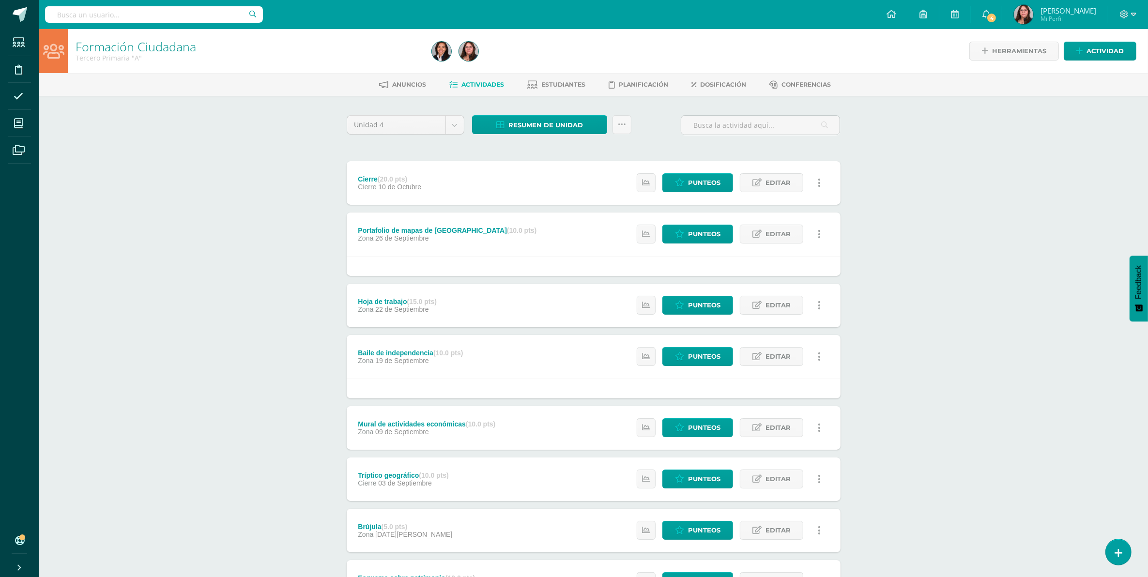
click at [495, 430] on div "Zona 09 de Septiembre" at bounding box center [427, 432] width 138 height 8
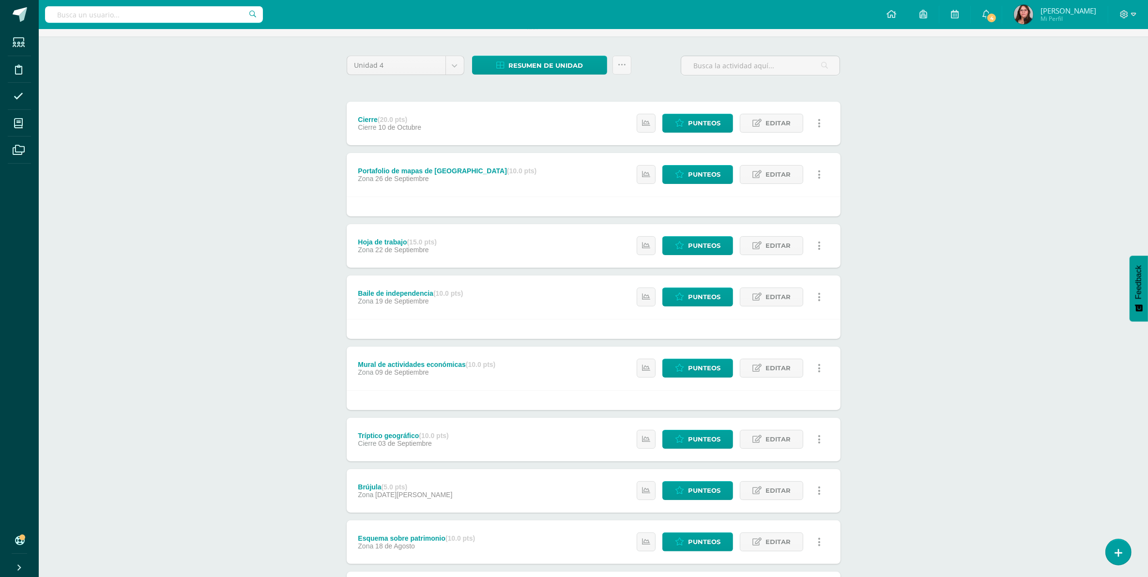
scroll to position [162, 0]
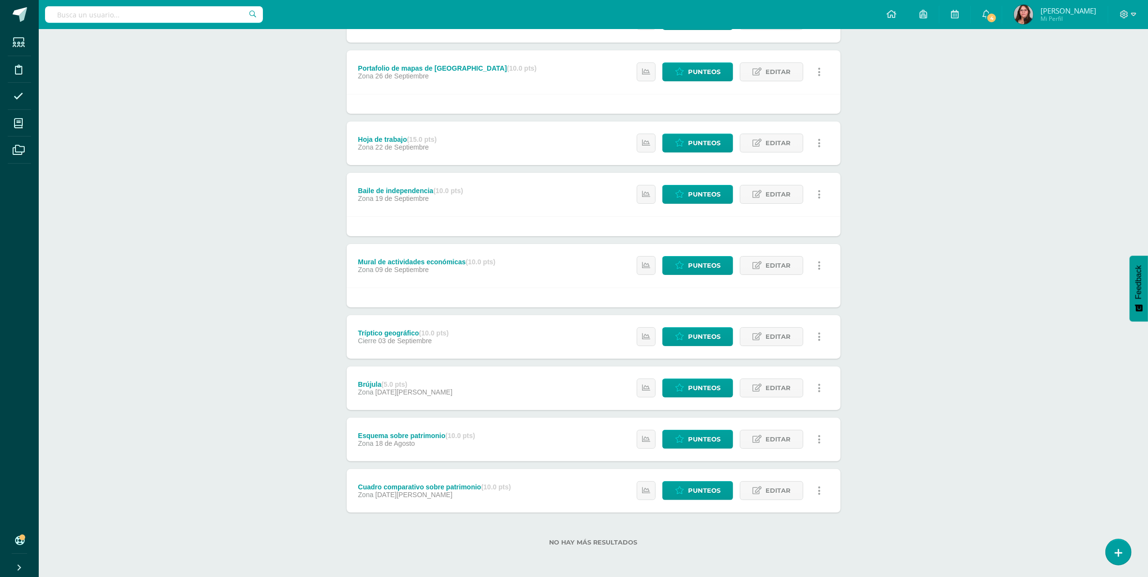
click at [497, 344] on div "Tríptico geográfico (10.0 pts) Cierre 03 de Septiembre Estatus de Actividad: 0 …" at bounding box center [594, 337] width 494 height 44
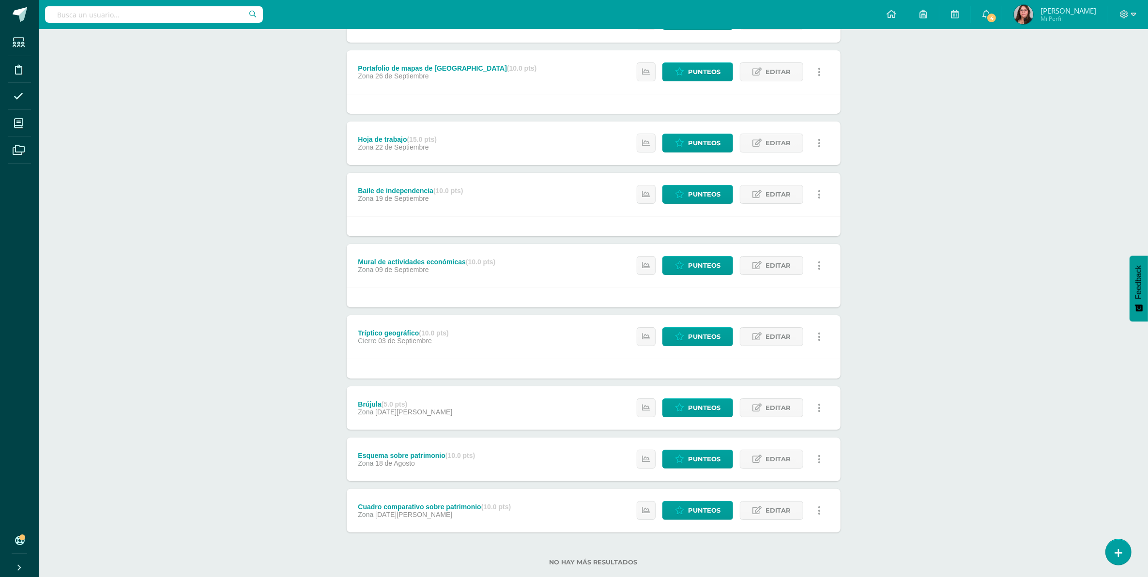
click at [481, 454] on div "Esquema sobre patrimonio (10.0 pts) Zona 18 de Agosto" at bounding box center [417, 460] width 140 height 44
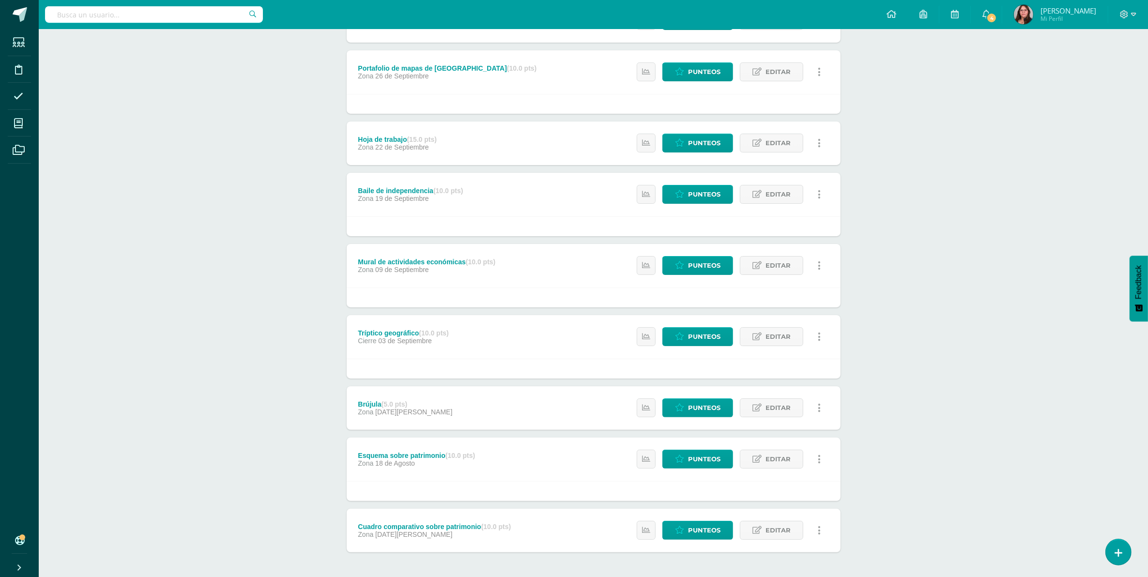
click at [487, 509] on div "Cuadro comparativo sobre patrimonio (10.0 pts) Zona 13 de Agosto" at bounding box center [435, 531] width 176 height 44
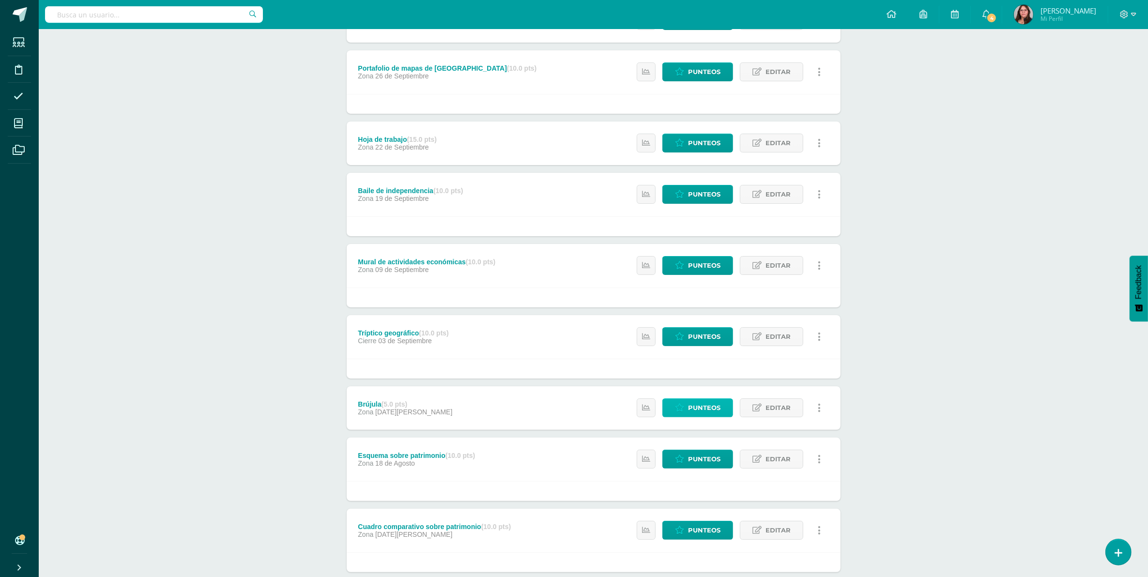
click at [699, 403] on span "Punteos" at bounding box center [704, 408] width 32 height 18
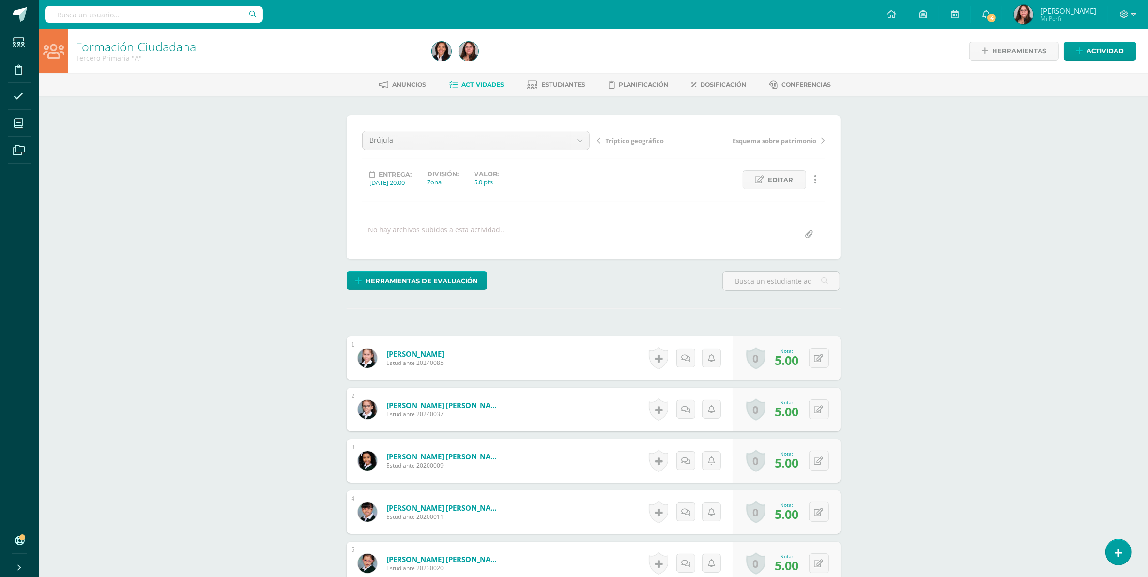
click at [658, 137] on span "Tríptico geográfico" at bounding box center [635, 141] width 59 height 9
click at [705, 81] on span "Dosificación" at bounding box center [723, 84] width 46 height 7
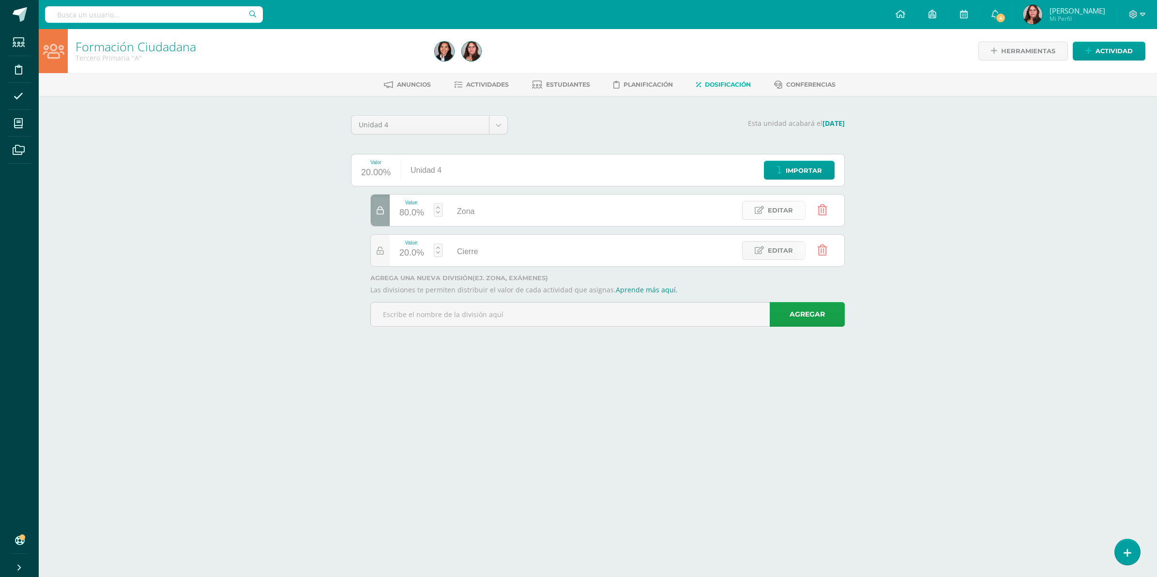
click at [771, 204] on span "Editar" at bounding box center [780, 210] width 25 height 18
click at [382, 212] on span "Editar" at bounding box center [369, 210] width 26 height 18
click at [369, 214] on span "Editar" at bounding box center [369, 210] width 26 height 18
click at [767, 249] on link "Editar" at bounding box center [773, 250] width 63 height 19
click at [488, 88] on link "Actividades" at bounding box center [481, 84] width 55 height 15
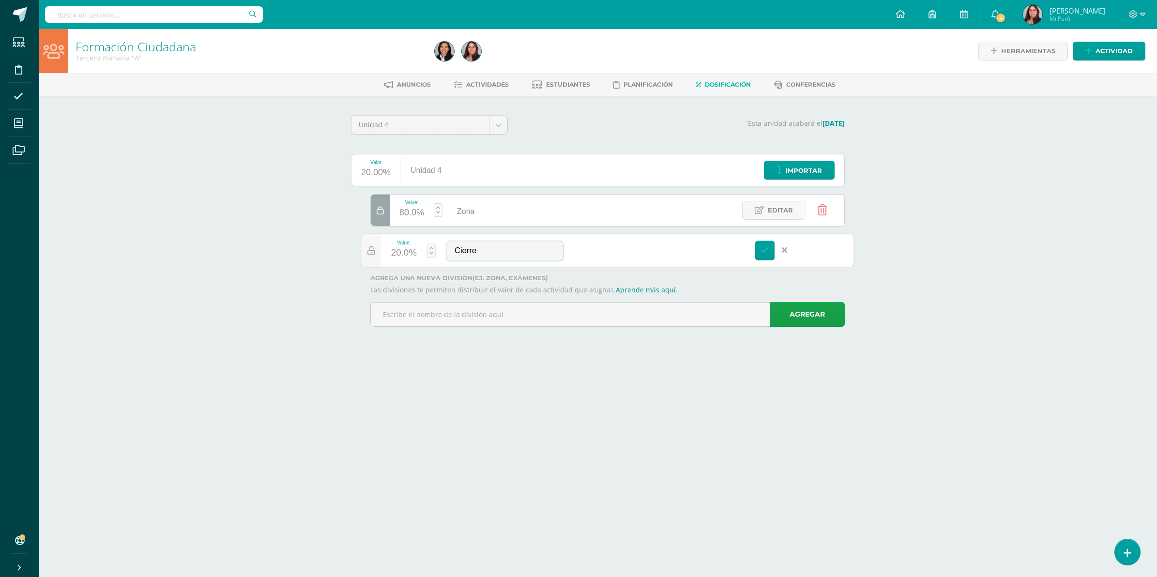
click at [507, 81] on ul "Anuncios Actividades Estudiantes Planificación Dosificación Conferencias" at bounding box center [609, 84] width 1118 height 16
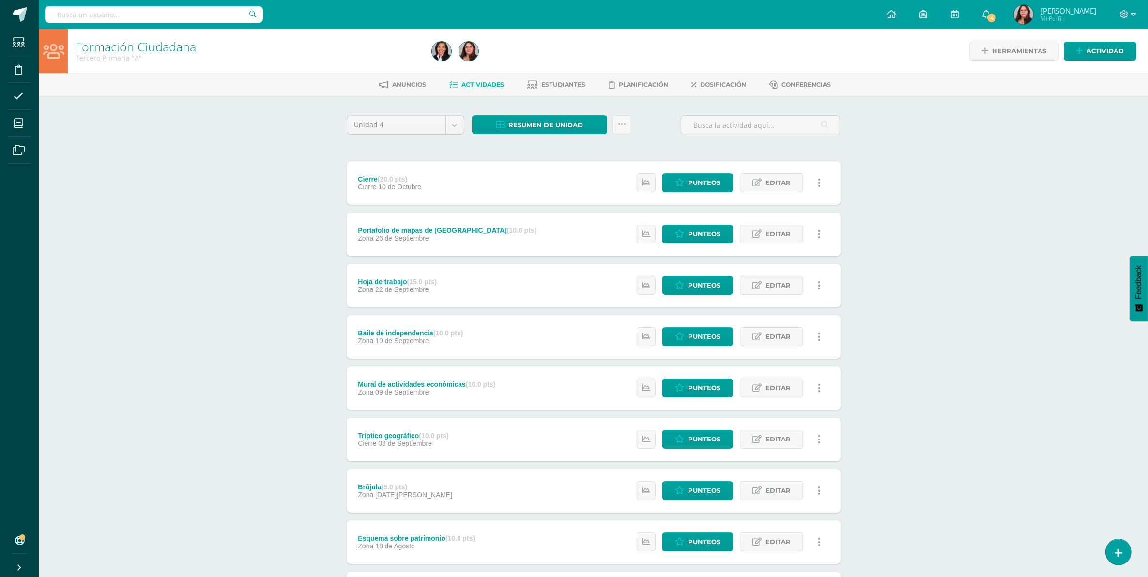
click at [459, 181] on div "Cierre (20.0 pts) [GEOGRAPHIC_DATA] [DATE] Estatus de Actividad: 17 Estudiantes…" at bounding box center [594, 183] width 494 height 44
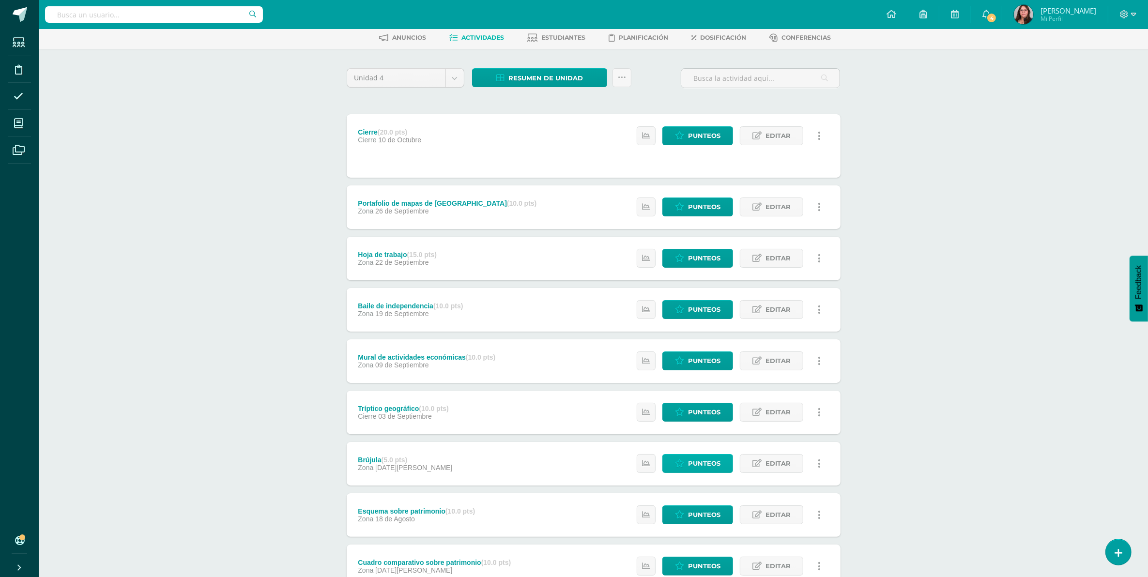
scroll to position [61, 0]
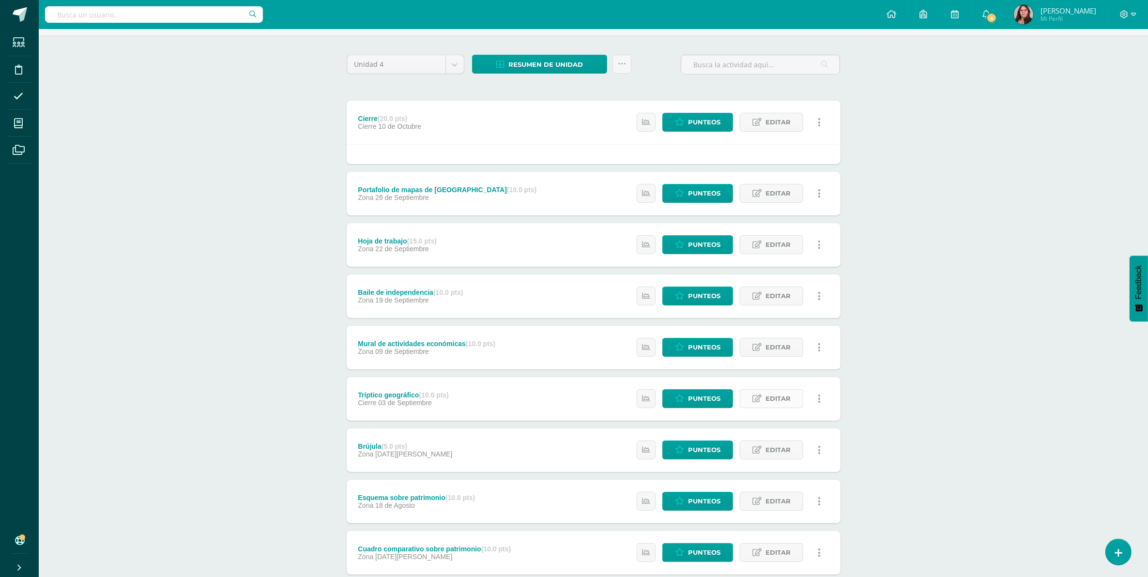
click at [768, 403] on span "Editar" at bounding box center [777, 399] width 25 height 18
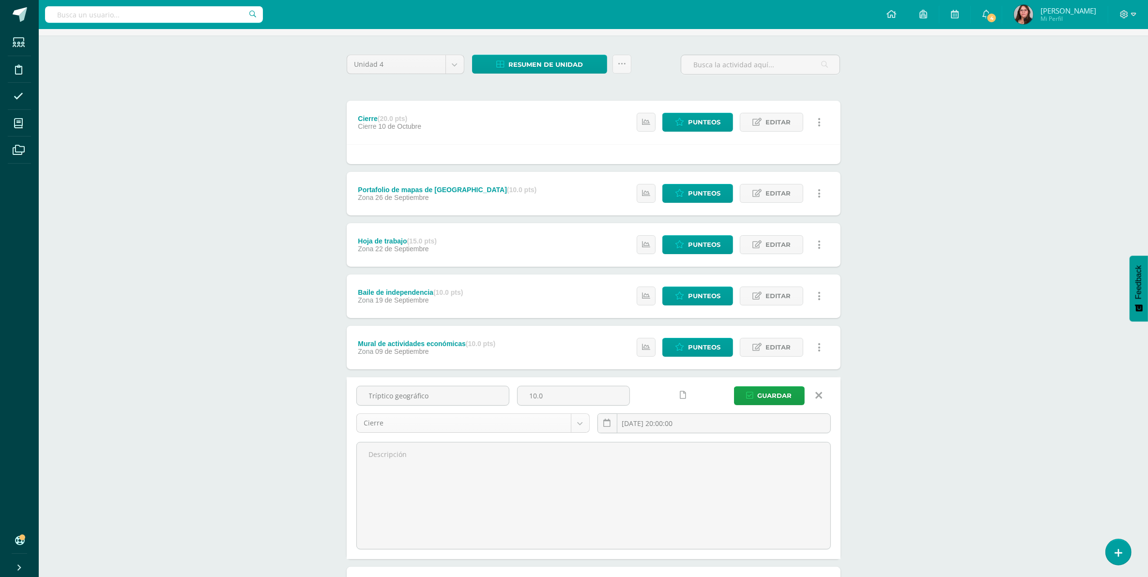
click at [520, 427] on body "Estudiantes Disciplina Asistencia Mis cursos Archivos Soporte Ayuda Reportar un…" at bounding box center [574, 358] width 1148 height 838
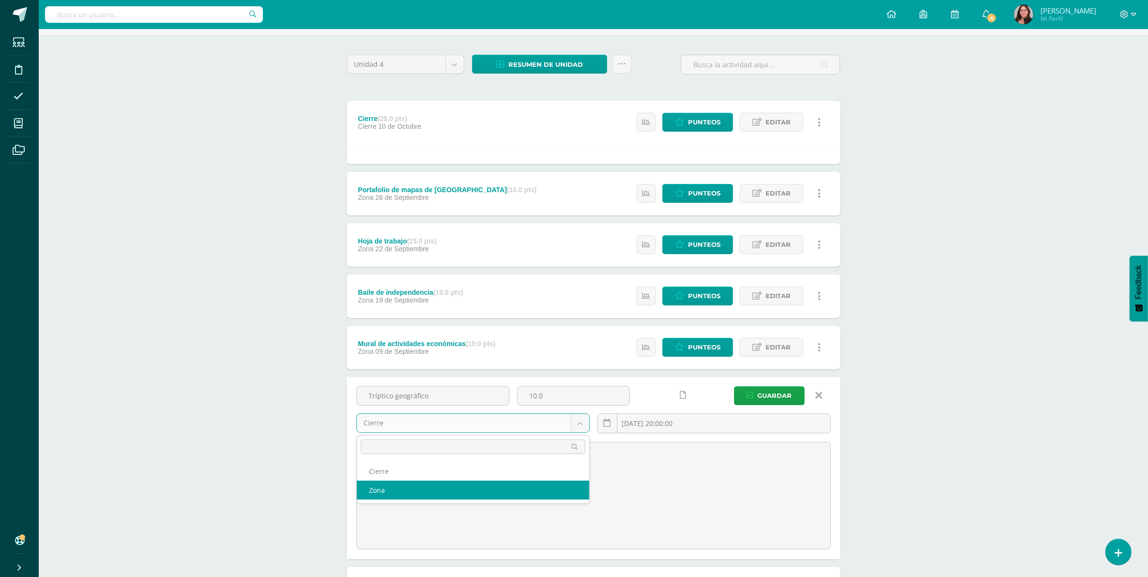
select select "106741"
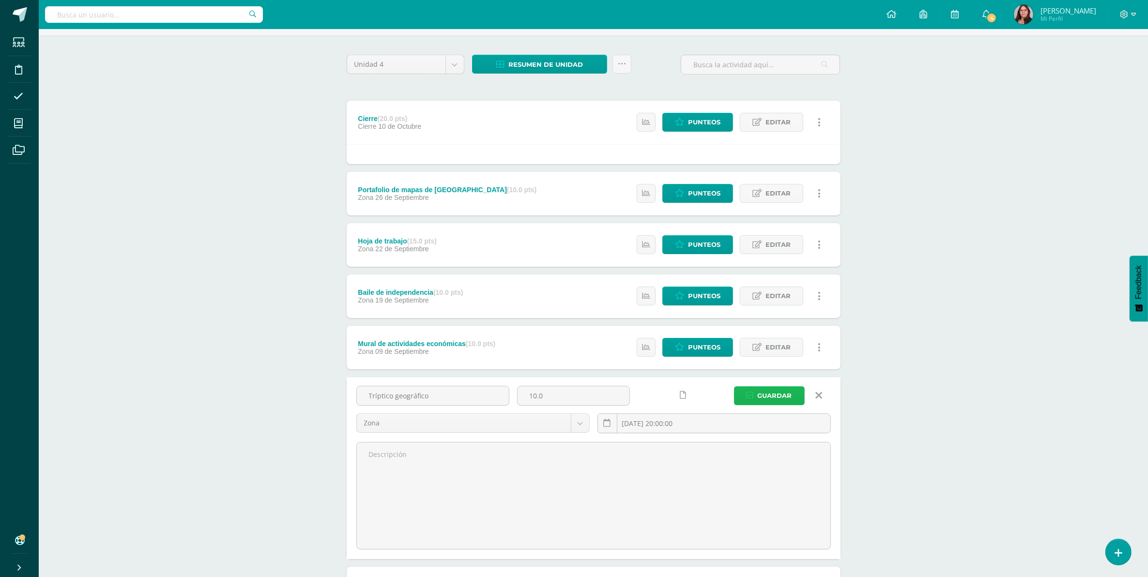
click at [747, 400] on button "Guardar" at bounding box center [769, 395] width 71 height 19
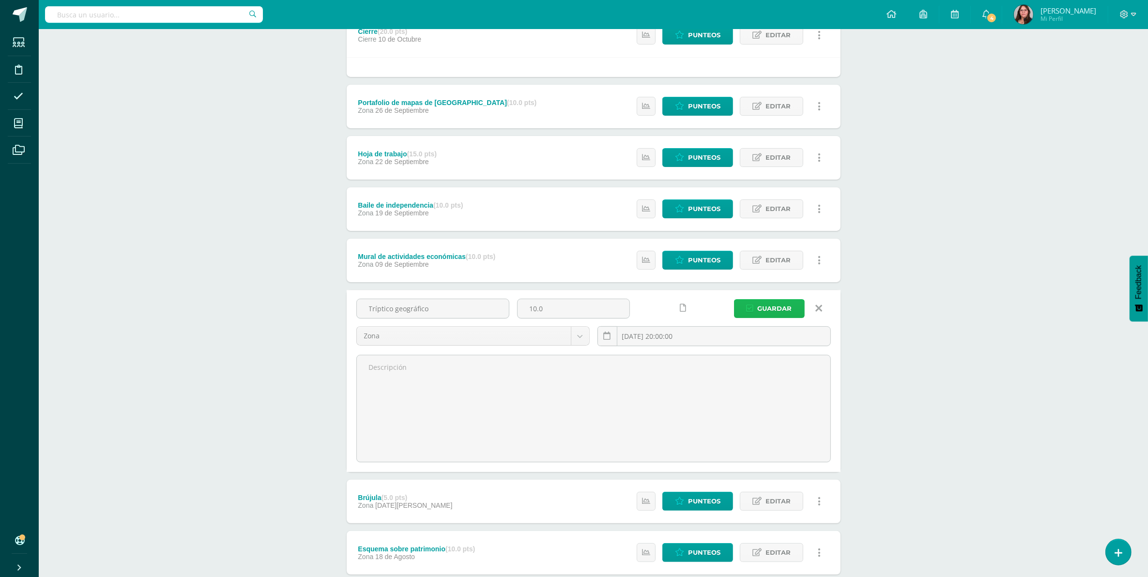
scroll to position [261, 0]
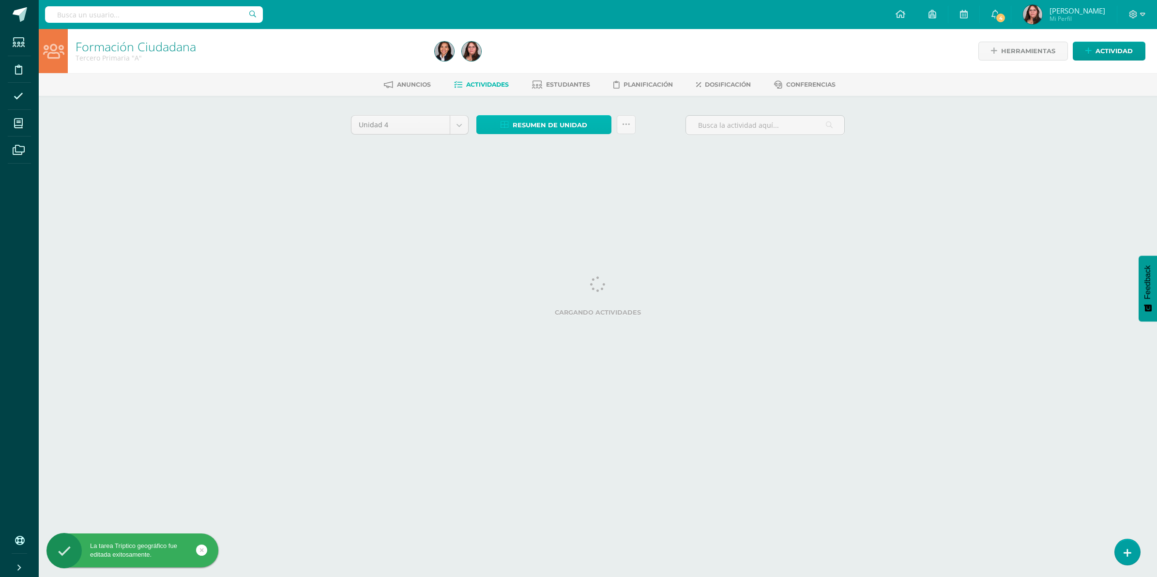
click at [589, 123] on link "Resumen de unidad" at bounding box center [543, 124] width 135 height 19
click at [550, 61] on link "Descargar como HTML" at bounding box center [544, 60] width 103 height 15
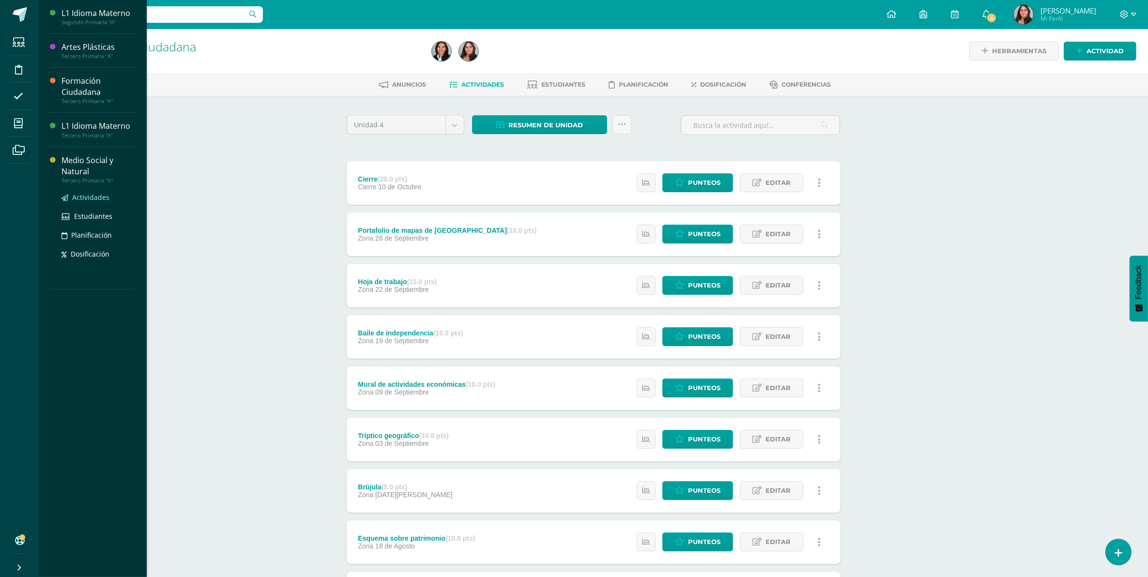
click at [91, 198] on span "Actividades" at bounding box center [90, 197] width 37 height 9
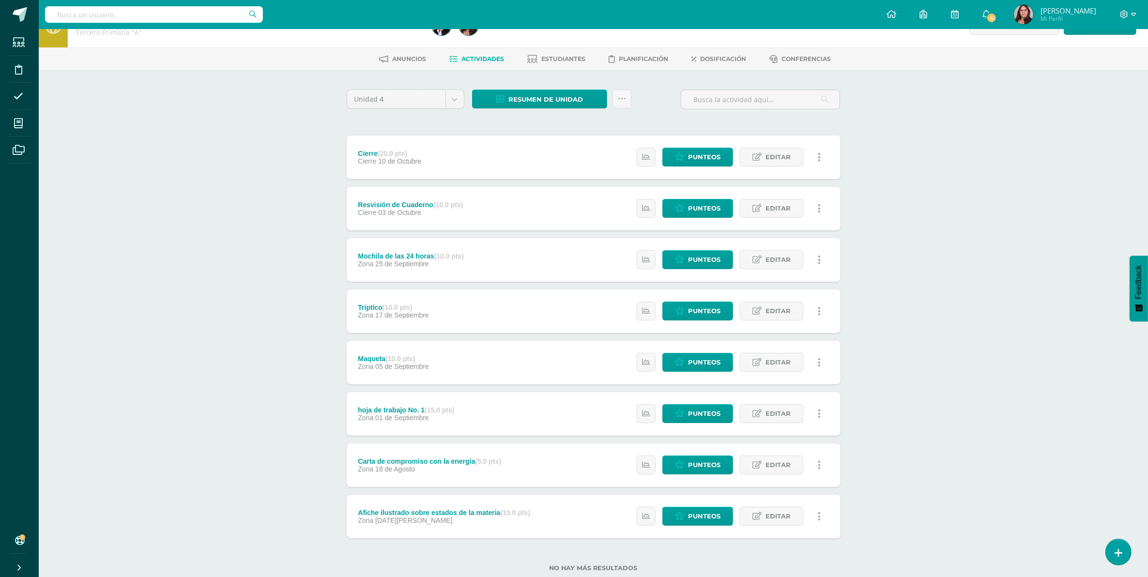
scroll to position [51, 0]
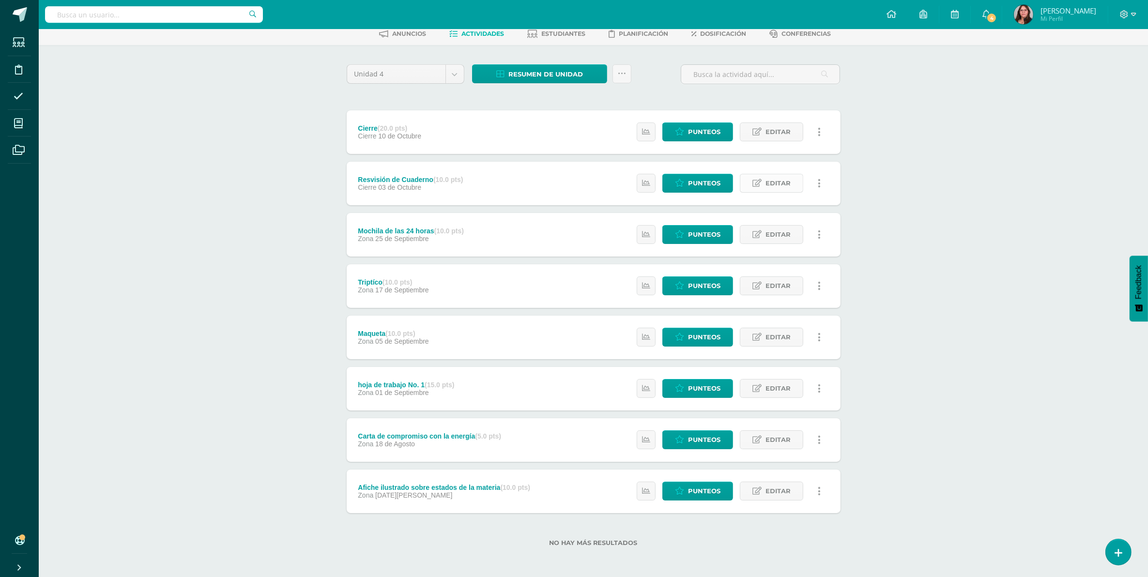
click at [754, 182] on icon at bounding box center [756, 183] width 9 height 8
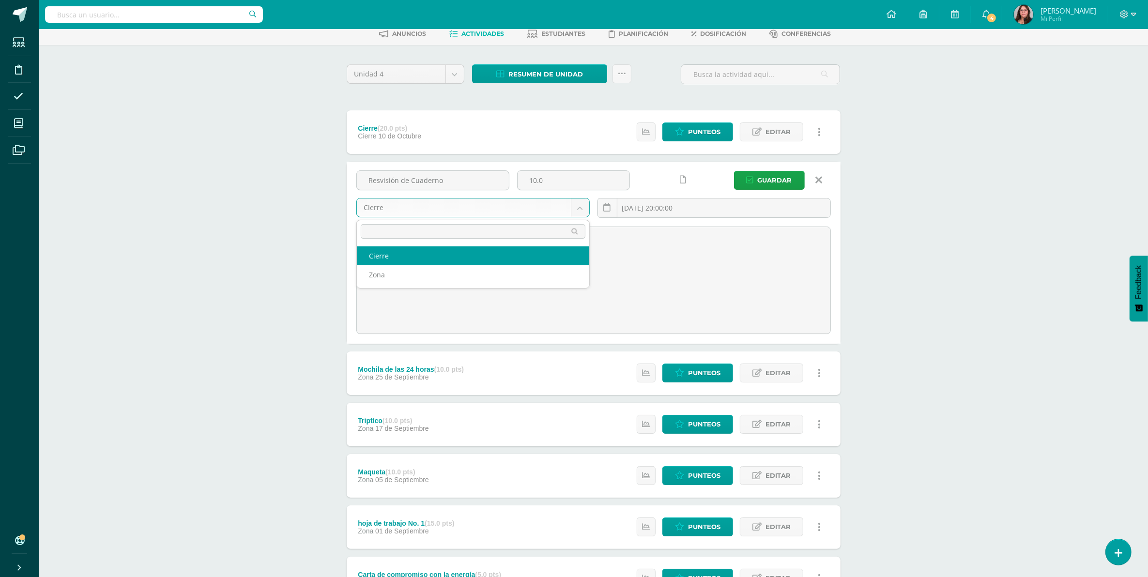
click at [535, 207] on body "Estudiantes Disciplina Asistencia Mis cursos Archivos Soporte Ayuda Reportar un…" at bounding box center [574, 332] width 1148 height 767
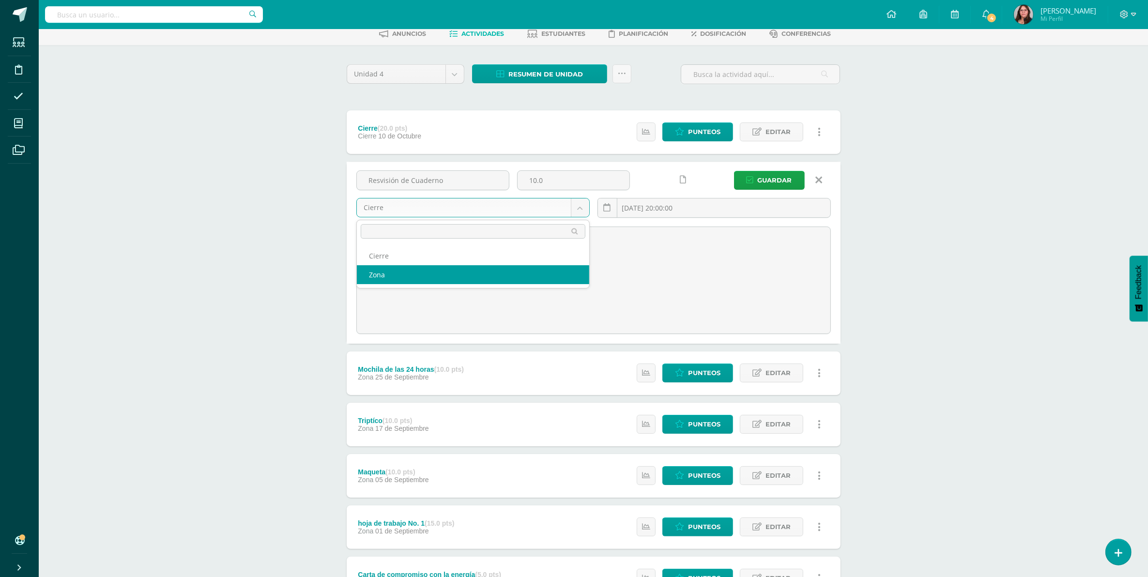
select select "106729"
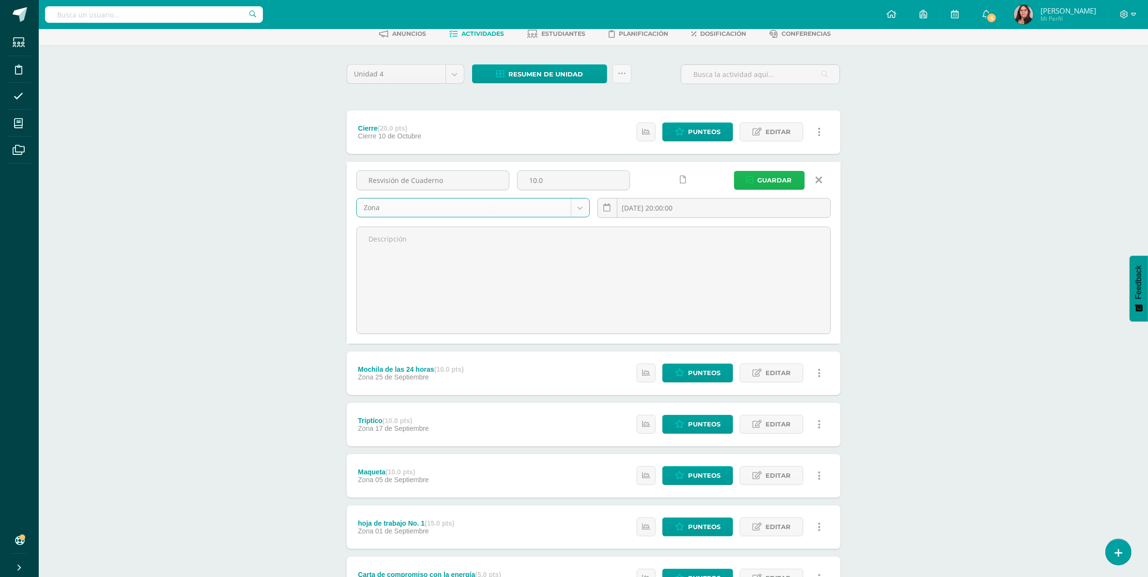
click at [756, 180] on button "Guardar" at bounding box center [769, 180] width 71 height 19
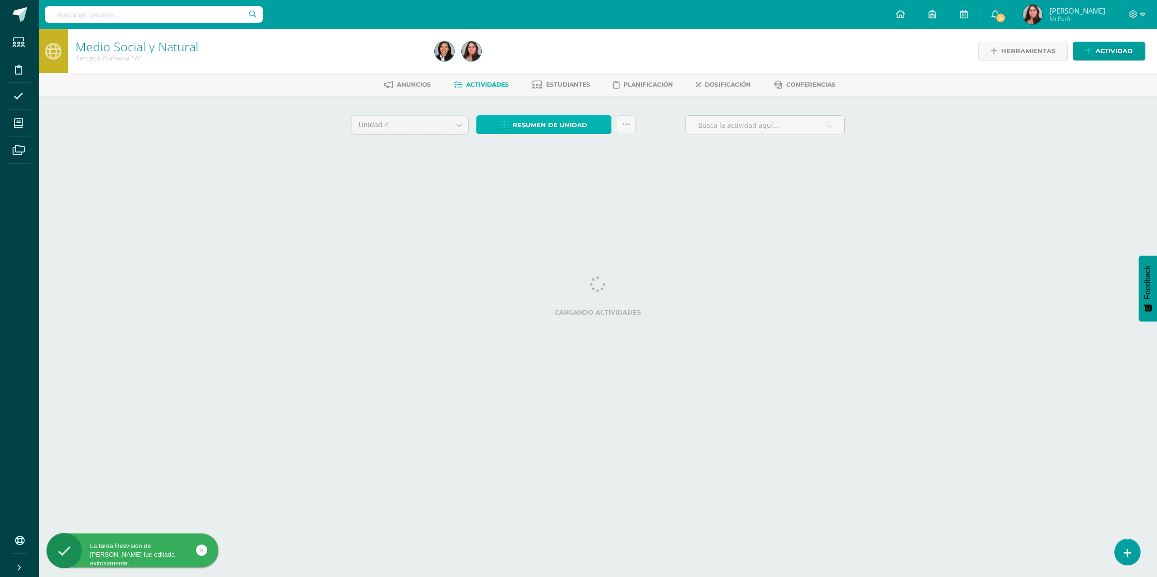
click at [584, 126] on span "Resumen de unidad" at bounding box center [550, 125] width 75 height 18
click at [546, 67] on link "Descargar como HTML" at bounding box center [544, 60] width 103 height 15
